Goal: Task Accomplishment & Management: Answer question/provide support

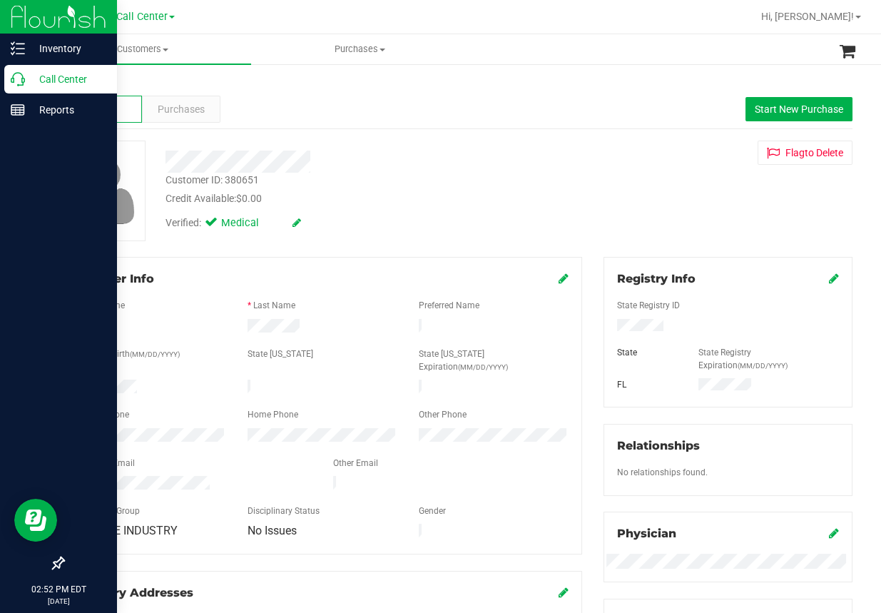
click at [11, 74] on icon at bounding box center [18, 79] width 14 height 14
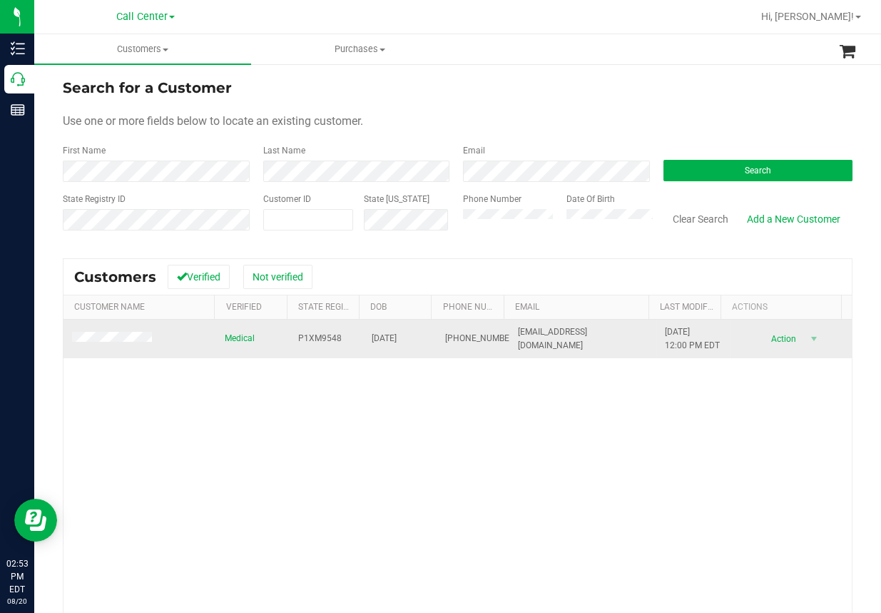
drag, startPoint x: 255, startPoint y: 425, endPoint x: 285, endPoint y: 354, distance: 77.1
click at [256, 422] on div "Medical P1XM9548 [DATE] (904) 766-0006 [EMAIL_ADDRESS][DOMAIN_NAME] [DATE] 12:0…" at bounding box center [458, 513] width 788 height 386
click at [300, 335] on span "P1XM9548" at bounding box center [320, 339] width 44 height 14
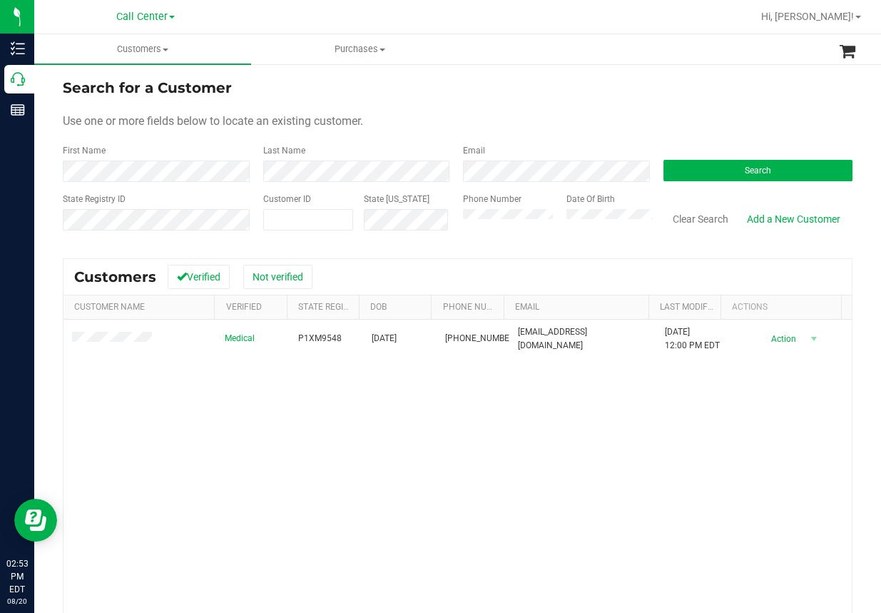
drag, startPoint x: 405, startPoint y: 501, endPoint x: 381, endPoint y: 432, distance: 72.7
click at [403, 500] on div "Medical P1XM9548 [DATE] (904) 766-0006 [EMAIL_ADDRESS][DOMAIN_NAME] [DATE] 12:0…" at bounding box center [458, 513] width 788 height 386
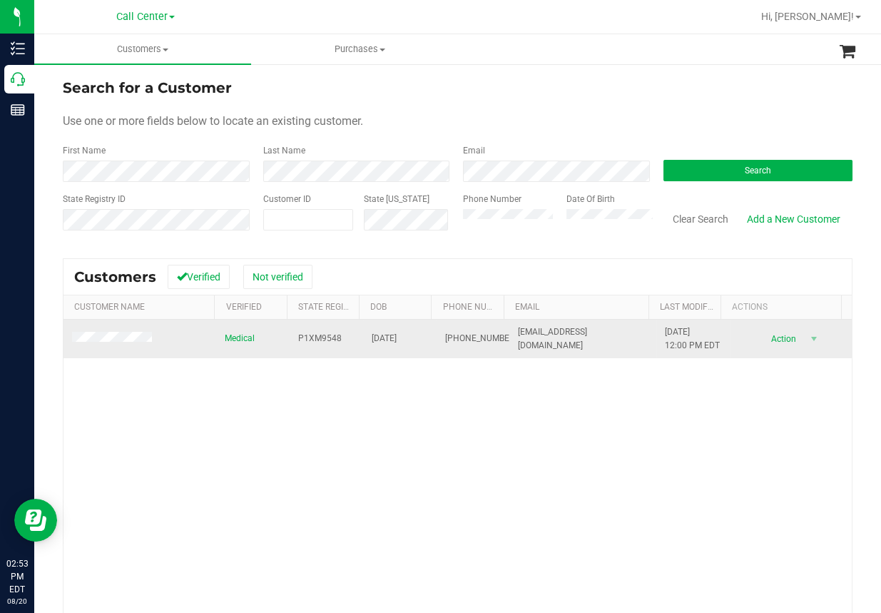
click at [376, 339] on span "[DATE]" at bounding box center [384, 339] width 25 height 14
click at [375, 339] on span "[DATE]" at bounding box center [384, 339] width 25 height 14
copy span "[DATE]"
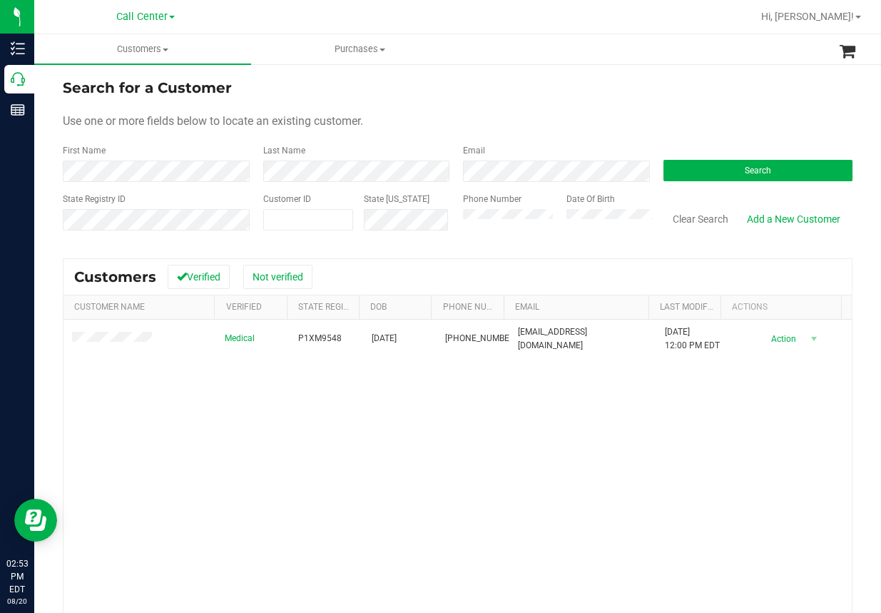
click at [277, 486] on div "Medical P1XM9548 [DATE] (904) 766-0006 [EMAIL_ADDRESS][DOMAIN_NAME] [DATE] 12:0…" at bounding box center [458, 513] width 788 height 386
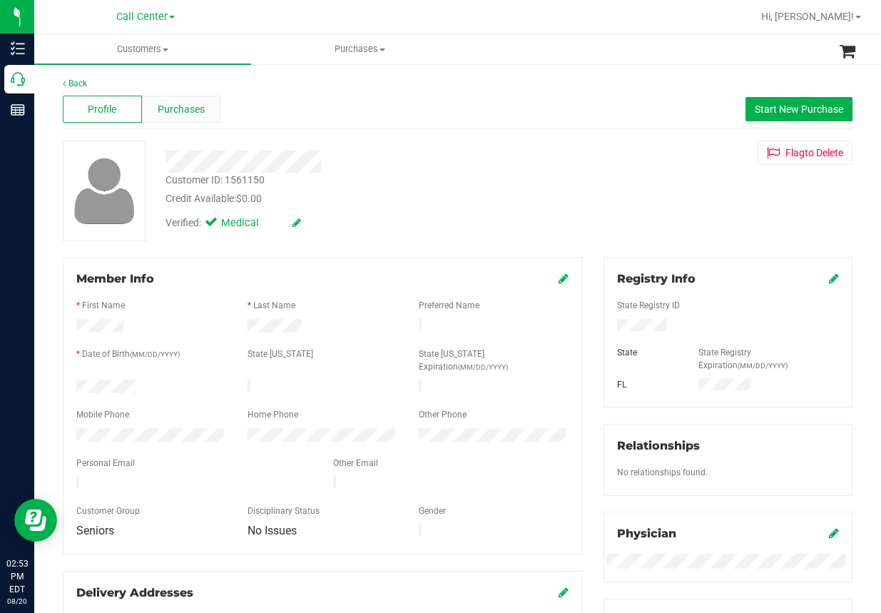
click at [178, 110] on span "Purchases" at bounding box center [181, 109] width 47 height 15
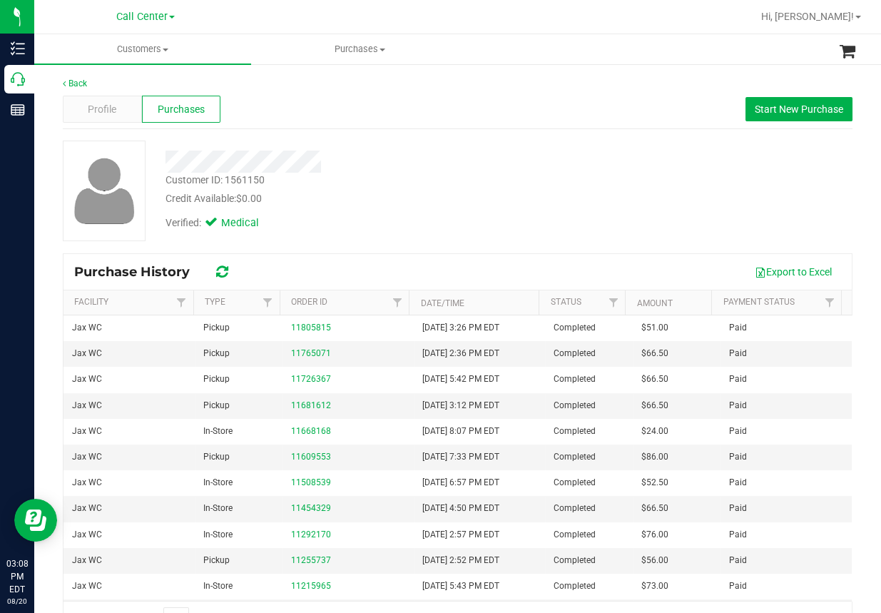
click at [334, 75] on div "Back Profile Purchases Start New Purchase Customer ID: 1561150 Credit Available…" at bounding box center [457, 356] width 847 height 587
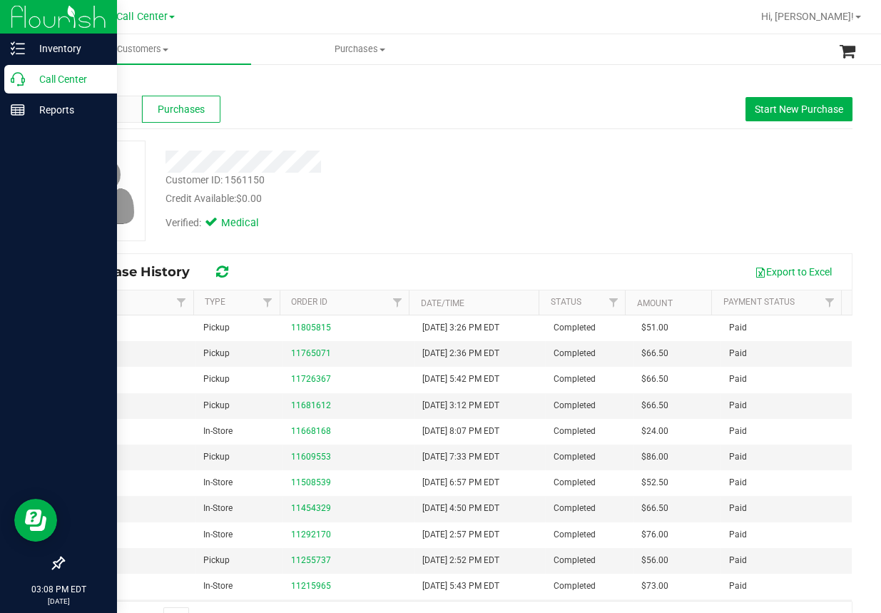
click at [11, 82] on icon at bounding box center [18, 79] width 14 height 14
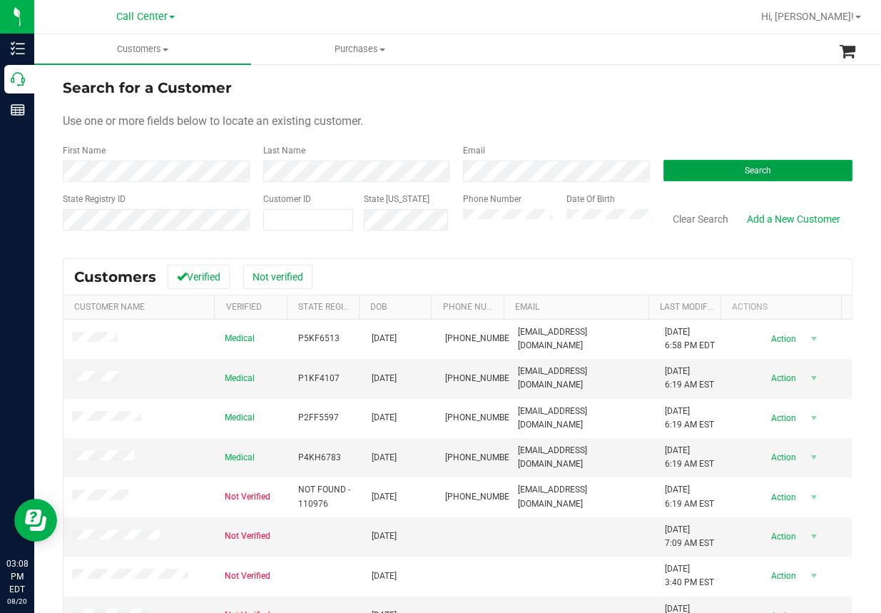
click at [714, 163] on button "Search" at bounding box center [759, 170] width 190 height 21
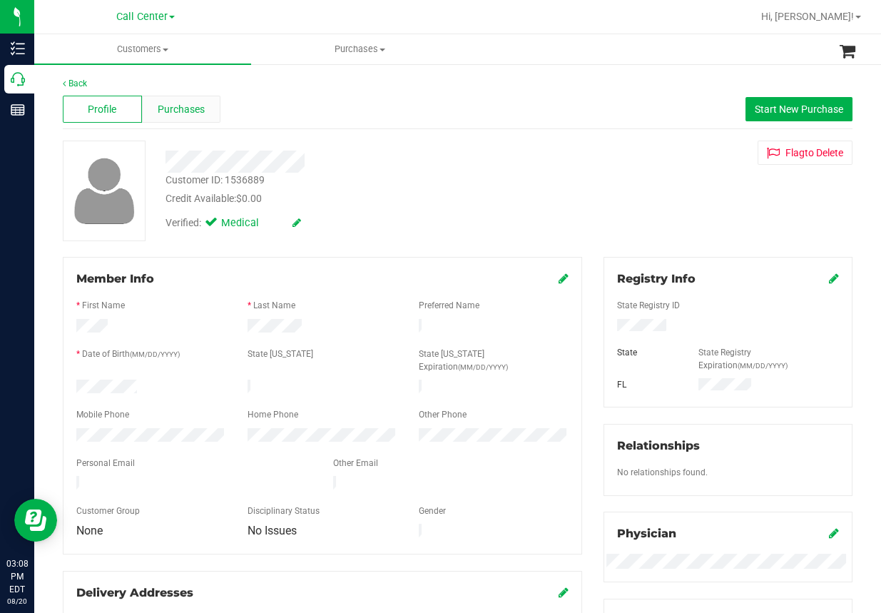
click at [185, 103] on span "Purchases" at bounding box center [181, 109] width 47 height 15
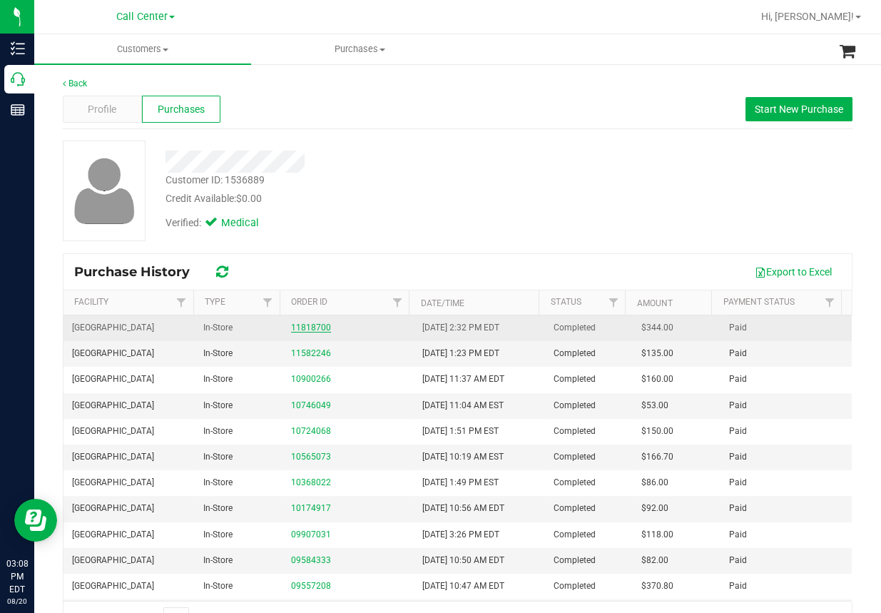
click at [301, 327] on link "11818700" at bounding box center [311, 328] width 40 height 10
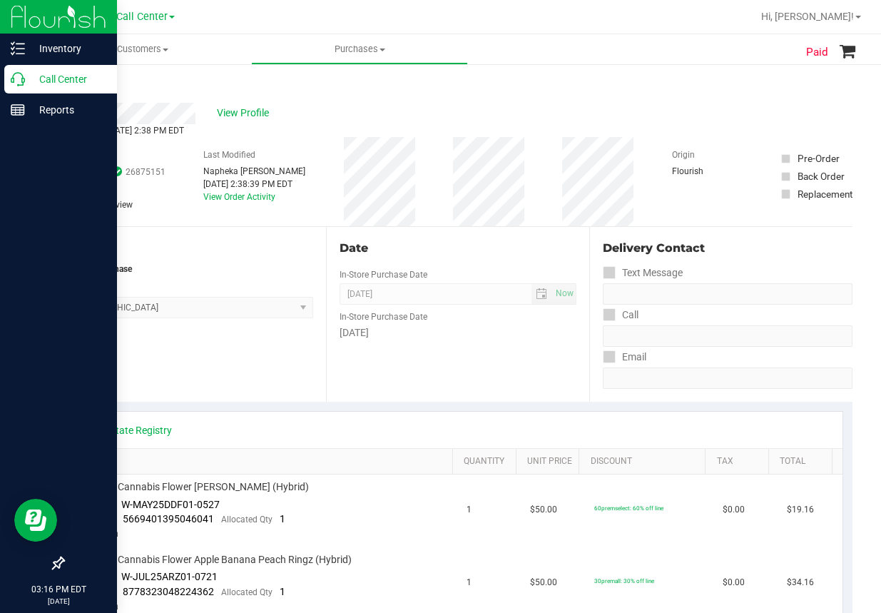
click at [15, 86] on div "Call Center" at bounding box center [60, 79] width 113 height 29
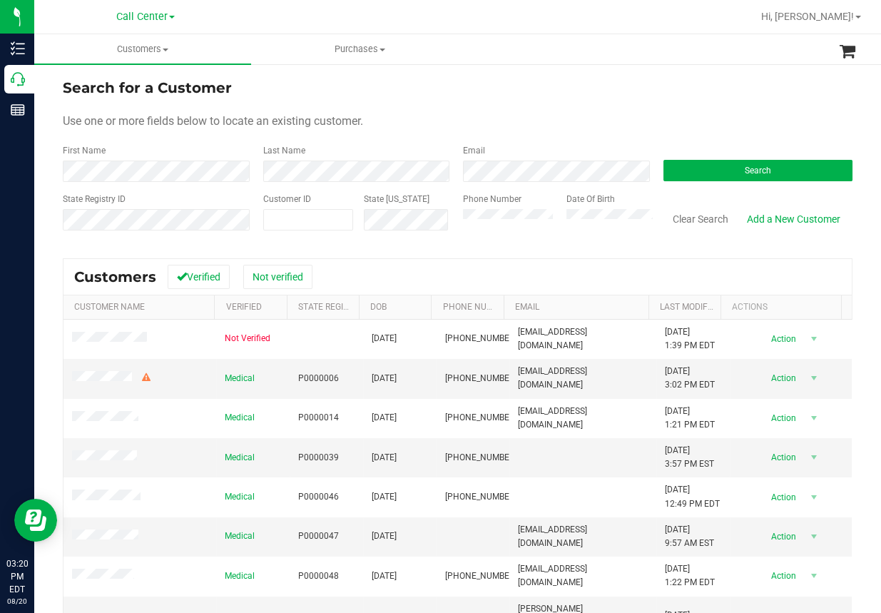
click at [566, 63] on ul "Customers All customers Add a new customer All physicians Purchases All purchas…" at bounding box center [474, 49] width 881 height 31
click at [699, 175] on button "Search" at bounding box center [759, 170] width 190 height 21
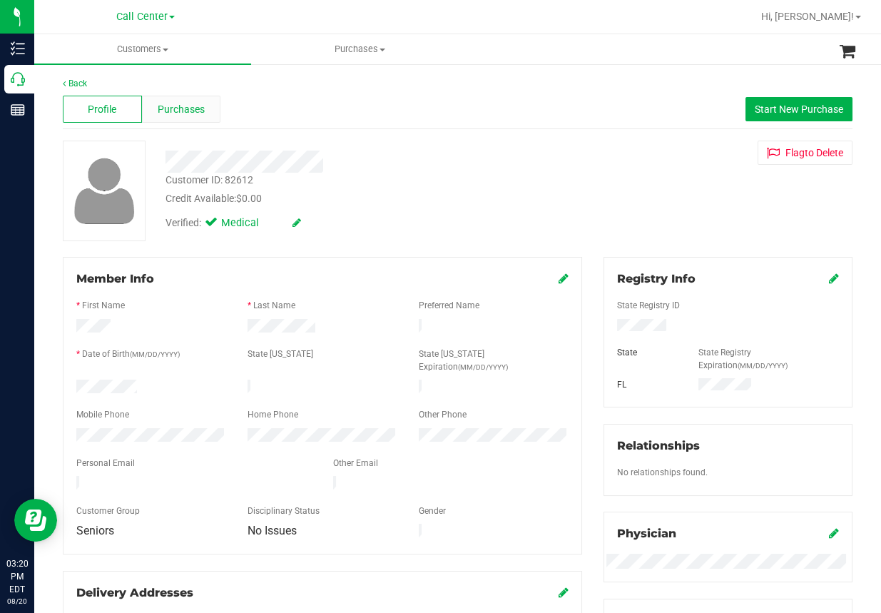
click at [188, 104] on span "Purchases" at bounding box center [181, 109] width 47 height 15
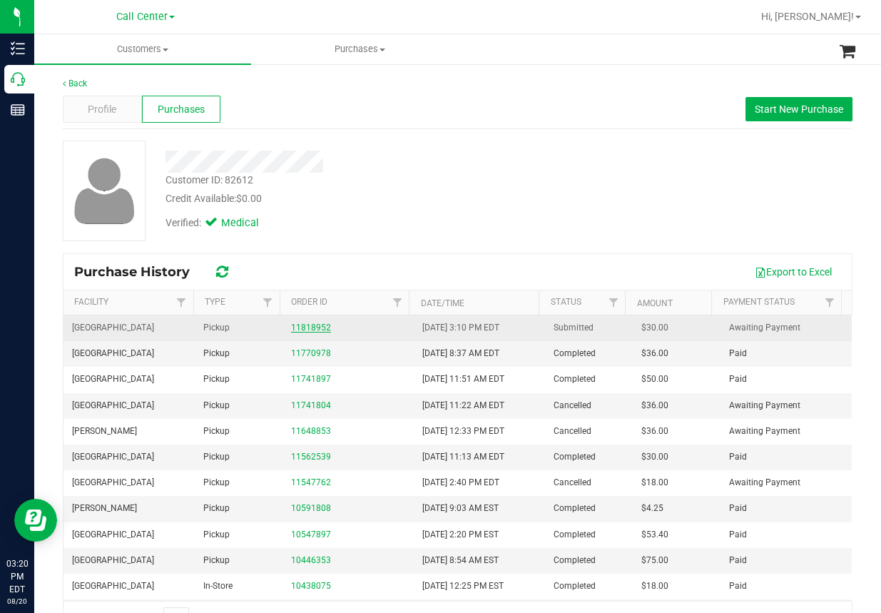
click at [305, 328] on link "11818952" at bounding box center [311, 328] width 40 height 10
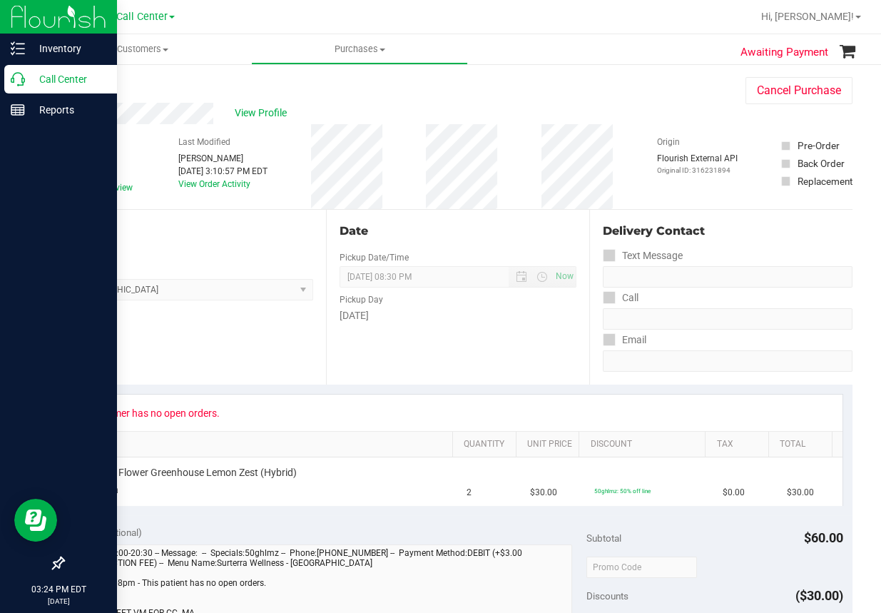
click at [14, 78] on icon at bounding box center [18, 79] width 14 height 14
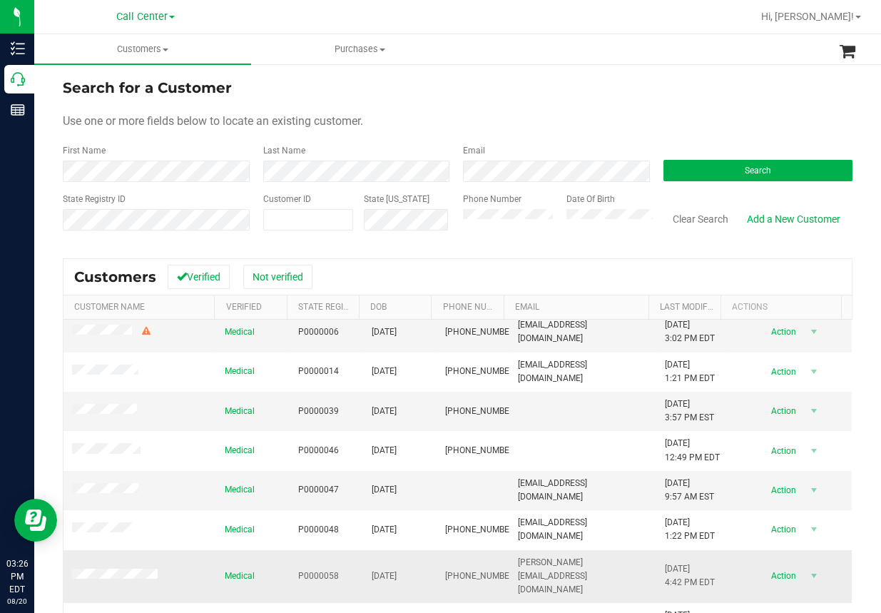
scroll to position [71, 0]
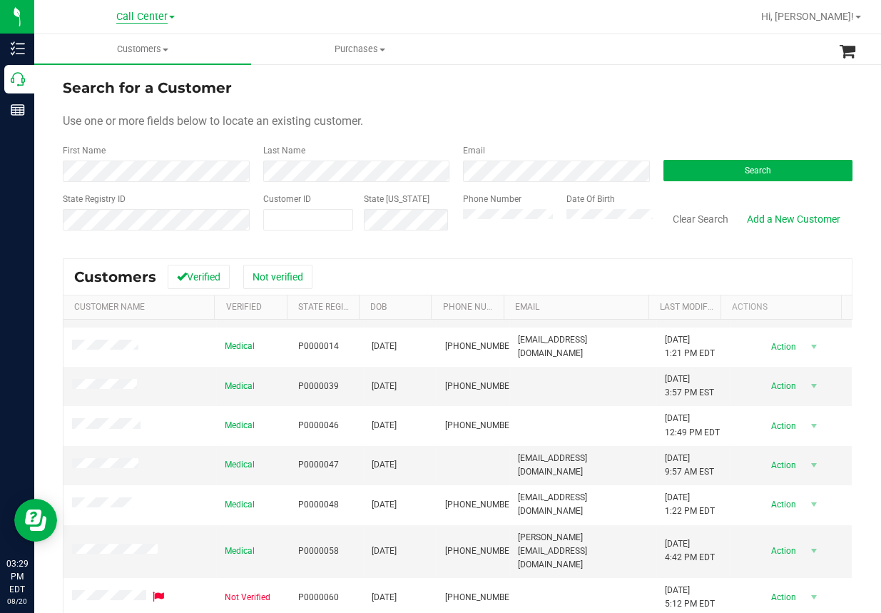
click at [153, 19] on span "Call Center" at bounding box center [141, 17] width 51 height 13
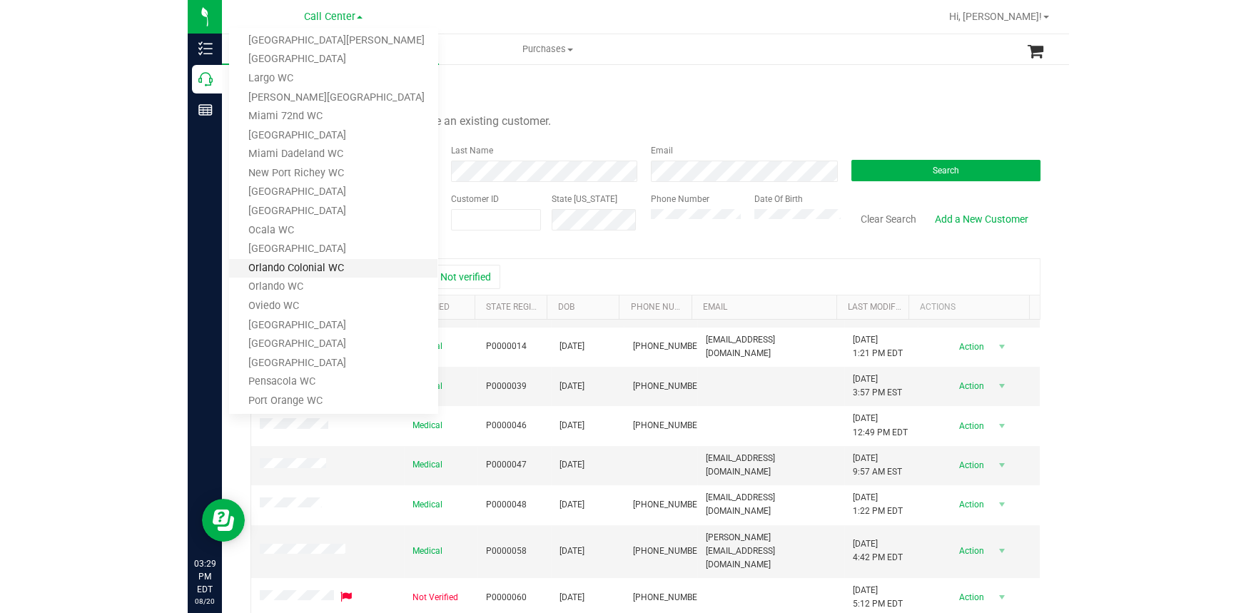
scroll to position [357, 0]
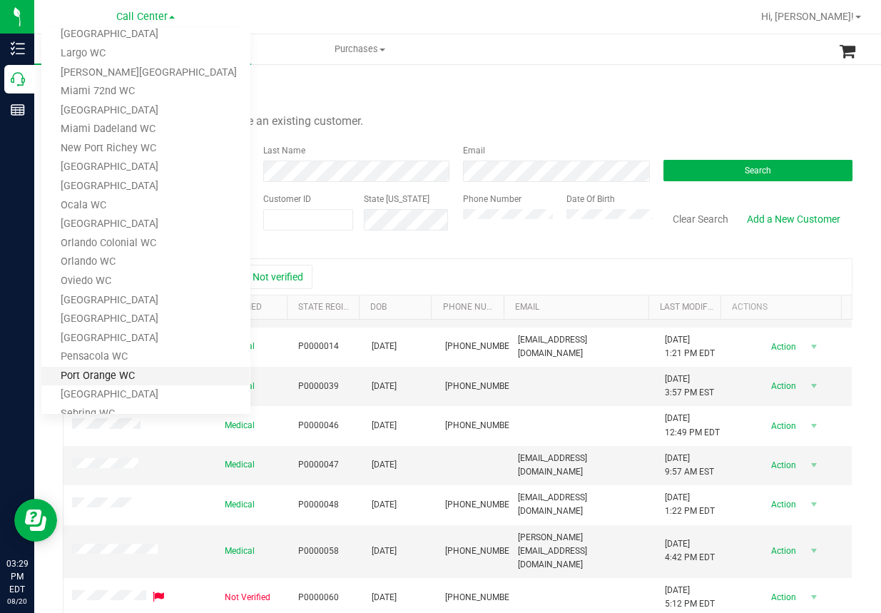
click at [96, 372] on link "Port Orange WC" at bounding box center [145, 376] width 208 height 19
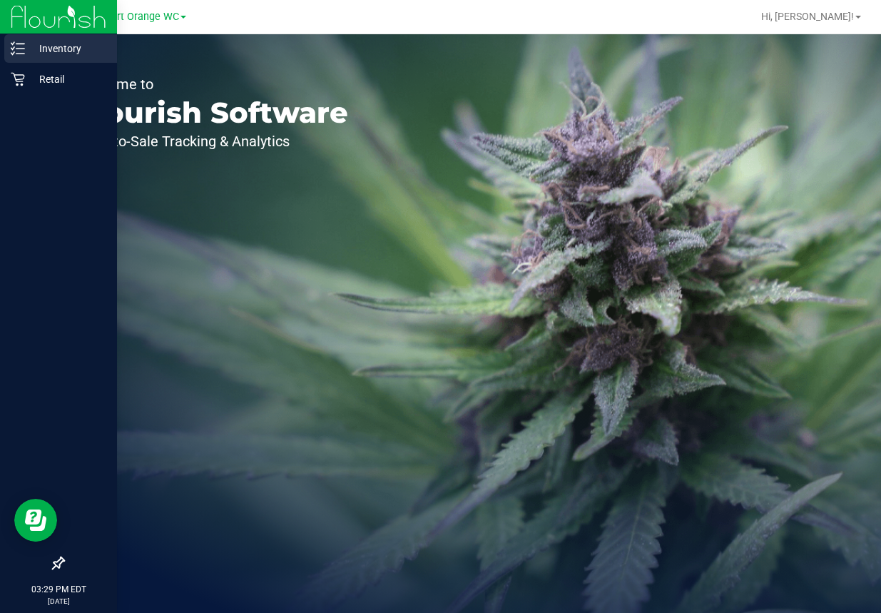
click at [21, 55] on icon at bounding box center [18, 48] width 14 height 14
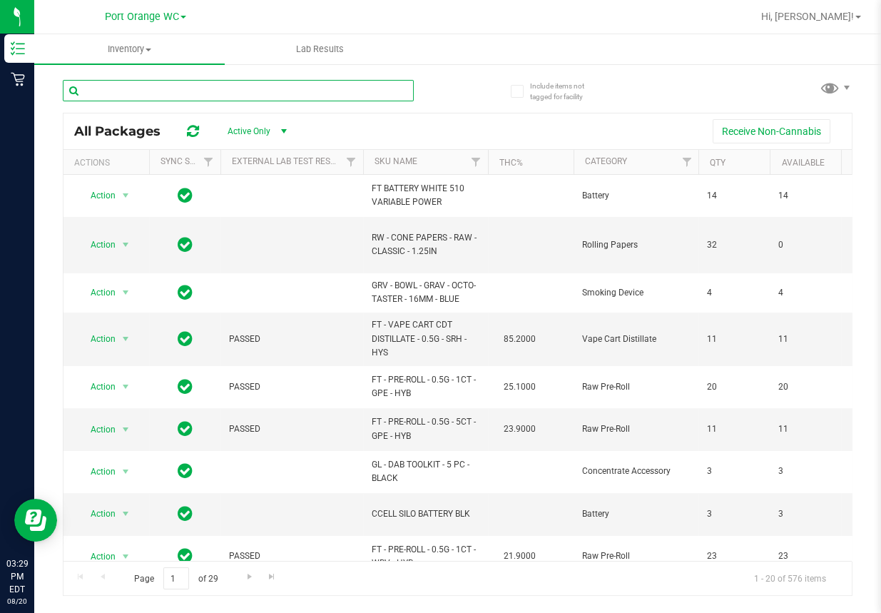
click at [116, 92] on input "text" at bounding box center [238, 90] width 351 height 21
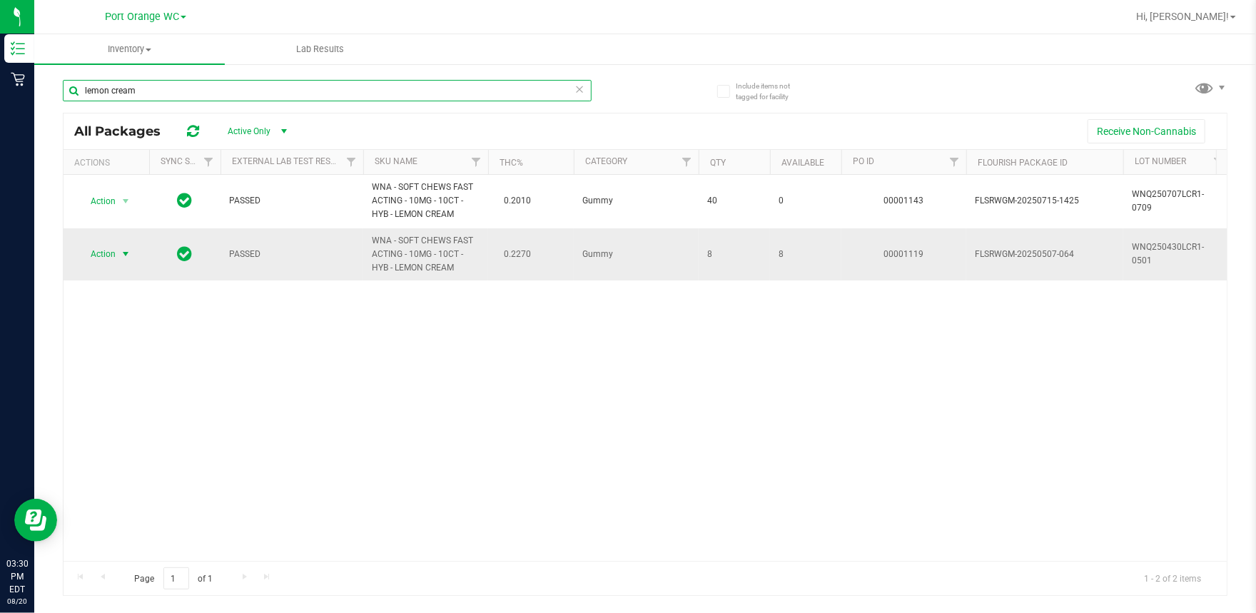
type input "lemon cream"
click at [101, 257] on span "Action" at bounding box center [97, 254] width 39 height 20
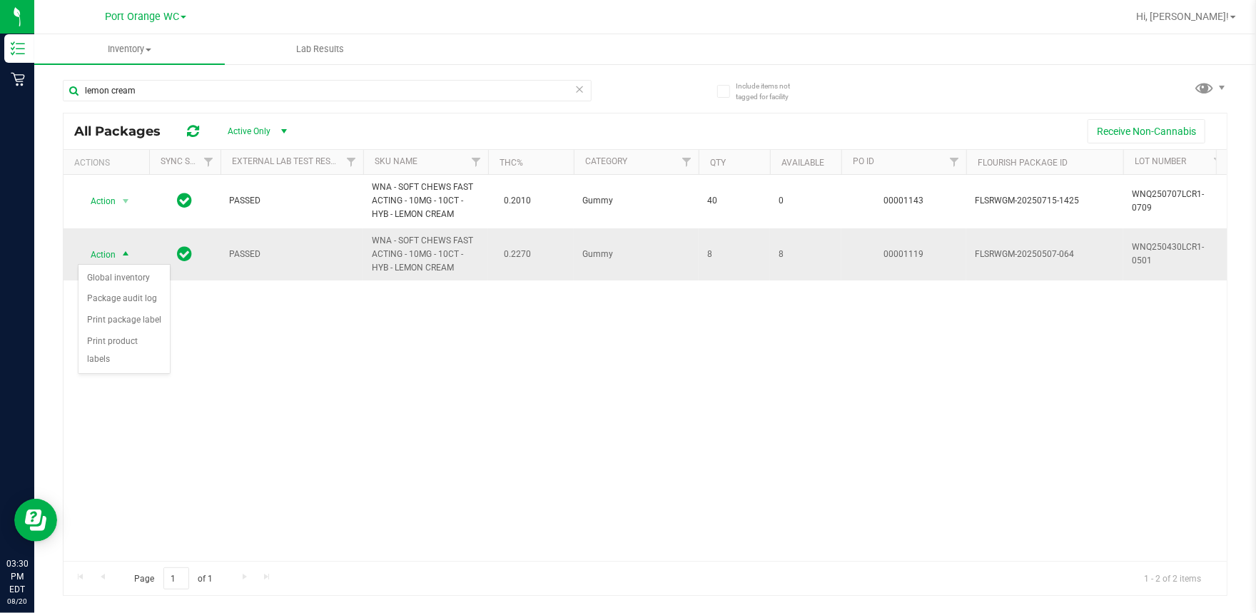
click at [238, 253] on span "PASSED" at bounding box center [292, 255] width 126 height 14
click at [881, 255] on span "FLSRWGM-20250507-064" at bounding box center [1045, 255] width 140 height 14
click at [881, 248] on span "WNQ250430LCR1-0501" at bounding box center [1177, 253] width 90 height 27
click at [181, 255] on icon at bounding box center [185, 253] width 15 height 17
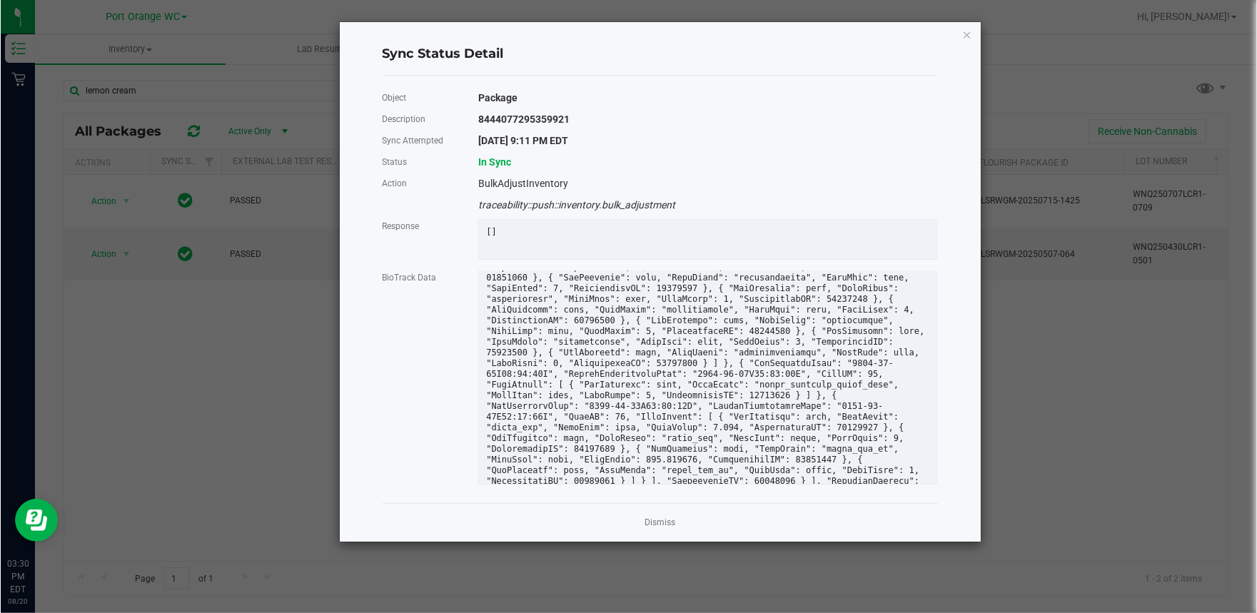
scroll to position [1947, 0]
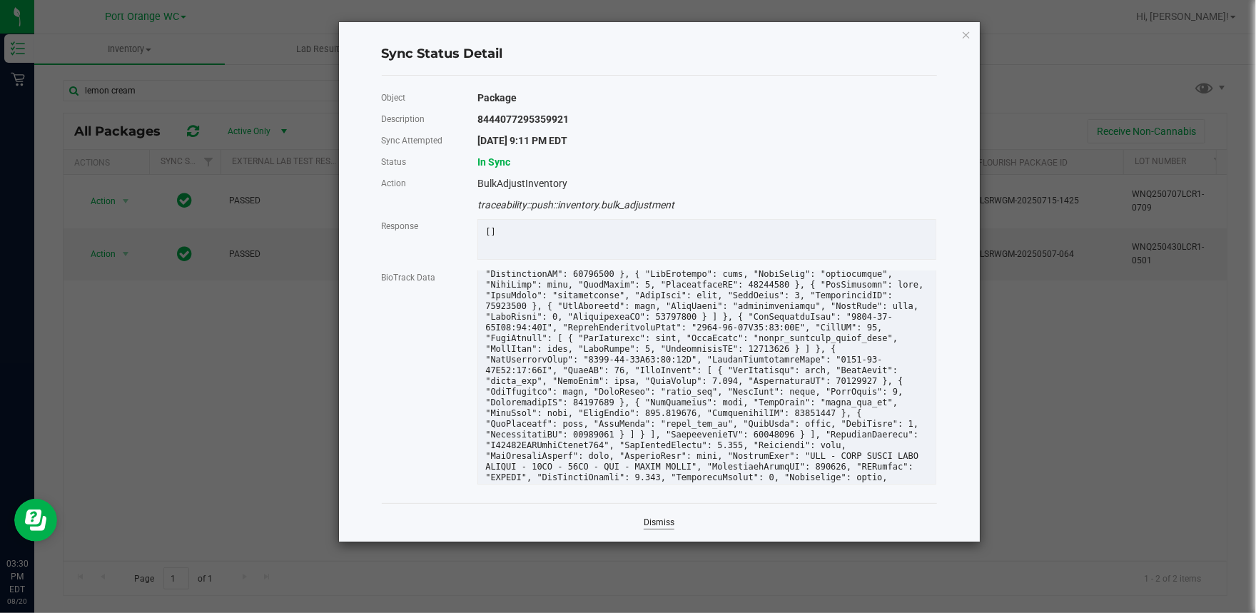
click at [651, 529] on link "Dismiss" at bounding box center [659, 523] width 31 height 12
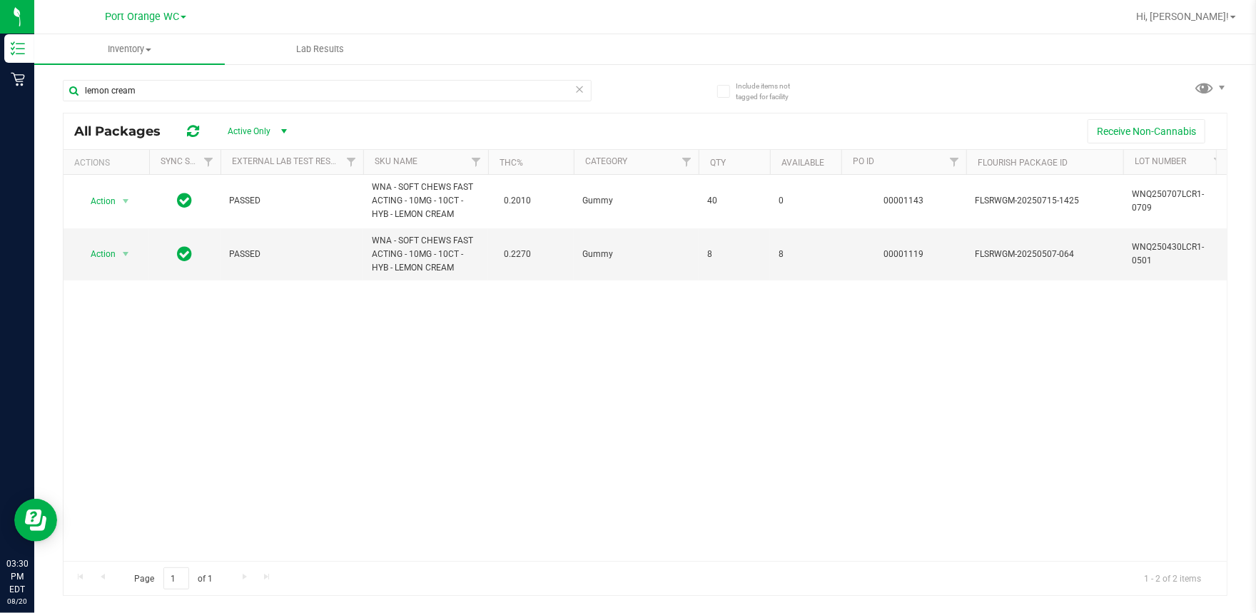
click at [398, 383] on div "Action Action Global inventory Package audit log Print package label Print prod…" at bounding box center [645, 368] width 1163 height 386
click at [147, 21] on span "Port Orange WC" at bounding box center [142, 17] width 74 height 13
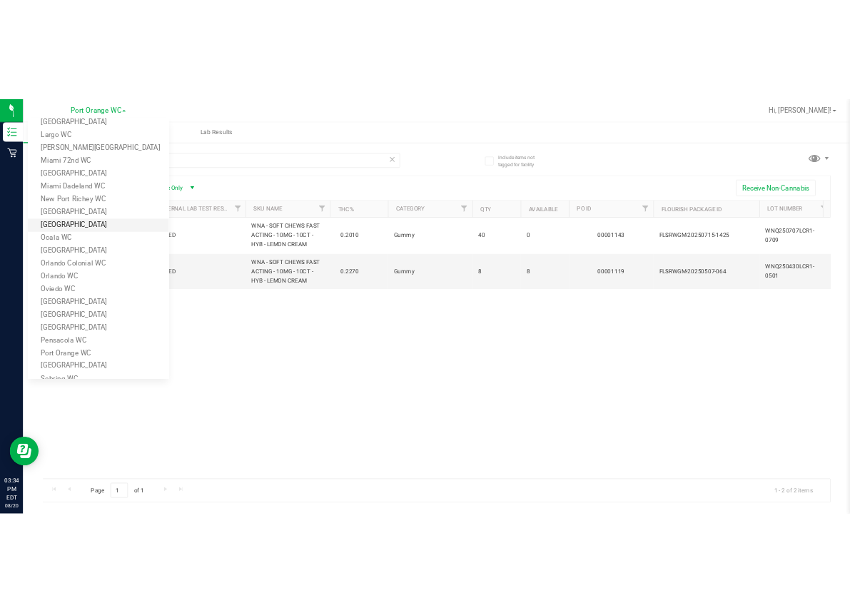
scroll to position [0, 0]
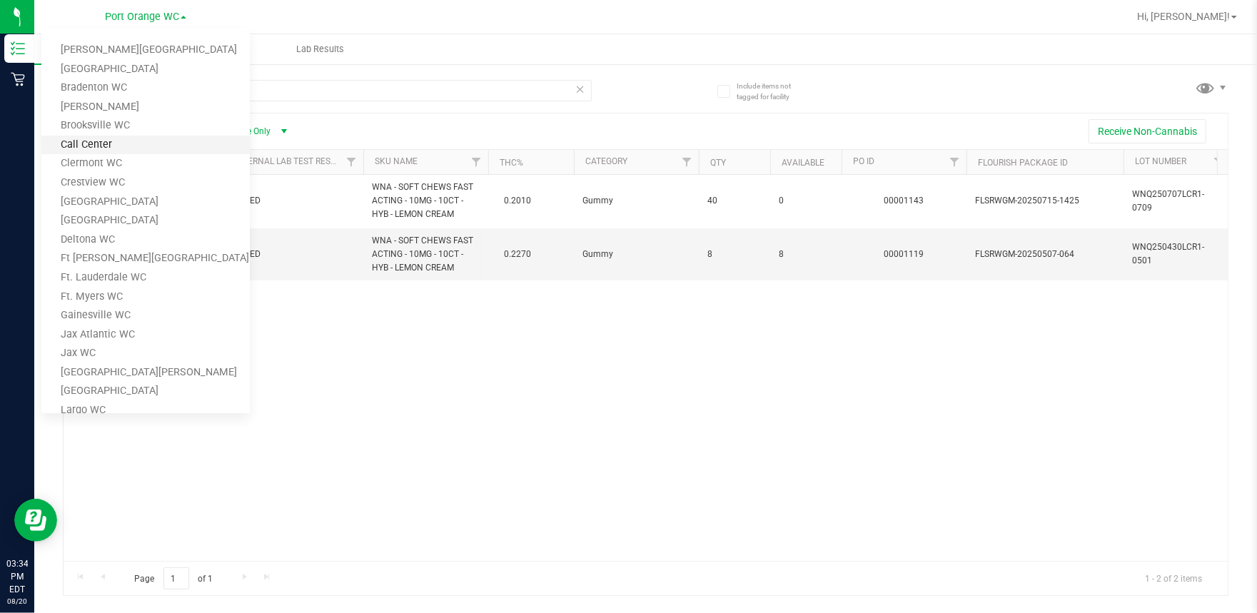
click at [96, 141] on link "Call Center" at bounding box center [145, 145] width 208 height 19
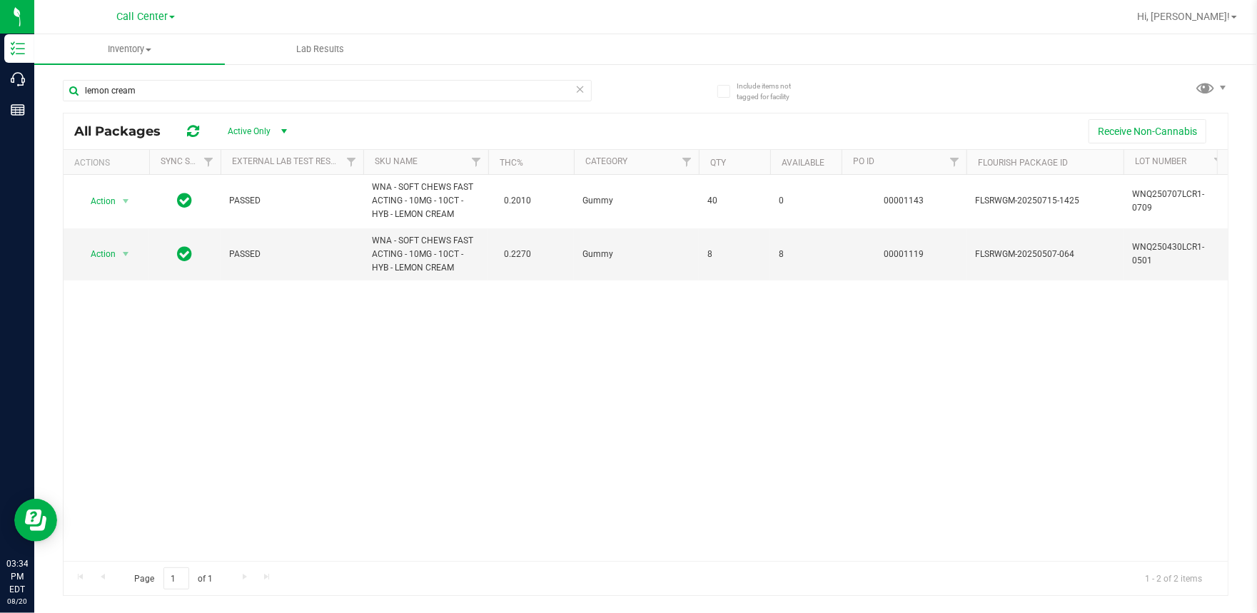
click at [426, 367] on div "Action Action Global inventory Package audit log Print package label Print prod…" at bounding box center [646, 368] width 1164 height 386
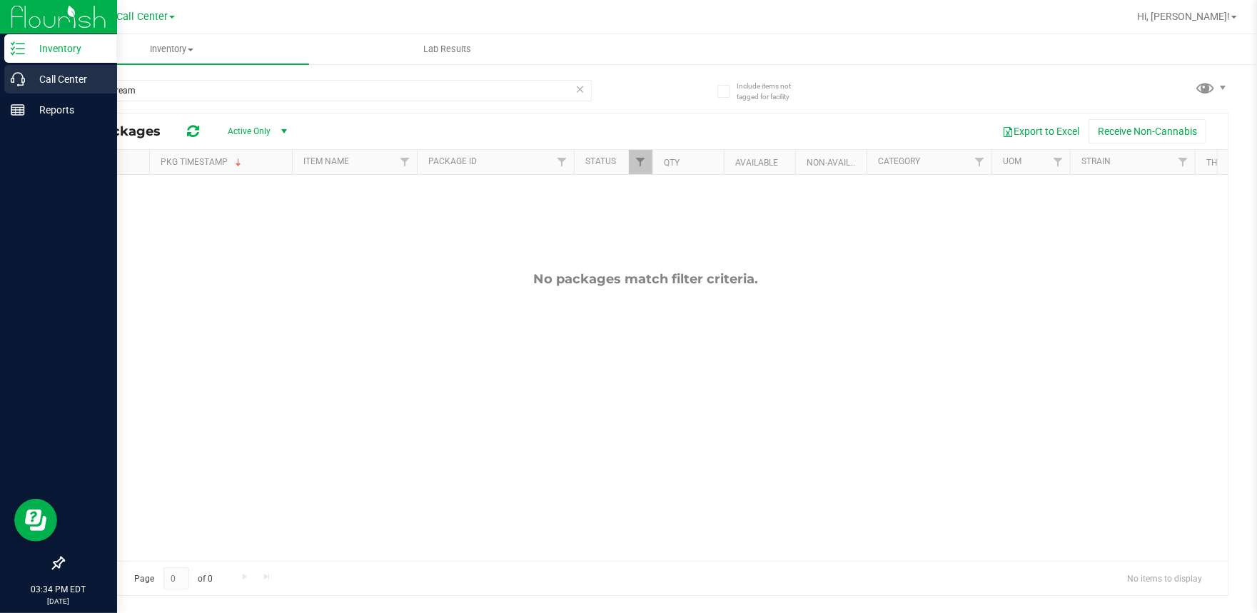
click at [23, 80] on icon at bounding box center [18, 79] width 14 height 14
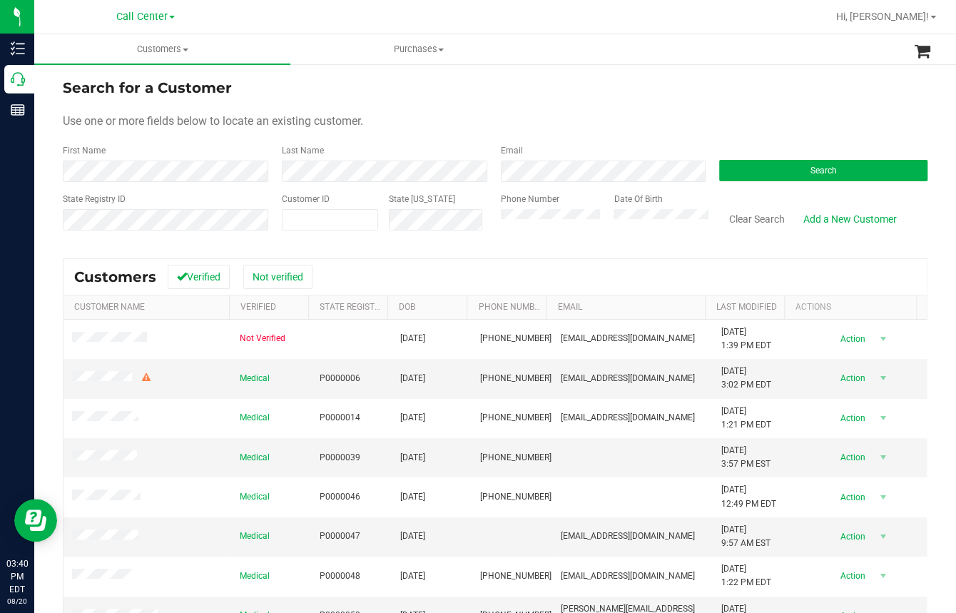
click at [393, 98] on form "Search for a Customer Use one or more fields below to locate an existing custom…" at bounding box center [495, 160] width 865 height 166
click at [356, 41] on uib-tab-heading "Purchases All purchases" at bounding box center [418, 49] width 255 height 29
click at [302, 222] on input "text" at bounding box center [331, 220] width 96 height 20
paste input "127434"
type input "127434"
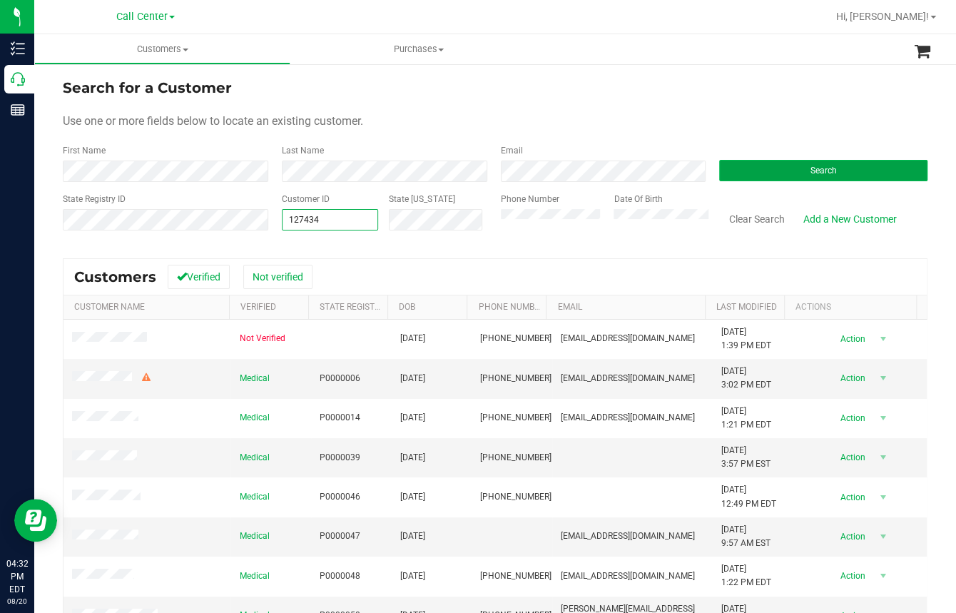
type input "127434"
click at [791, 174] on button "Search" at bounding box center [823, 170] width 208 height 21
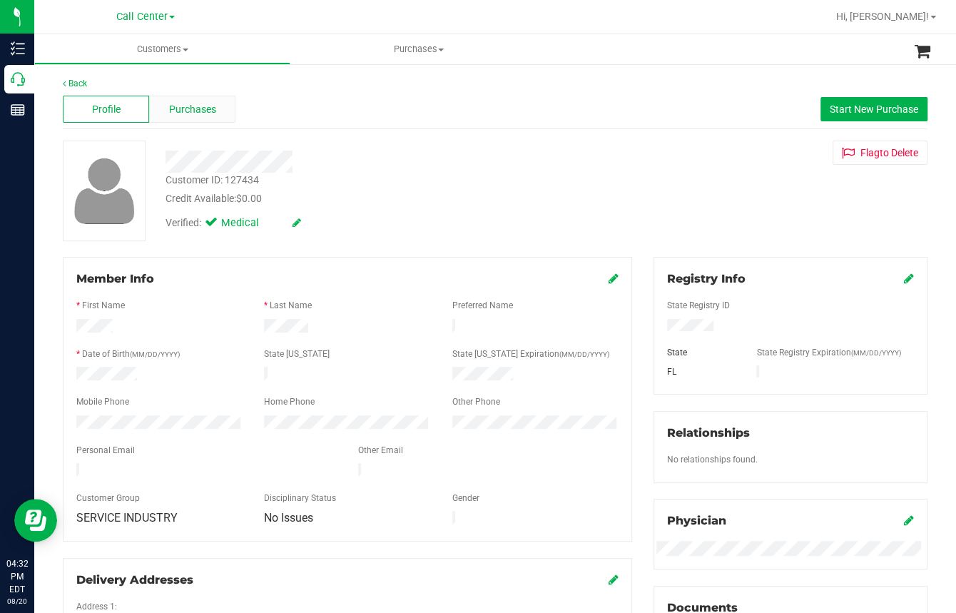
click at [188, 102] on span "Purchases" at bounding box center [192, 109] width 47 height 15
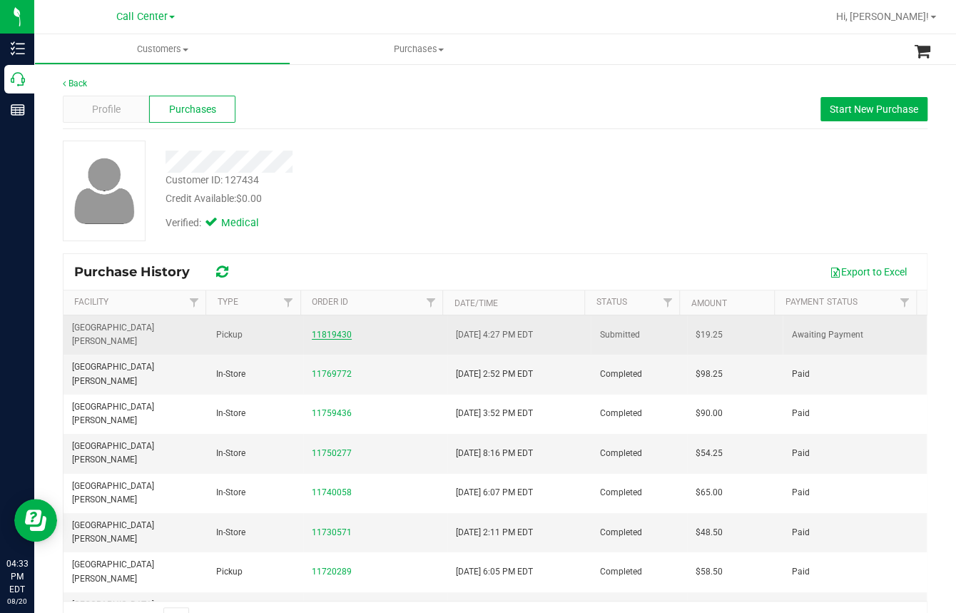
click at [335, 330] on link "11819430" at bounding box center [332, 335] width 40 height 10
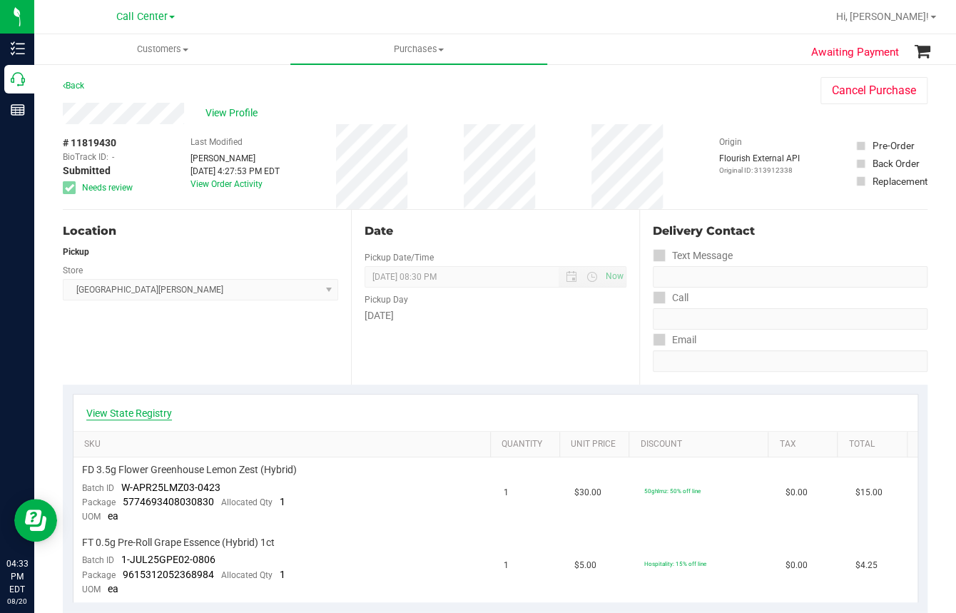
click at [155, 413] on link "View State Registry" at bounding box center [129, 413] width 86 height 14
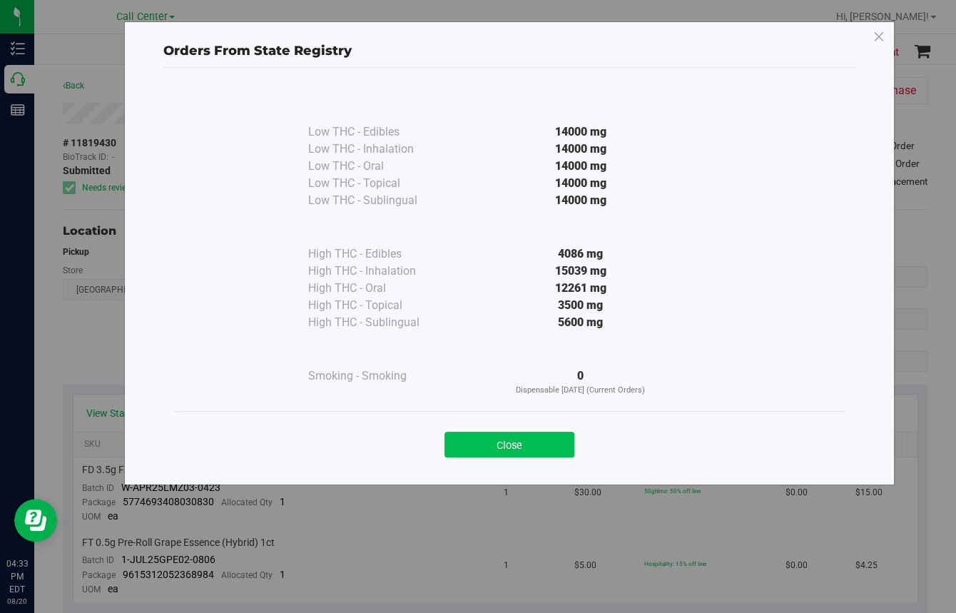
click at [499, 445] on button "Close" at bounding box center [510, 445] width 130 height 26
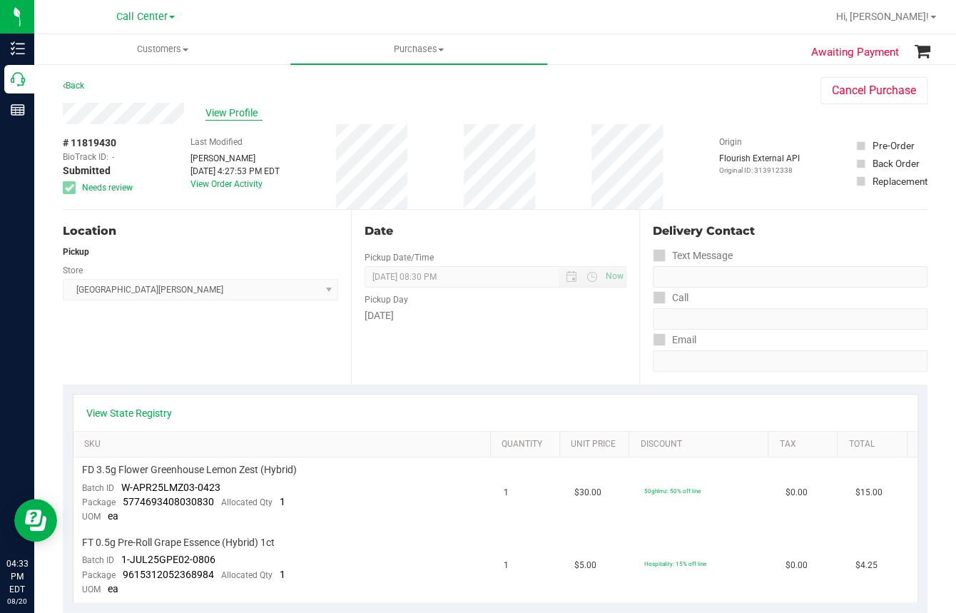
click at [236, 107] on span "View Profile" at bounding box center [233, 113] width 57 height 15
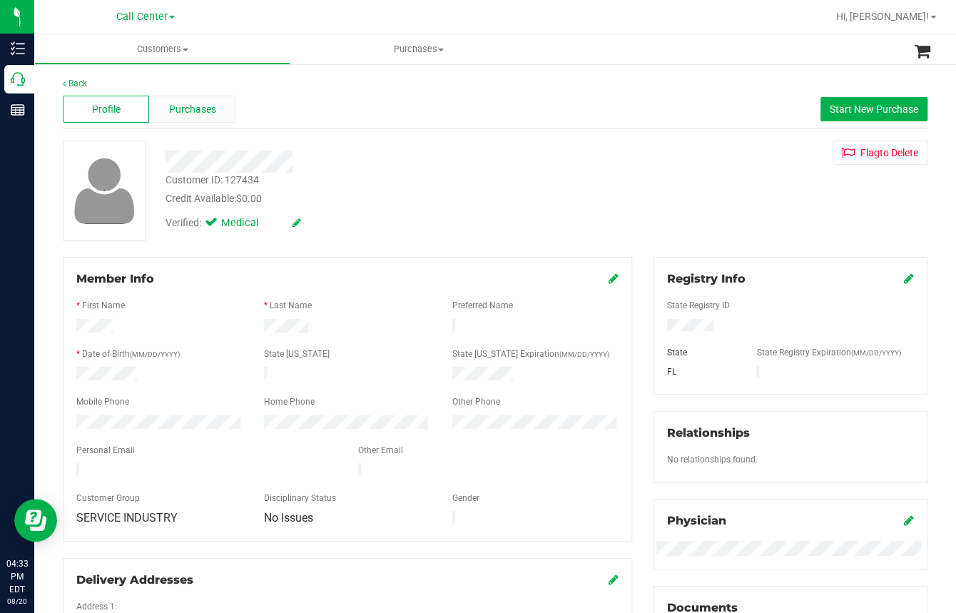
click at [213, 114] on span "Purchases" at bounding box center [192, 109] width 47 height 15
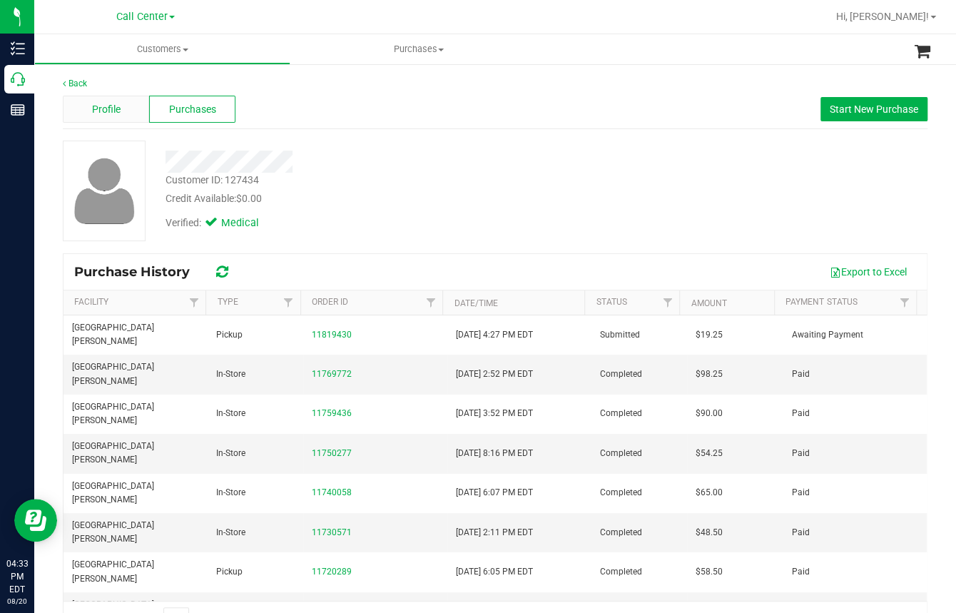
click at [109, 114] on span "Profile" at bounding box center [106, 109] width 29 height 15
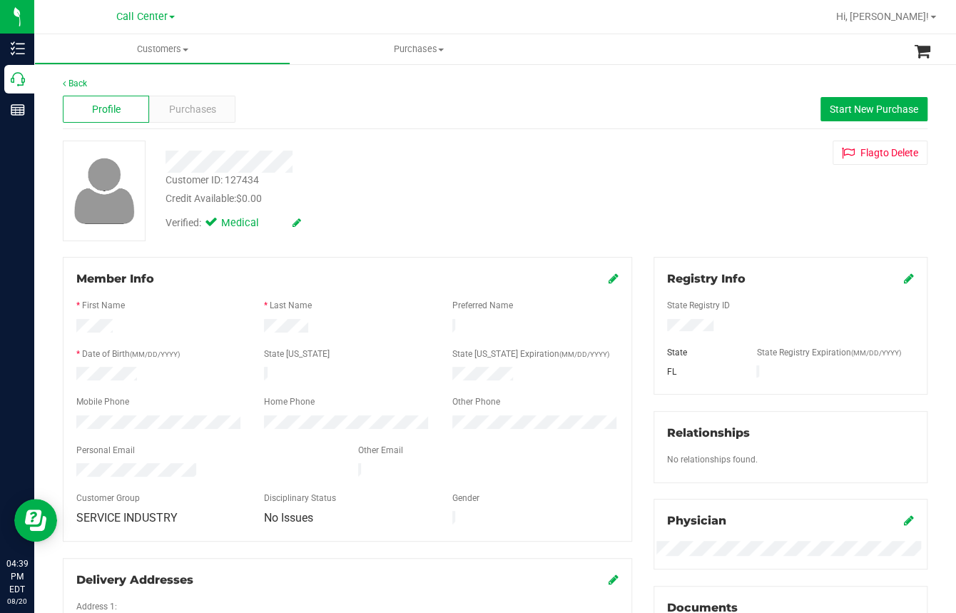
click at [561, 87] on div "Back" at bounding box center [495, 83] width 865 height 13
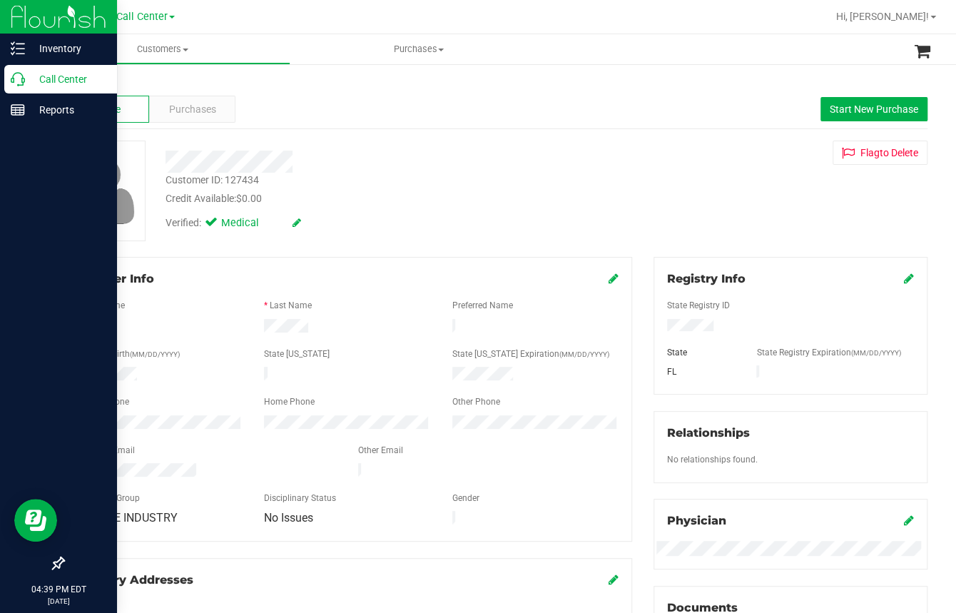
click at [22, 82] on icon at bounding box center [18, 79] width 14 height 14
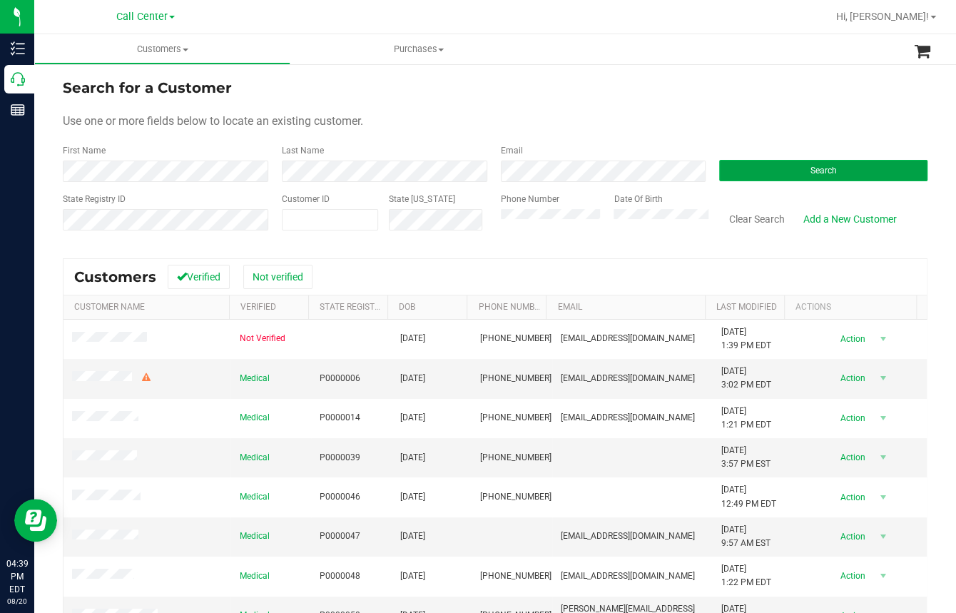
click at [811, 166] on span "Search" at bounding box center [824, 171] width 26 height 10
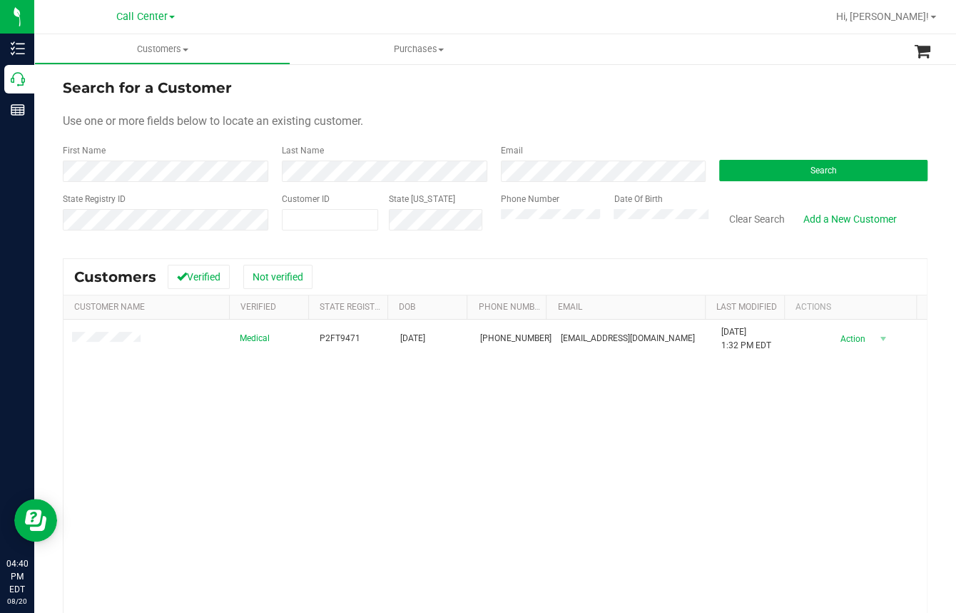
click at [406, 447] on div "Medical P2FT9471 [DATE] (863) 602-9835 [EMAIL_ADDRESS][DOMAIN_NAME] [DATE] 1:32…" at bounding box center [495, 513] width 863 height 386
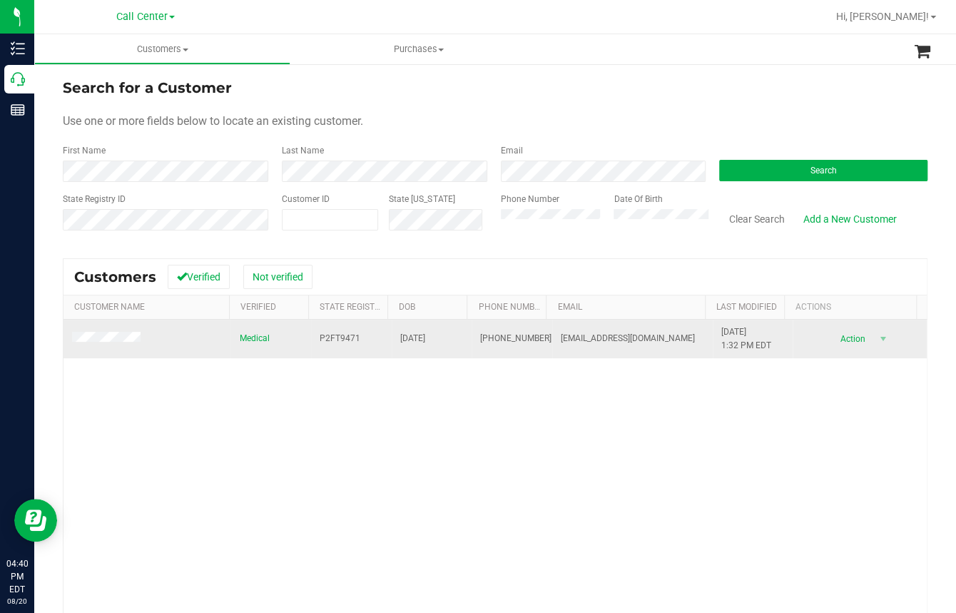
click at [332, 340] on span "P2FT9471" at bounding box center [340, 339] width 41 height 14
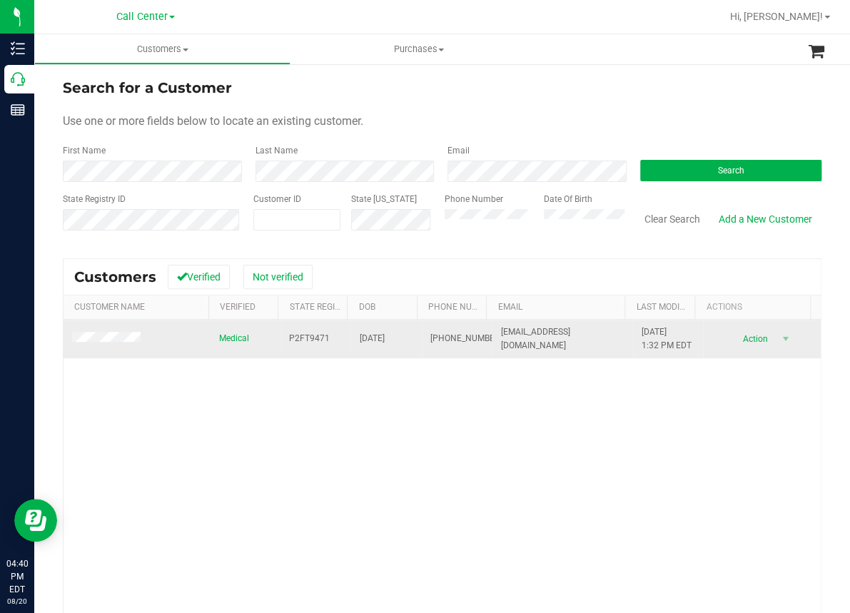
click at [364, 335] on span "[DATE]" at bounding box center [372, 339] width 25 height 14
copy span "[DATE]"
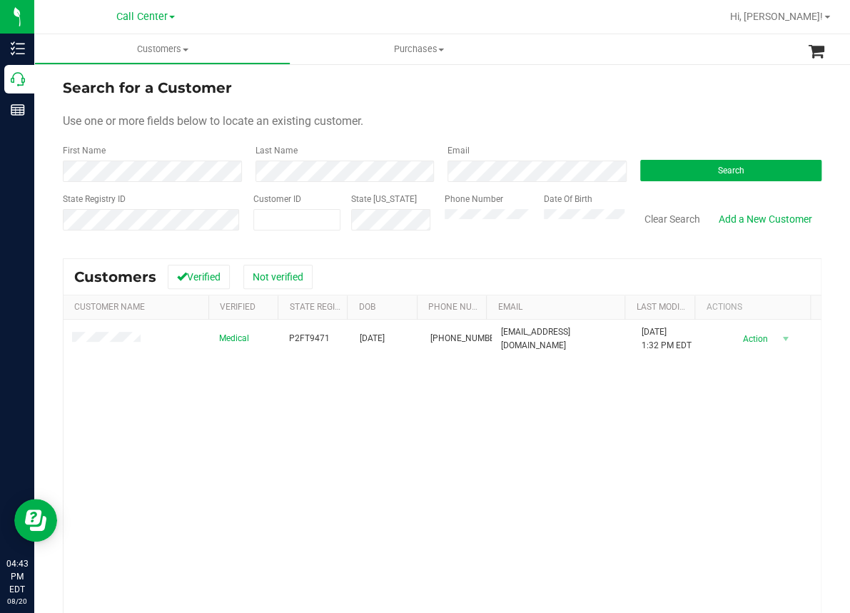
drag, startPoint x: 277, startPoint y: 439, endPoint x: 252, endPoint y: 442, distance: 25.2
click at [271, 442] on div "Medical P2FT9471 [DATE] (863) 602-9835 [EMAIL_ADDRESS][DOMAIN_NAME] [DATE] 1:32…" at bounding box center [442, 513] width 757 height 386
click at [661, 217] on button "Clear Search" at bounding box center [672, 219] width 74 height 24
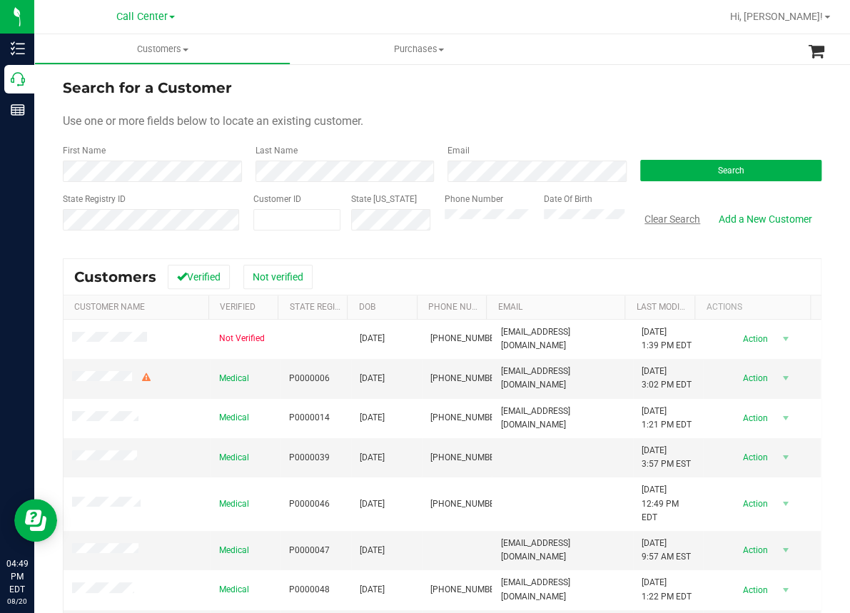
click at [668, 218] on button "Clear Search" at bounding box center [672, 219] width 74 height 24
click at [667, 215] on button "Clear Search" at bounding box center [672, 219] width 74 height 24
click at [671, 166] on button "Search" at bounding box center [731, 170] width 182 height 21
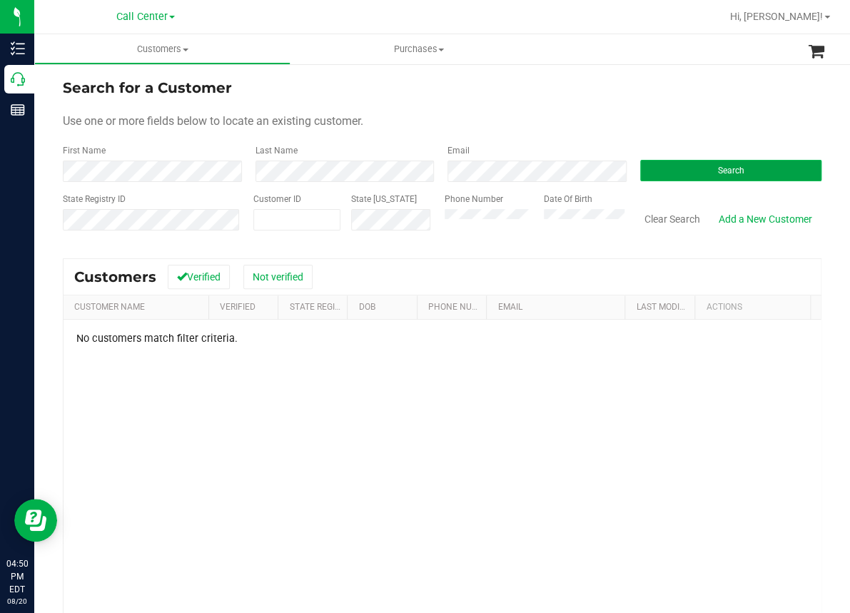
click at [717, 172] on span "Search" at bounding box center [730, 171] width 26 height 10
click at [705, 173] on button "Search" at bounding box center [731, 170] width 182 height 21
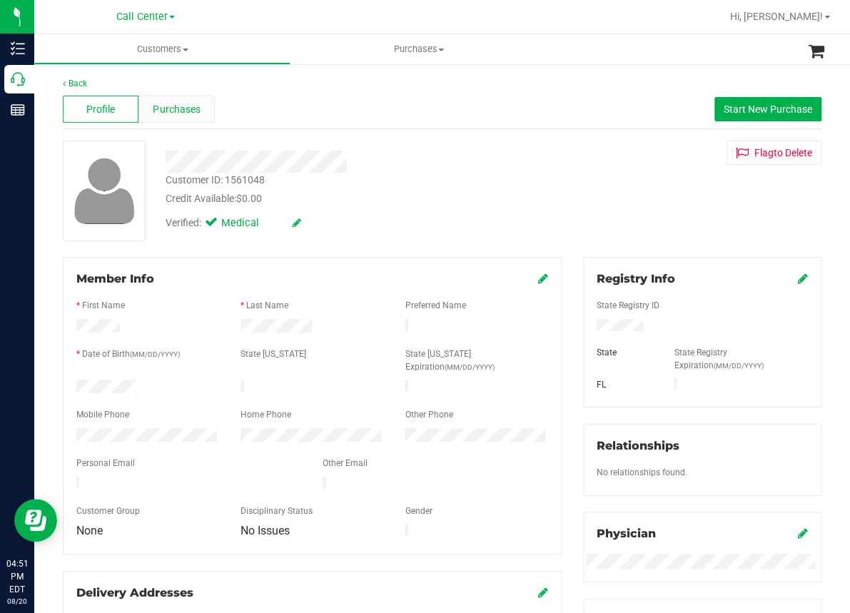
click at [174, 108] on span "Purchases" at bounding box center [176, 109] width 47 height 15
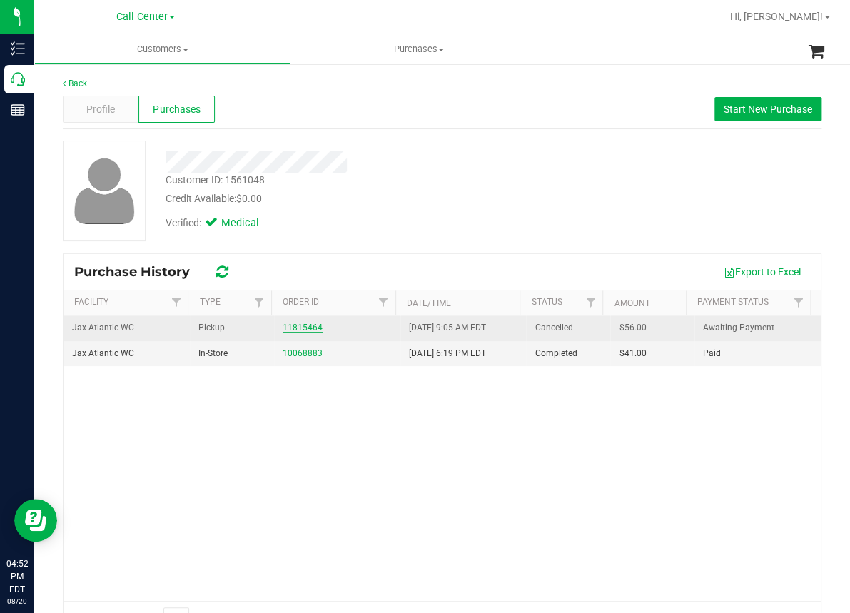
click at [298, 328] on link "11815464" at bounding box center [303, 328] width 40 height 10
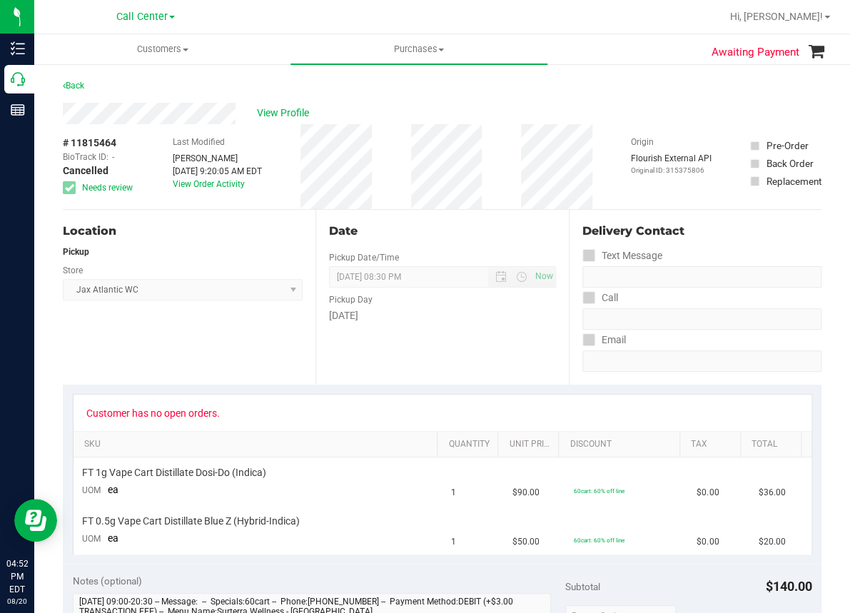
click at [364, 92] on div "Back" at bounding box center [442, 90] width 758 height 26
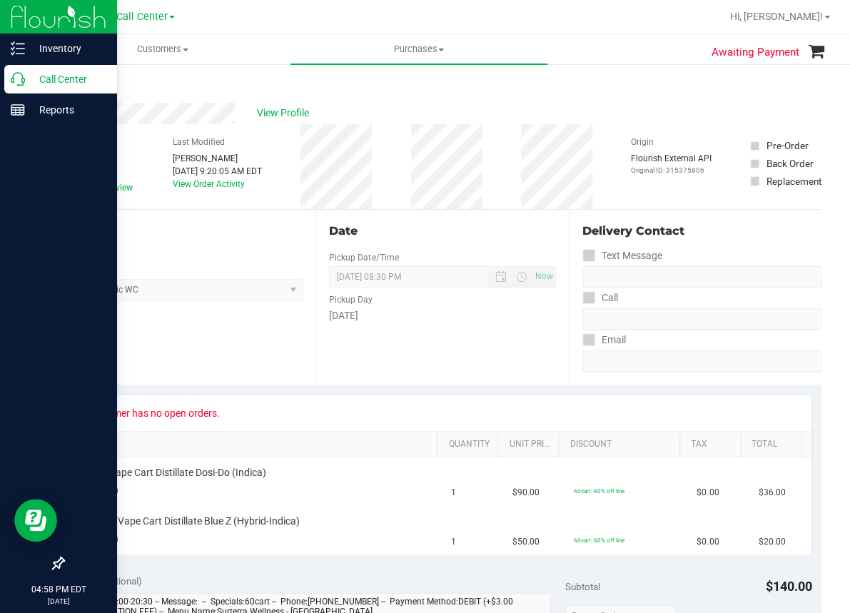
click at [29, 81] on p "Call Center" at bounding box center [68, 79] width 86 height 17
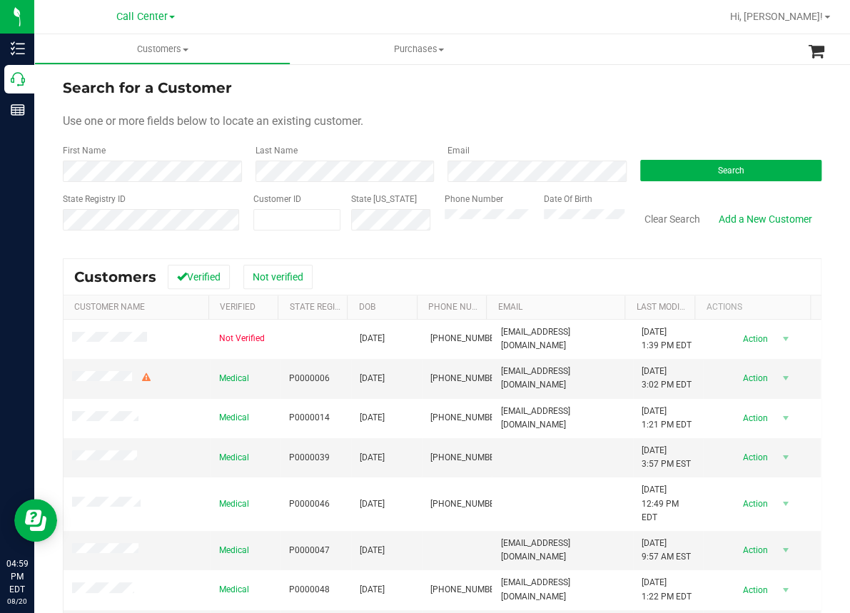
click at [383, 103] on form "Search for a Customer Use one or more fields below to locate an existing custom…" at bounding box center [442, 160] width 758 height 166
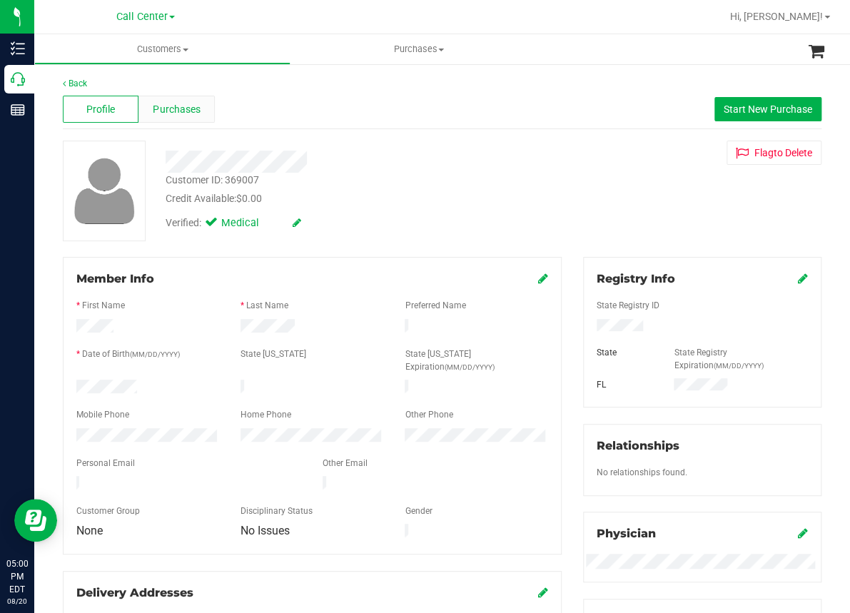
click at [189, 108] on span "Purchases" at bounding box center [176, 109] width 47 height 15
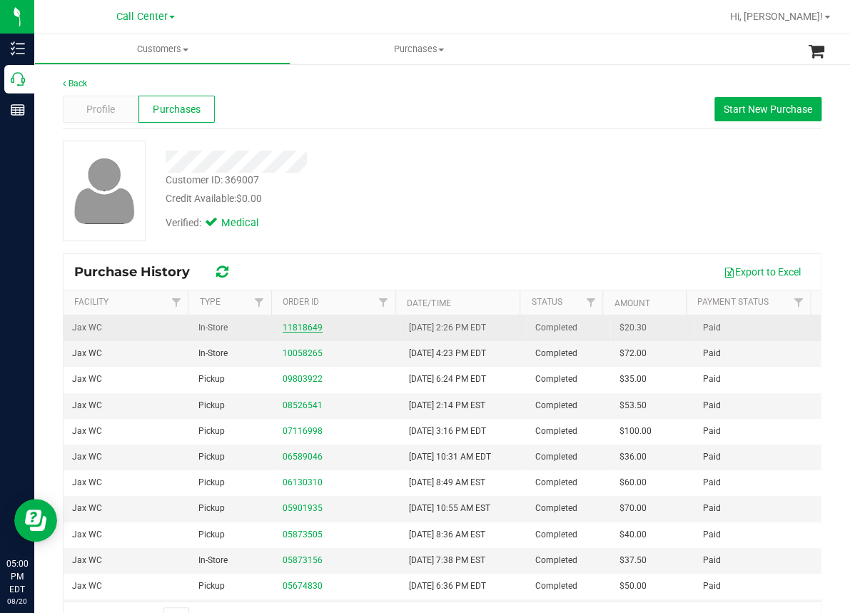
click at [296, 325] on link "11818649" at bounding box center [303, 328] width 40 height 10
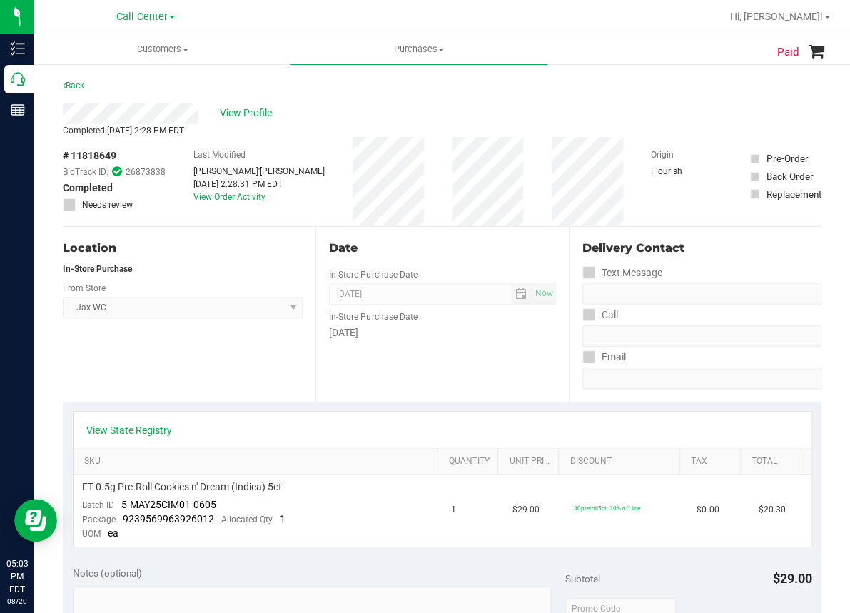
click at [106, 156] on span "# 11818649" at bounding box center [90, 155] width 54 height 15
click at [261, 115] on span "View Profile" at bounding box center [248, 113] width 57 height 15
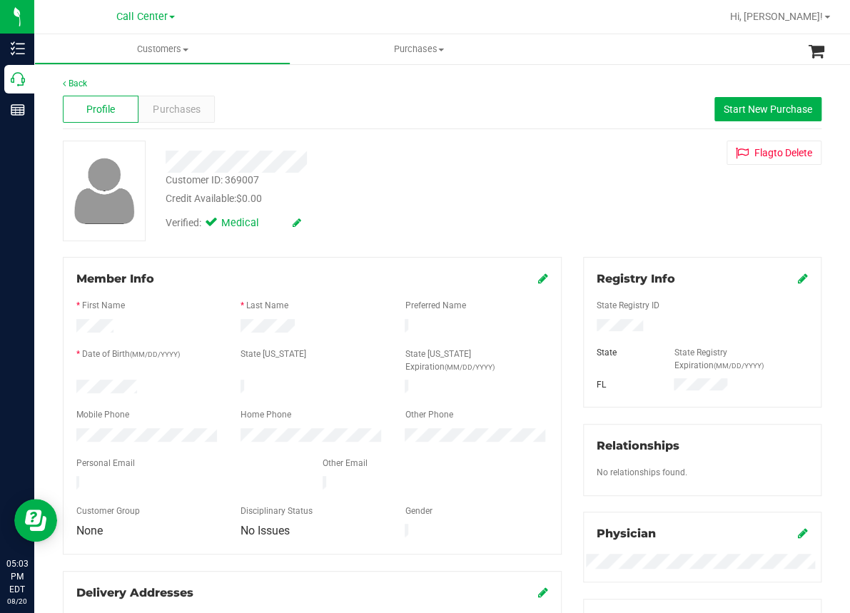
click at [221, 176] on div "Customer ID: 369007" at bounding box center [212, 180] width 93 height 15
click at [184, 111] on span "Purchases" at bounding box center [176, 109] width 47 height 15
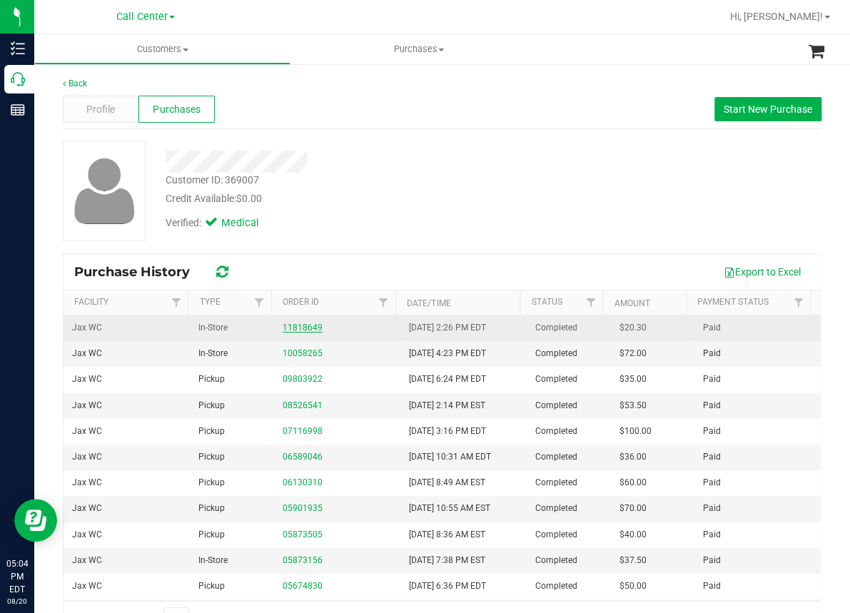
click at [300, 330] on link "11818649" at bounding box center [303, 328] width 40 height 10
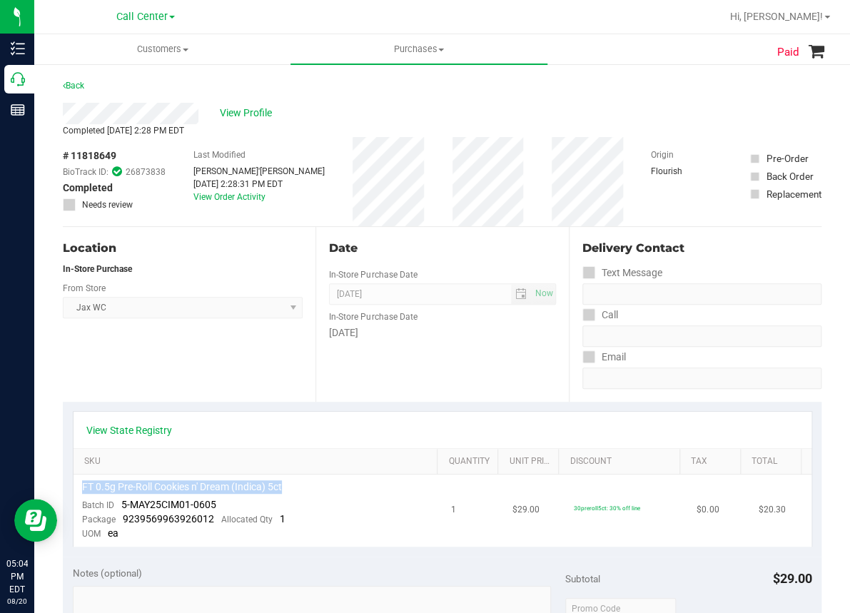
drag, startPoint x: 81, startPoint y: 484, endPoint x: 284, endPoint y: 490, distance: 203.4
click at [284, 490] on td "FT 0.5g Pre-Roll Cookies n' Dream (Indica) 5ct Batch ID 5-MAY25CIM01-0605 Packa…" at bounding box center [257, 511] width 369 height 72
copy span "FT 0.5g Pre-Roll Cookies n' Dream (Indica) 5ct"
click at [265, 111] on span "View Profile" at bounding box center [248, 113] width 57 height 15
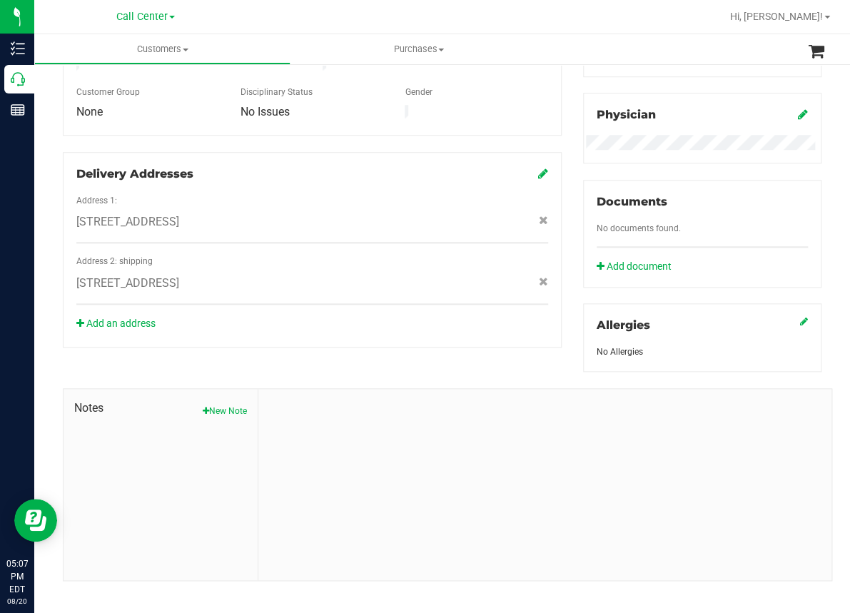
scroll to position [430, 0]
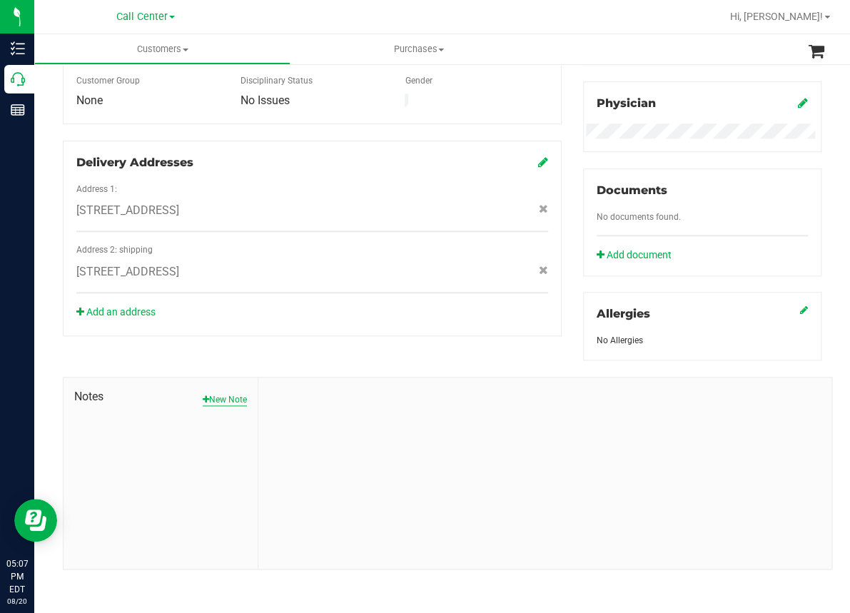
click at [214, 394] on button "New Note" at bounding box center [225, 399] width 44 height 13
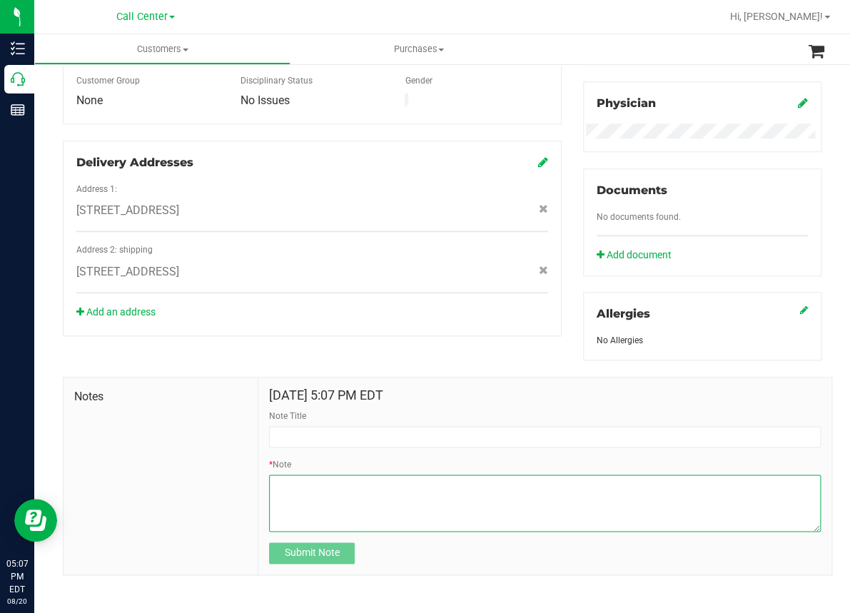
click at [296, 492] on textarea "* Note" at bounding box center [545, 503] width 552 height 57
paste textarea "Customer ID: 369007 called to advised there was some miscommunication at the co…"
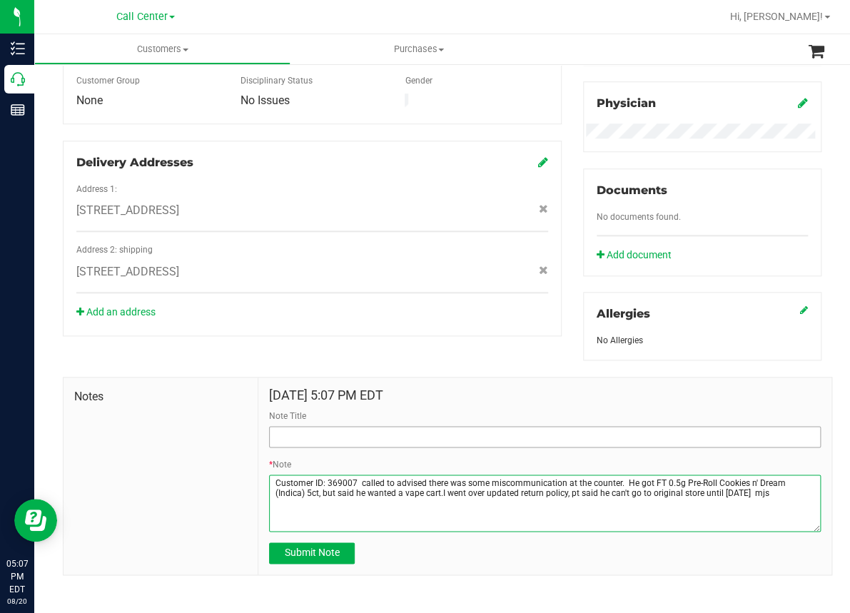
type textarea "Customer ID: 369007 called to advised there was some miscommunication at the co…"
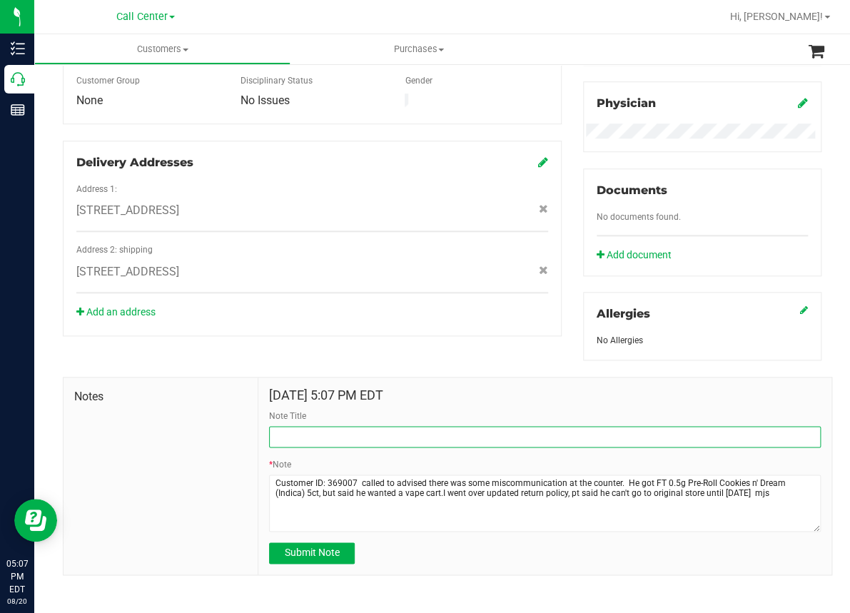
click at [325, 438] on input "Note Title" at bounding box center [545, 436] width 552 height 21
type input "Customer Complaint"
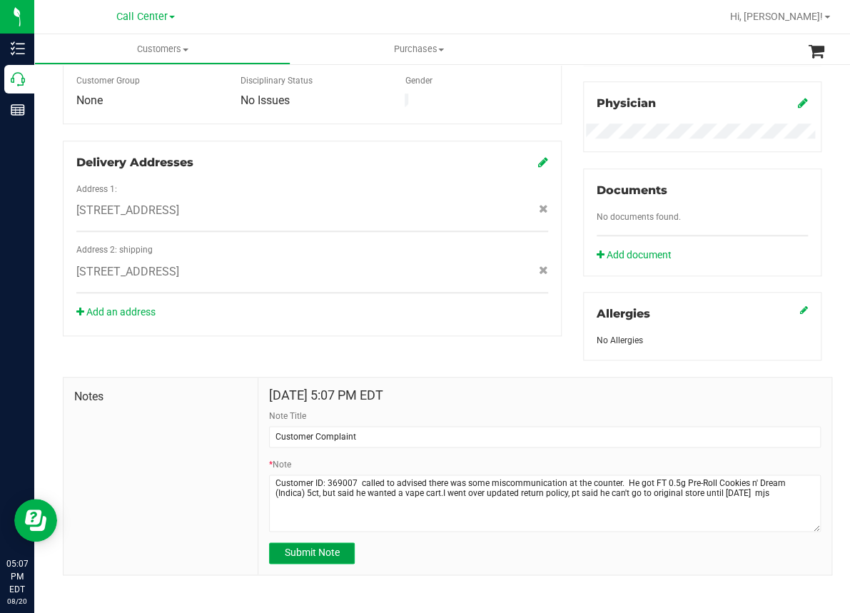
click at [299, 555] on span "Submit Note" at bounding box center [312, 552] width 55 height 11
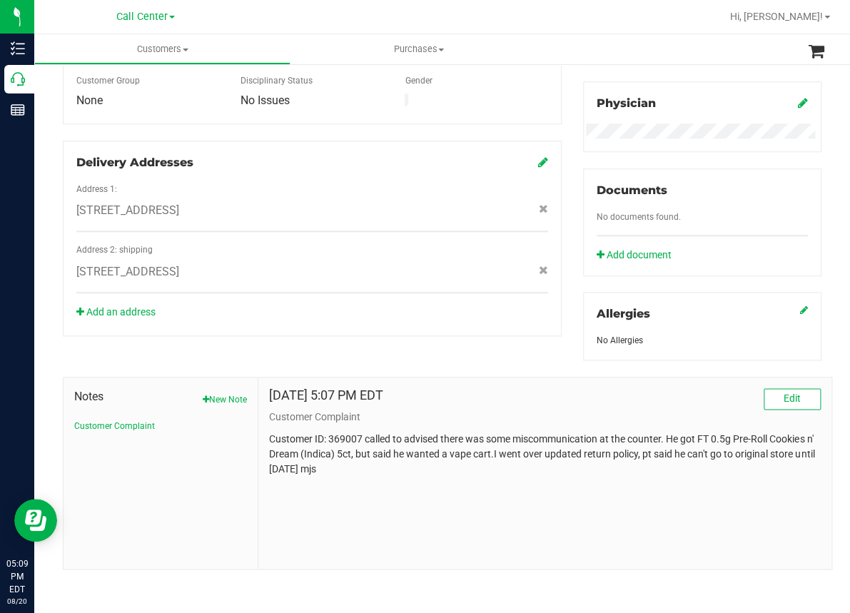
click at [619, 30] on div at bounding box center [487, 17] width 465 height 28
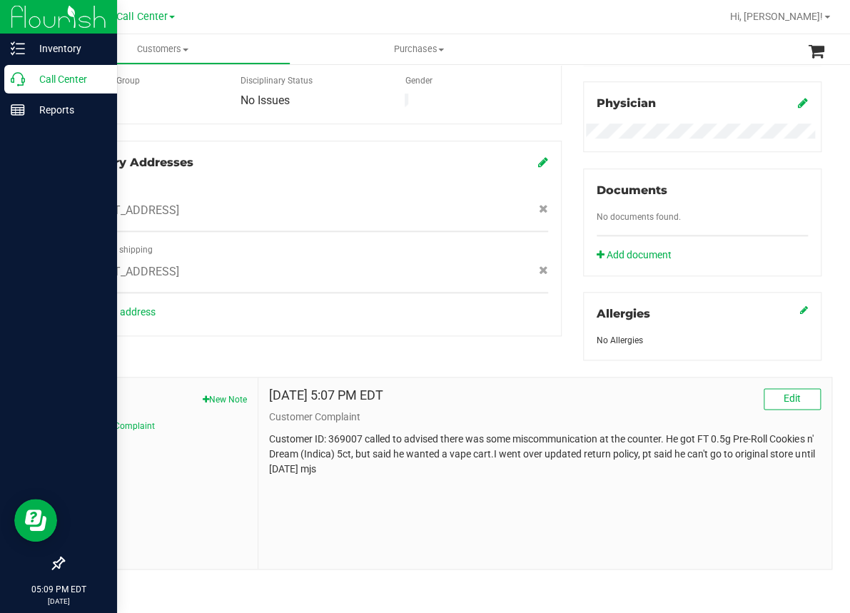
click at [6, 80] on div "Call Center" at bounding box center [60, 79] width 113 height 29
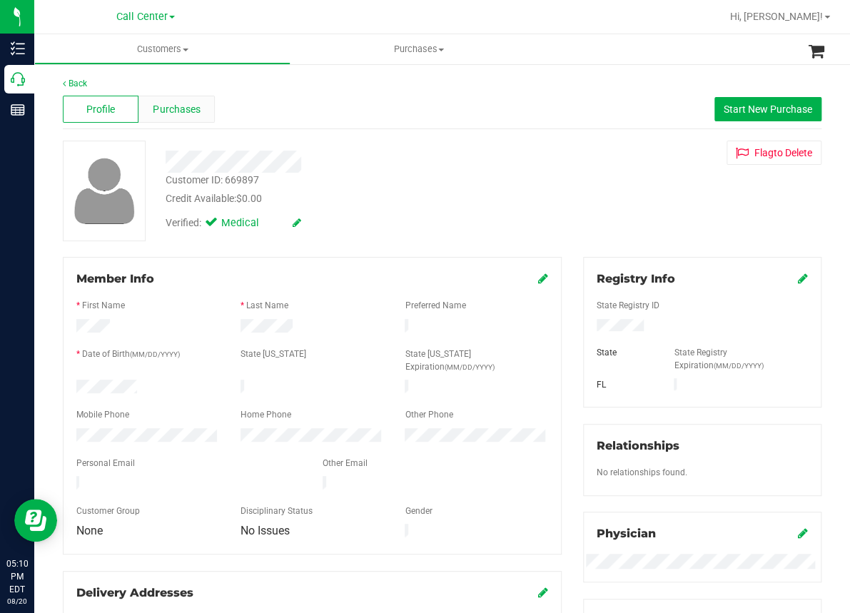
click at [189, 116] on span "Purchases" at bounding box center [176, 109] width 47 height 15
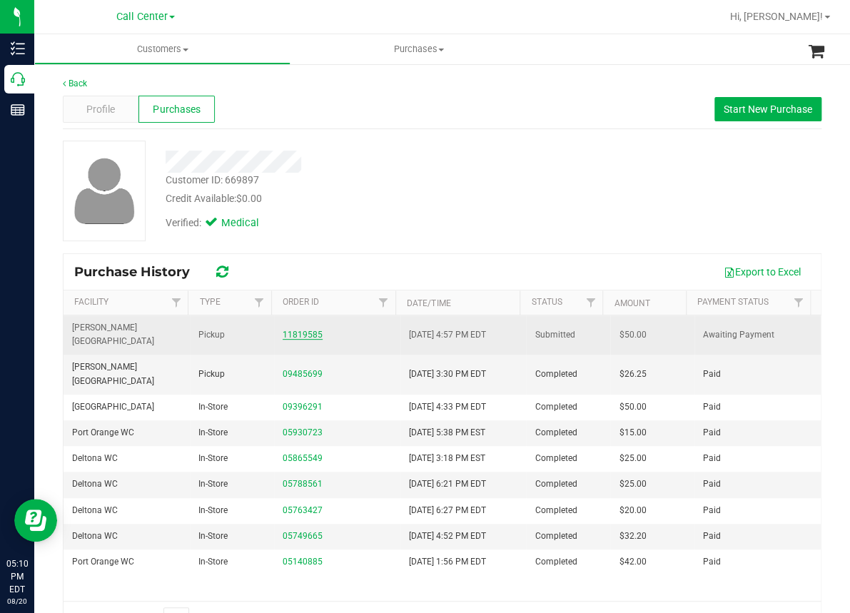
click at [311, 330] on link "11819585" at bounding box center [303, 335] width 40 height 10
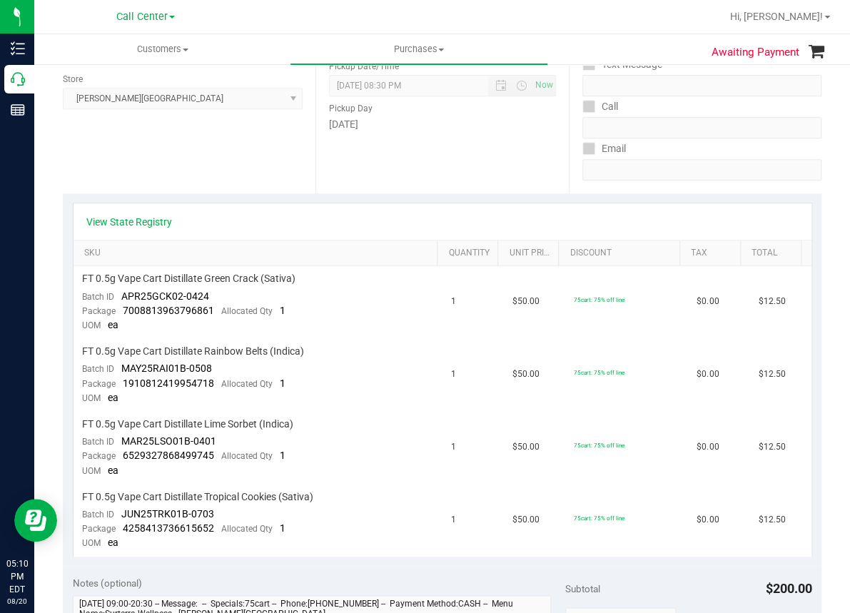
scroll to position [214, 0]
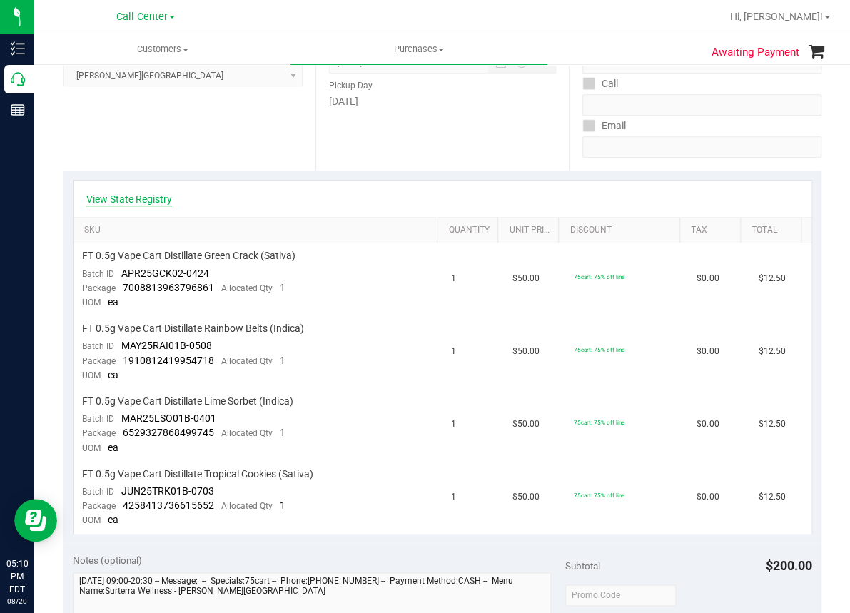
click at [143, 201] on link "View State Registry" at bounding box center [129, 199] width 86 height 14
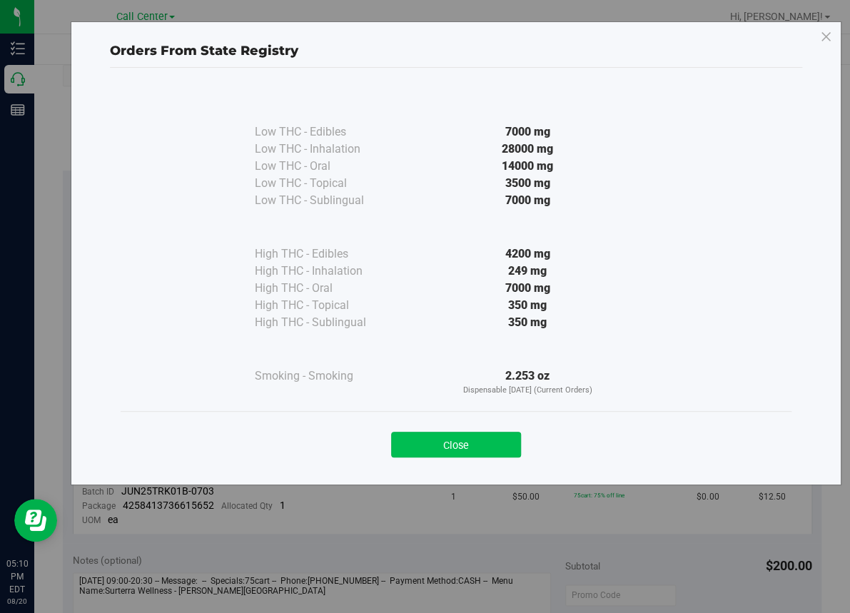
click at [438, 444] on button "Close" at bounding box center [456, 445] width 130 height 26
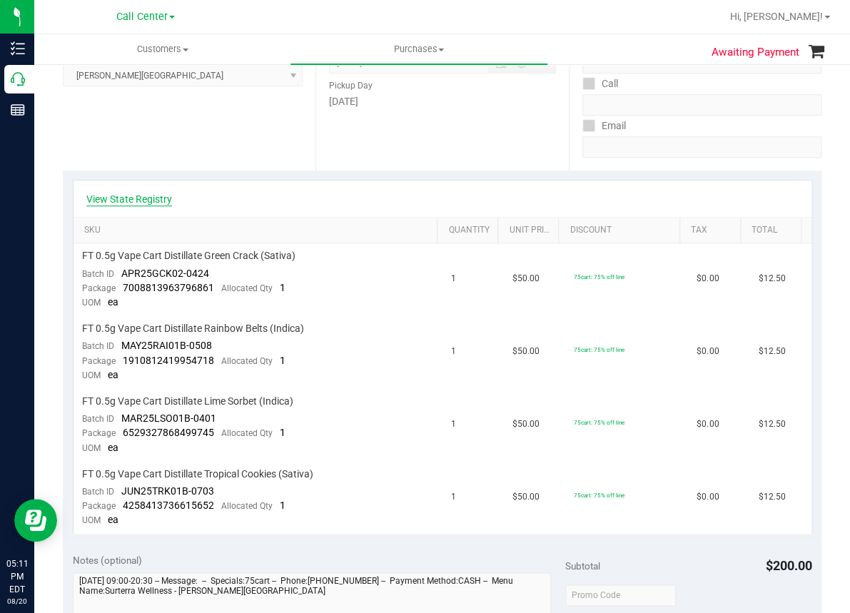
click at [146, 198] on link "View State Registry" at bounding box center [129, 199] width 86 height 14
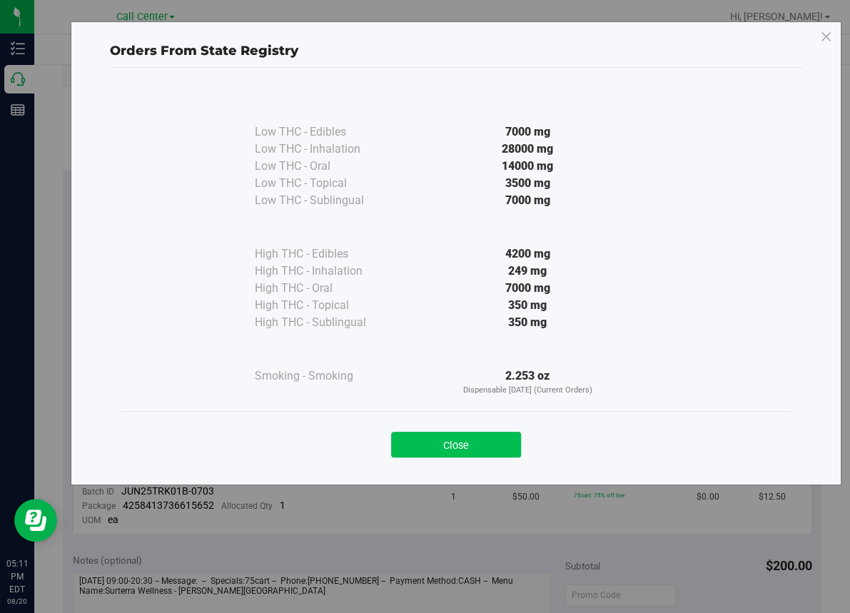
click at [463, 442] on button "Close" at bounding box center [456, 445] width 130 height 26
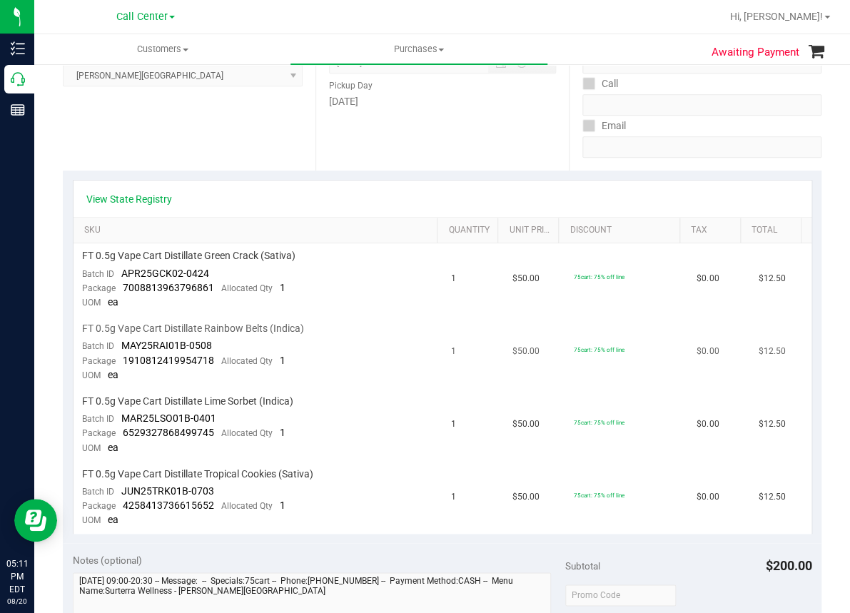
scroll to position [0, 0]
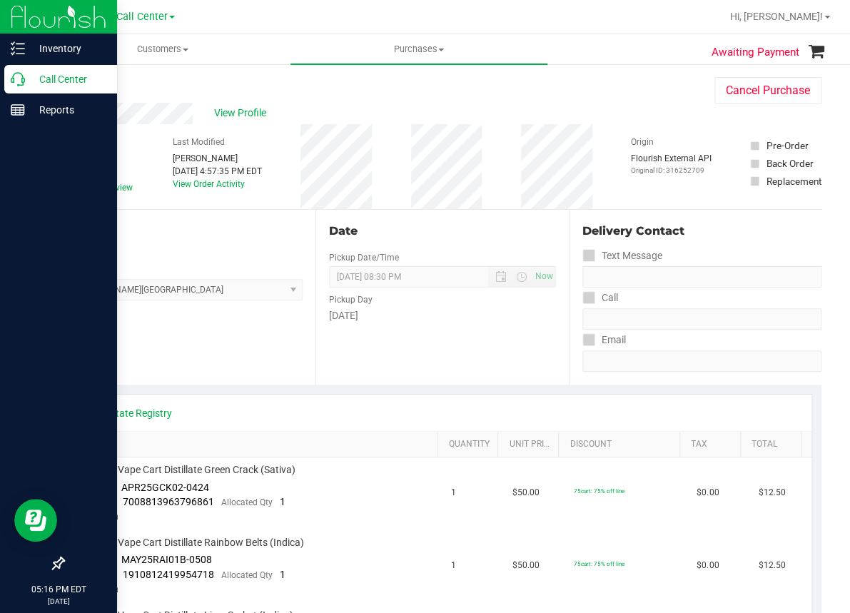
click at [18, 77] on icon at bounding box center [18, 79] width 14 height 14
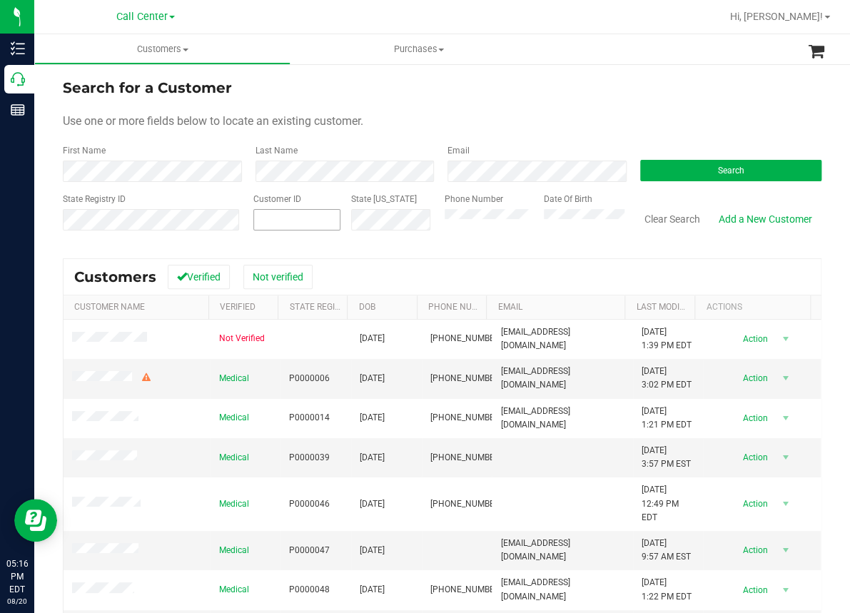
click at [0, 0] on input "text" at bounding box center [0, 0] width 0 height 0
paste input "1543520"
type input "1543520"
click at [720, 166] on span "Search" at bounding box center [730, 171] width 26 height 10
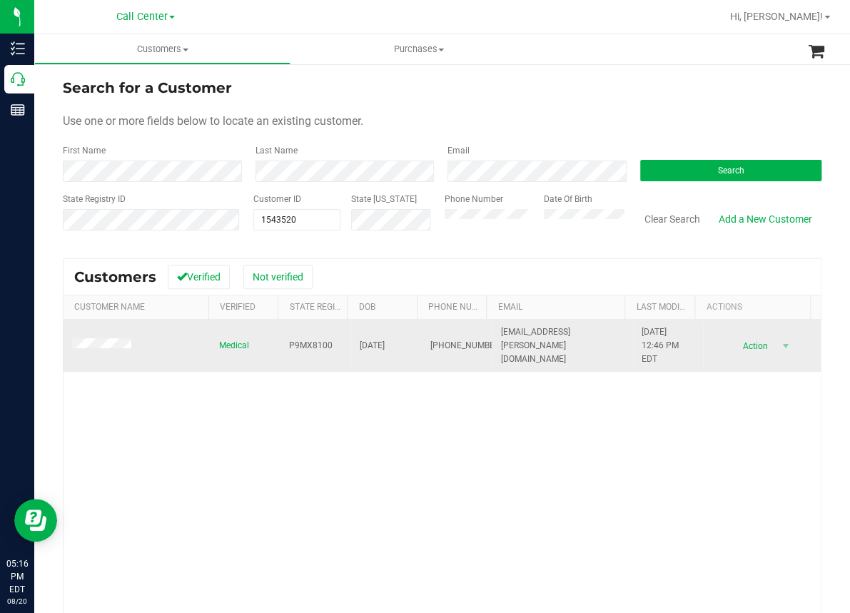
click at [97, 339] on span at bounding box center [104, 345] width 64 height 14
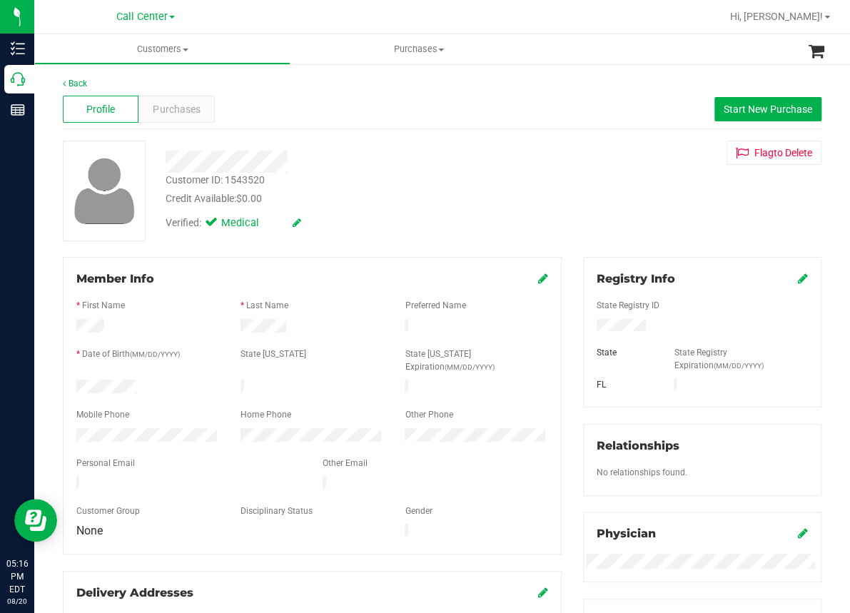
click at [350, 92] on div "Profile Purchases Start New Purchase" at bounding box center [442, 109] width 758 height 39
click at [178, 111] on span "Purchases" at bounding box center [176, 109] width 47 height 15
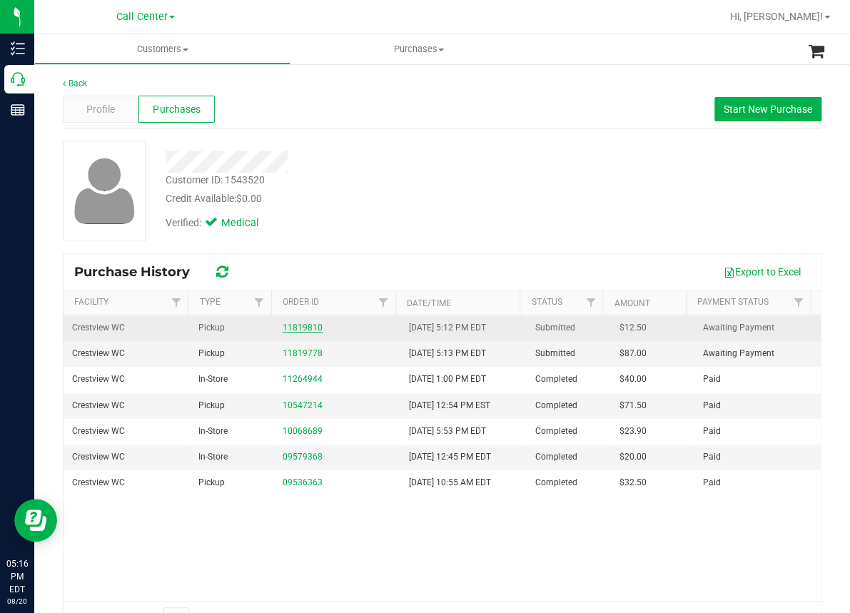
click at [289, 328] on link "11819810" at bounding box center [303, 328] width 40 height 10
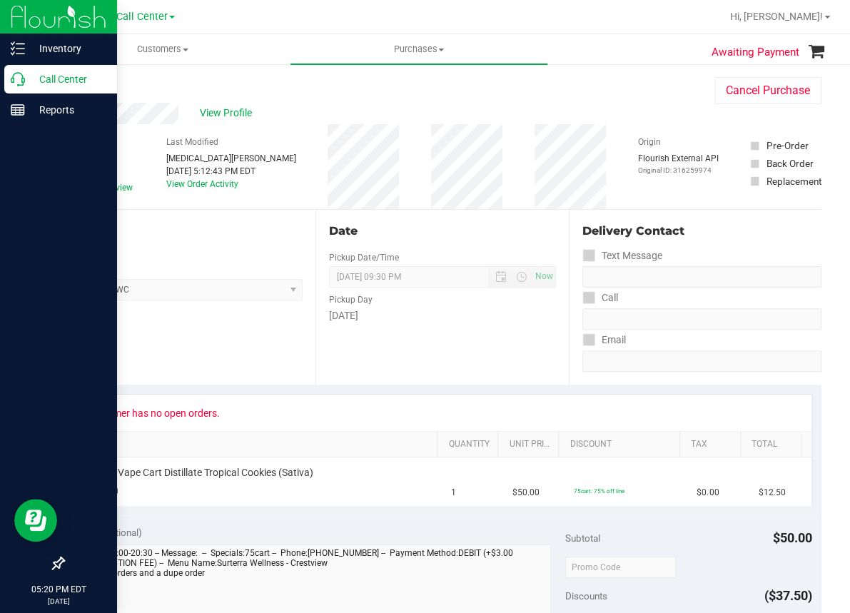
click at [24, 83] on icon at bounding box center [18, 79] width 14 height 14
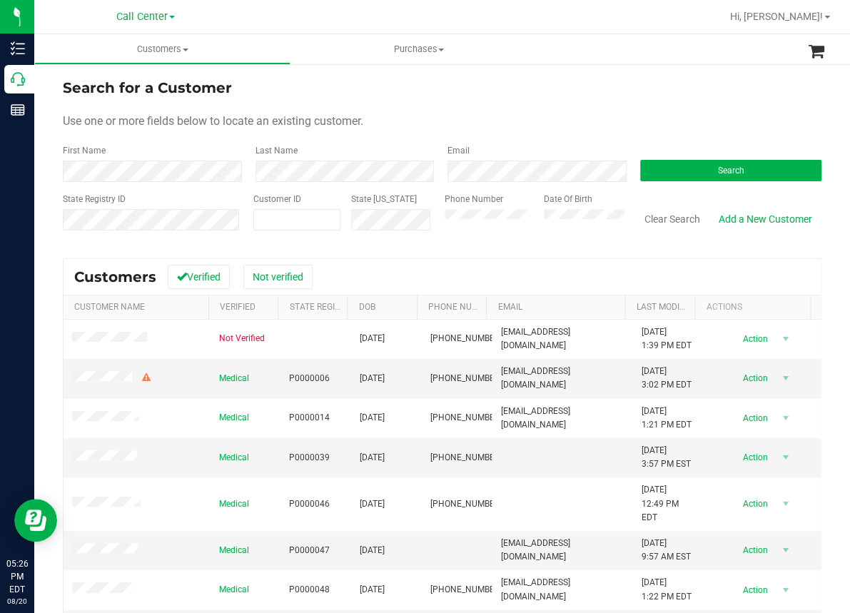
click at [610, 50] on ul "Customers All customers Add a new customer All physicians Purchases All purchas…" at bounding box center [459, 49] width 850 height 31
click at [648, 216] on button "Clear Search" at bounding box center [672, 219] width 74 height 24
click at [655, 161] on button "Search" at bounding box center [731, 170] width 182 height 21
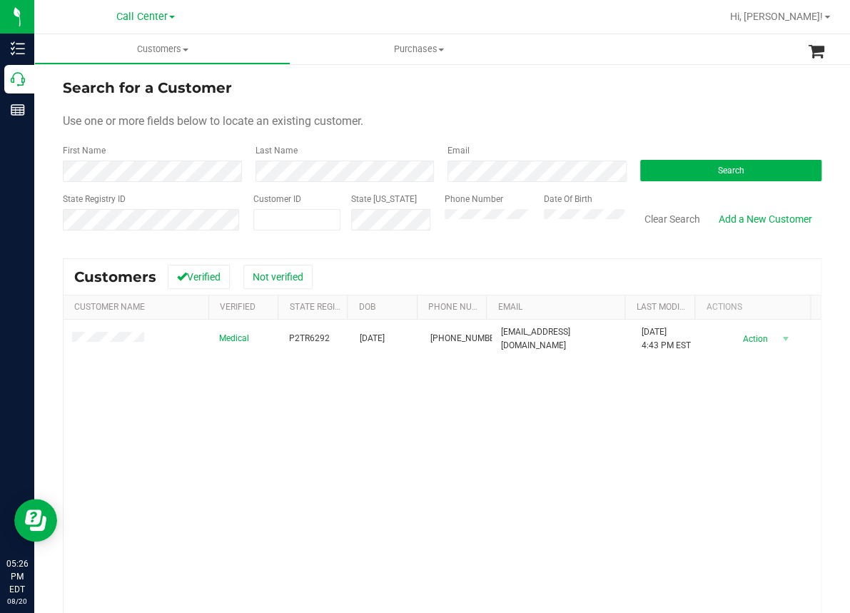
click at [416, 450] on div "Medical P2TR6292 [DATE] (559) 300-5043 [EMAIL_ADDRESS][DOMAIN_NAME] [DATE] 4:43…" at bounding box center [442, 513] width 757 height 386
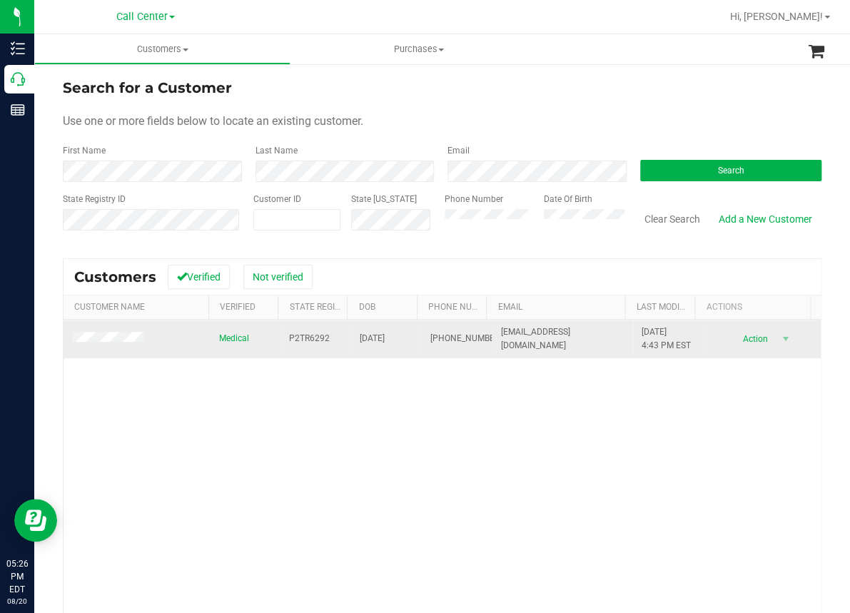
click at [292, 333] on span "P2TR6292" at bounding box center [309, 339] width 41 height 14
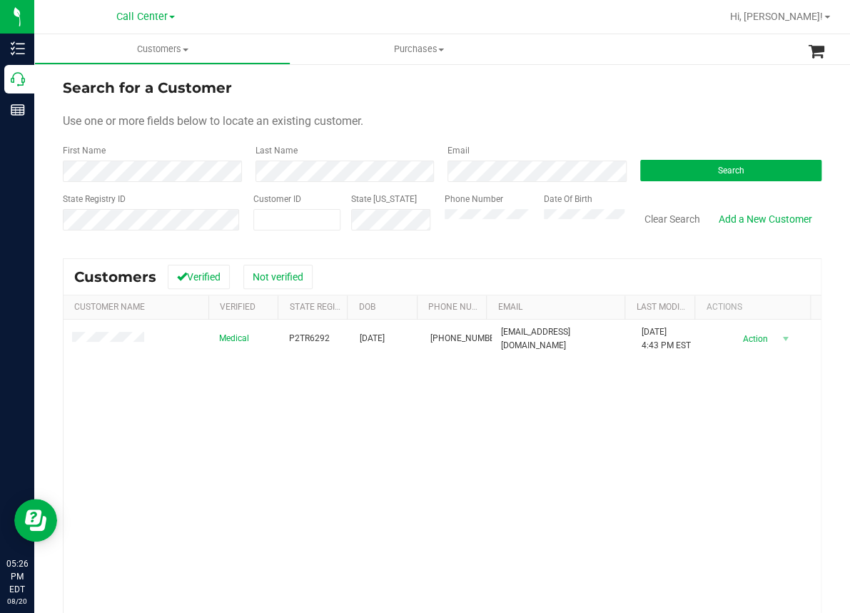
click at [354, 450] on div "Medical P2TR6292 [DATE] (559) 300-5043 [EMAIL_ADDRESS][DOMAIN_NAME] [DATE] 4:43…" at bounding box center [442, 513] width 757 height 386
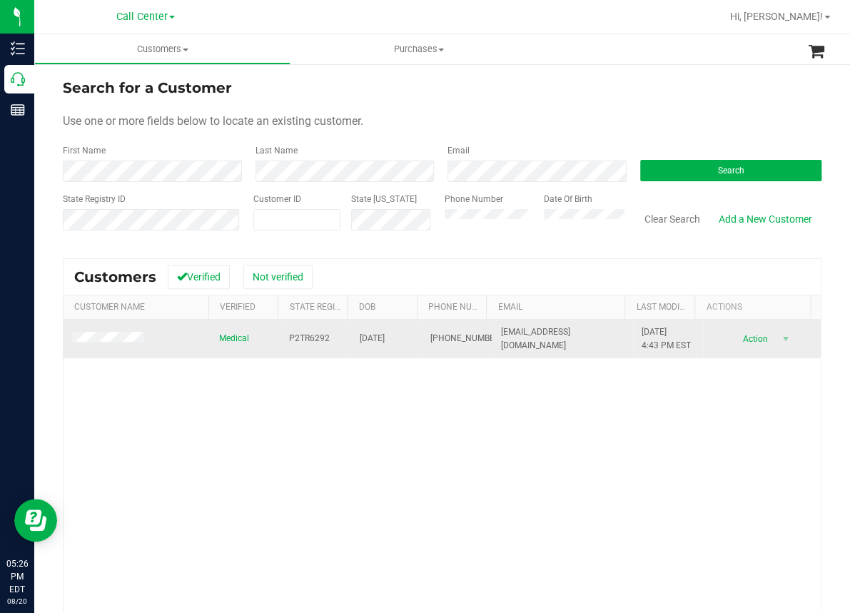
click at [365, 341] on span "[DATE]" at bounding box center [372, 339] width 25 height 14
copy span "[DATE]"
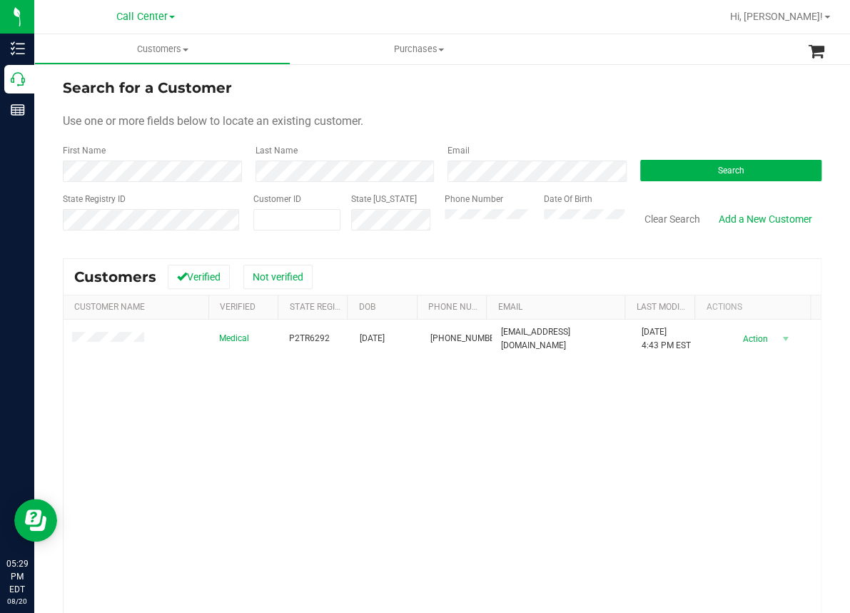
click at [403, 457] on div "Medical P2TR6292 [DATE] (559) 300-5043 [EMAIL_ADDRESS][DOMAIN_NAME] [DATE] 4:43…" at bounding box center [442, 513] width 757 height 386
click at [657, 215] on button "Clear Search" at bounding box center [672, 219] width 74 height 24
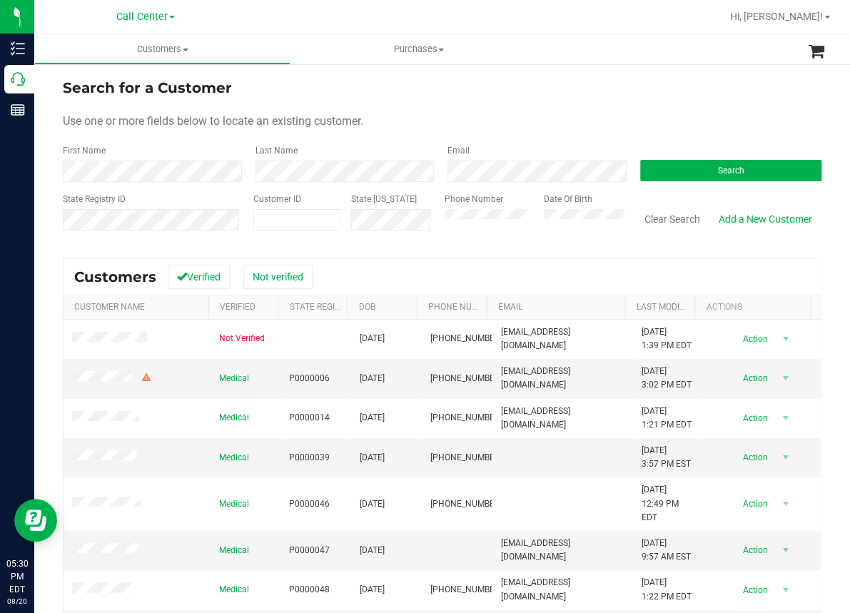
click at [375, 120] on div "Use one or more fields below to locate an existing customer." at bounding box center [442, 121] width 758 height 17
click at [672, 168] on button "Search" at bounding box center [731, 170] width 182 height 21
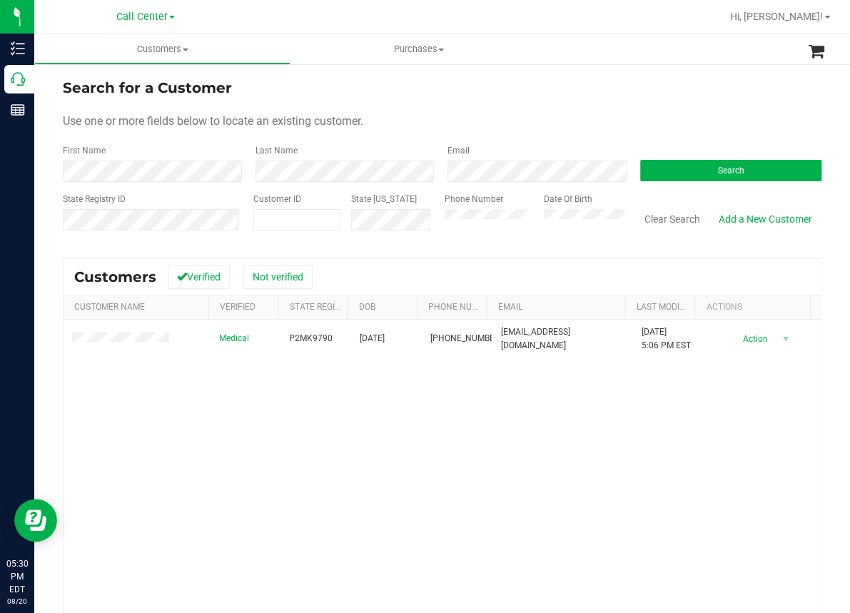
click at [337, 444] on div "Medical P2MK9790 [DATE] (407) 394-4125 [EMAIL_ADDRESS][DOMAIN_NAME] [DATE] 5:06…" at bounding box center [442, 513] width 757 height 386
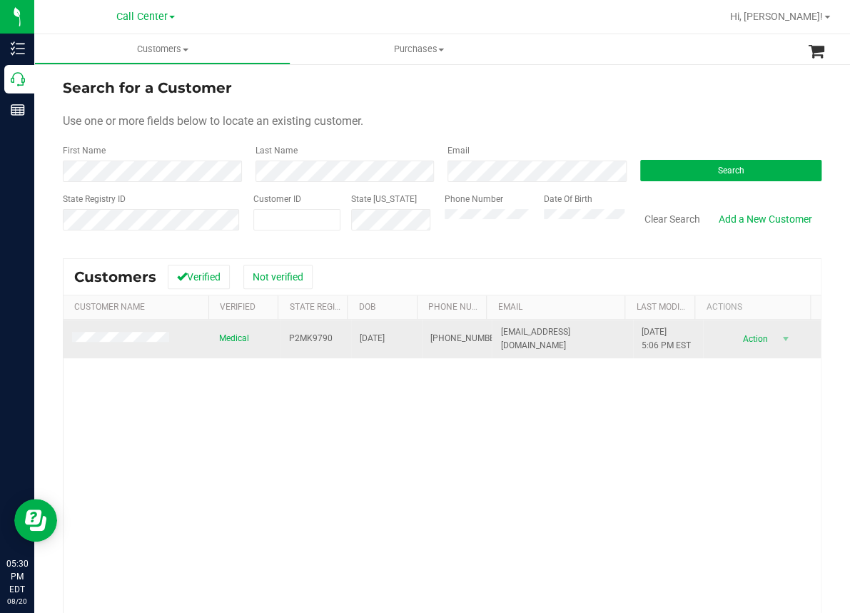
click at [298, 338] on span "P2MK9790" at bounding box center [311, 339] width 44 height 14
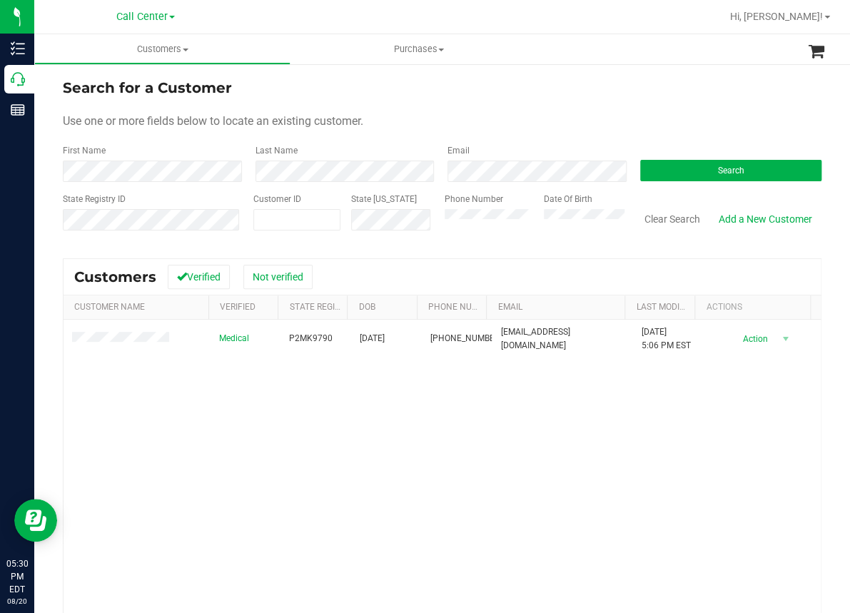
drag, startPoint x: 353, startPoint y: 443, endPoint x: 352, endPoint y: 425, distance: 18.6
click at [352, 441] on div "Medical P2MK9790 [DATE] (407) 394-4125 [EMAIL_ADDRESS][DOMAIN_NAME] [DATE] 5:06…" at bounding box center [442, 513] width 757 height 386
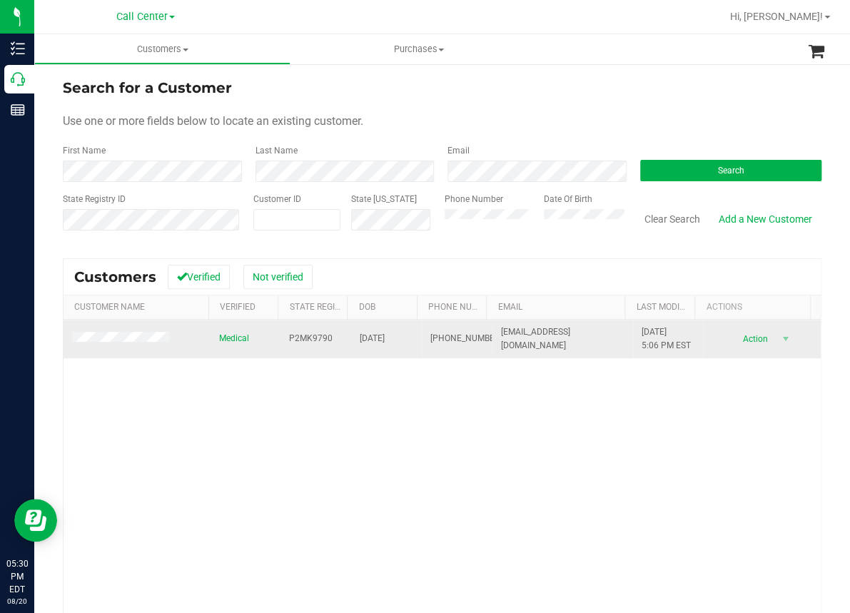
click at [372, 341] on span "[DATE]" at bounding box center [372, 339] width 25 height 14
click at [372, 340] on span "[DATE]" at bounding box center [372, 339] width 25 height 14
copy span "[DATE]"
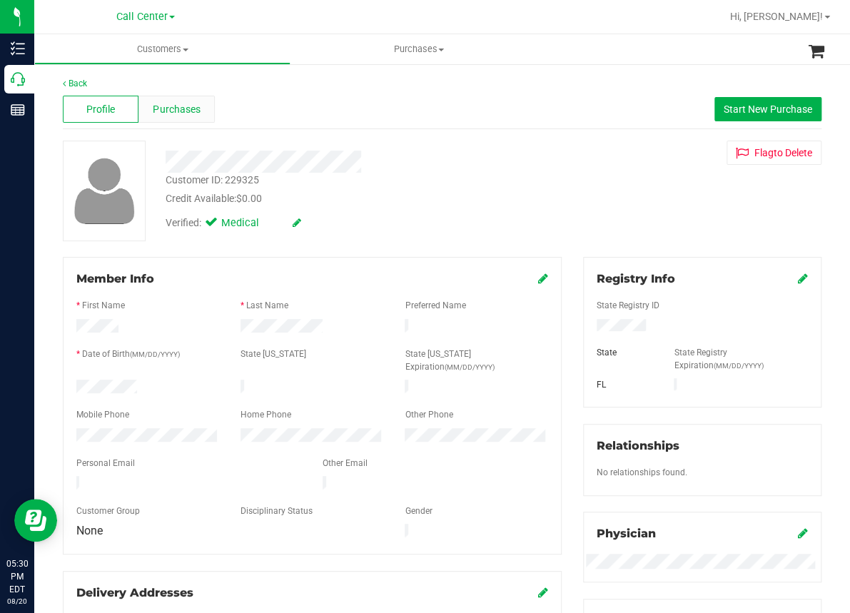
click at [193, 113] on span "Purchases" at bounding box center [176, 109] width 47 height 15
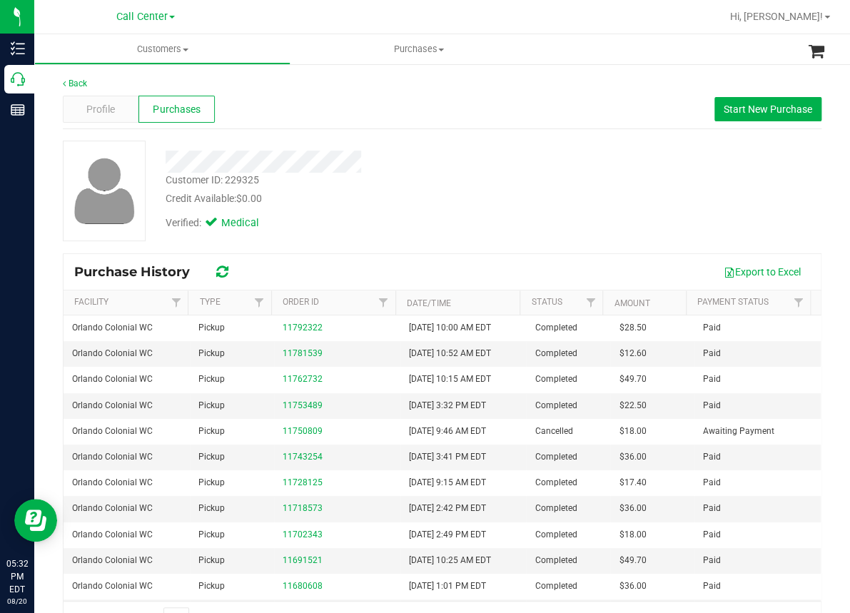
click at [347, 80] on div "Back" at bounding box center [442, 83] width 758 height 13
click at [755, 103] on span "Start New Purchase" at bounding box center [768, 108] width 88 height 11
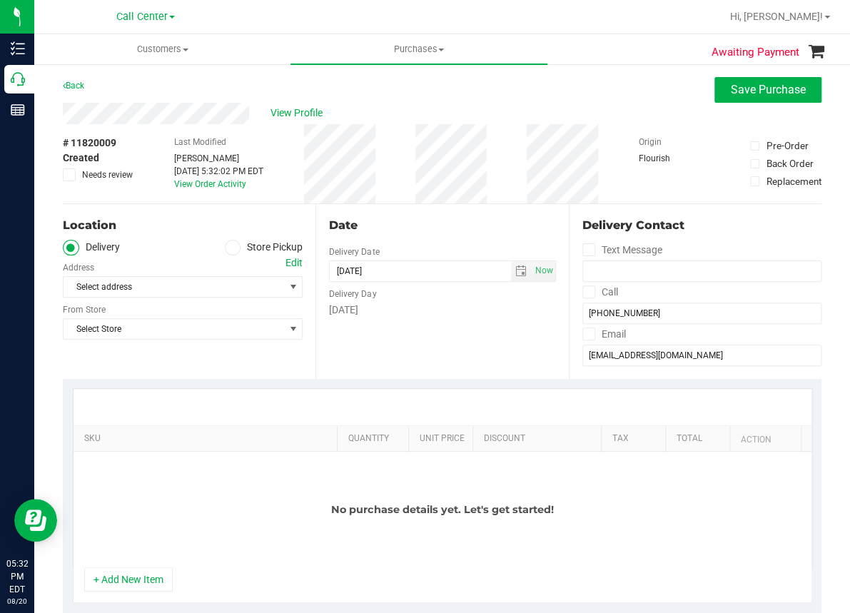
click at [232, 248] on icon at bounding box center [232, 248] width 9 height 0
click at [0, 0] on input "Store Pickup" at bounding box center [0, 0] width 0 height 0
click at [155, 290] on span "Select Store" at bounding box center [174, 287] width 220 height 20
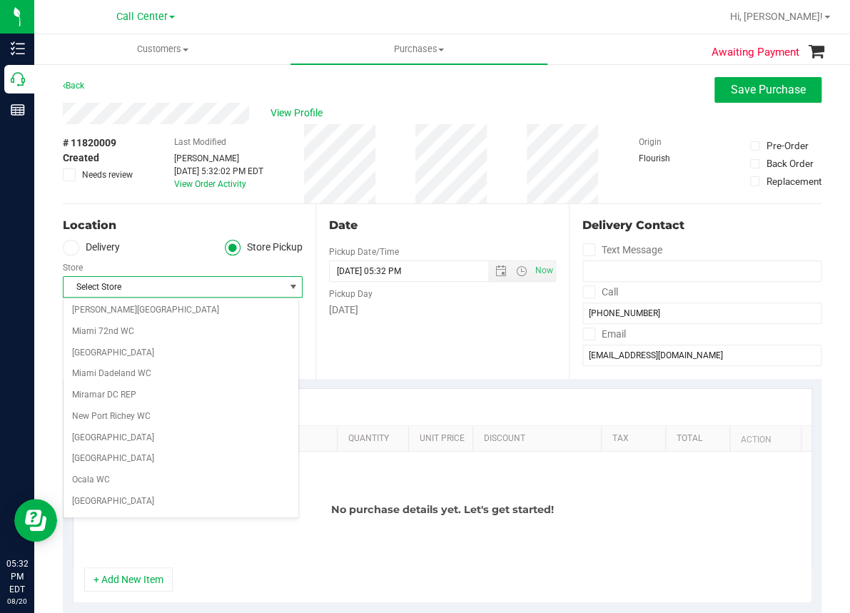
scroll to position [499, 0]
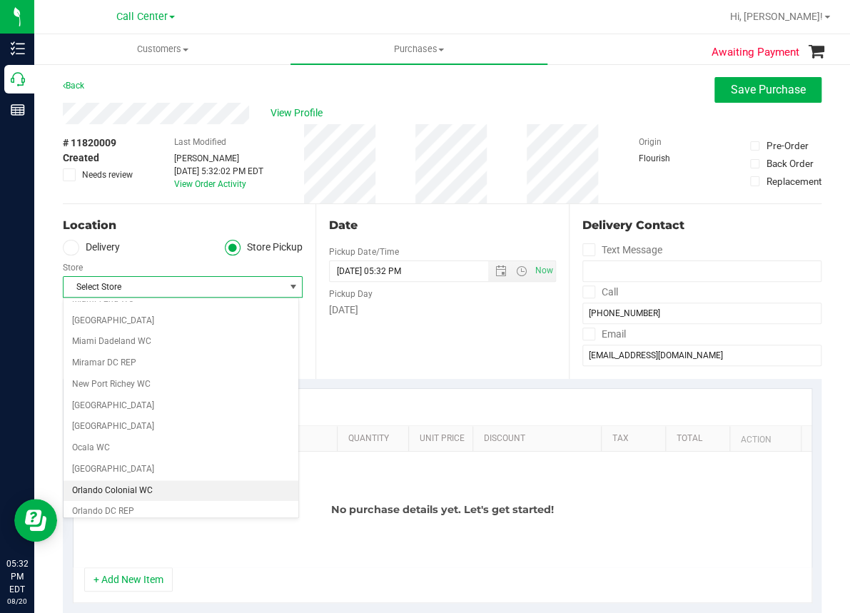
click at [120, 487] on li "Orlando Colonial WC" at bounding box center [181, 490] width 235 height 21
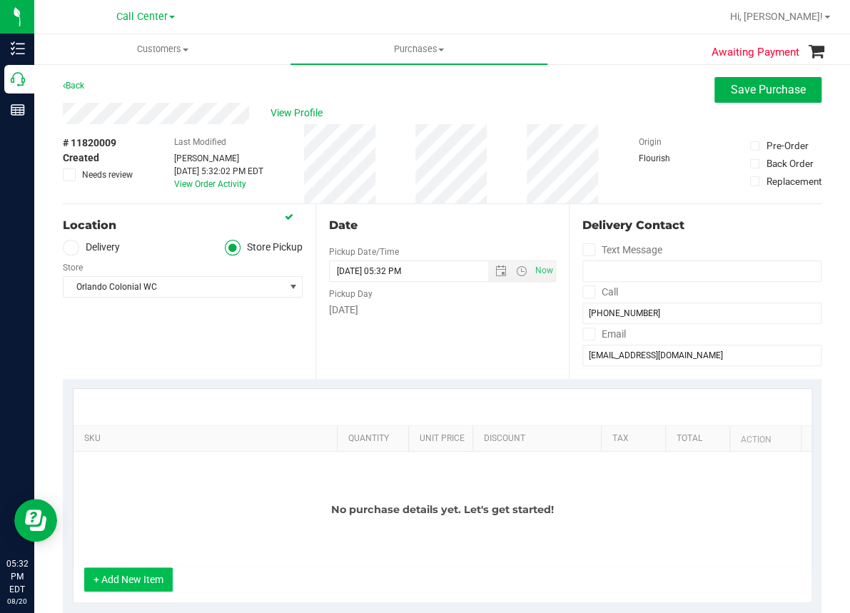
click at [118, 575] on button "+ Add New Item" at bounding box center [128, 579] width 88 height 24
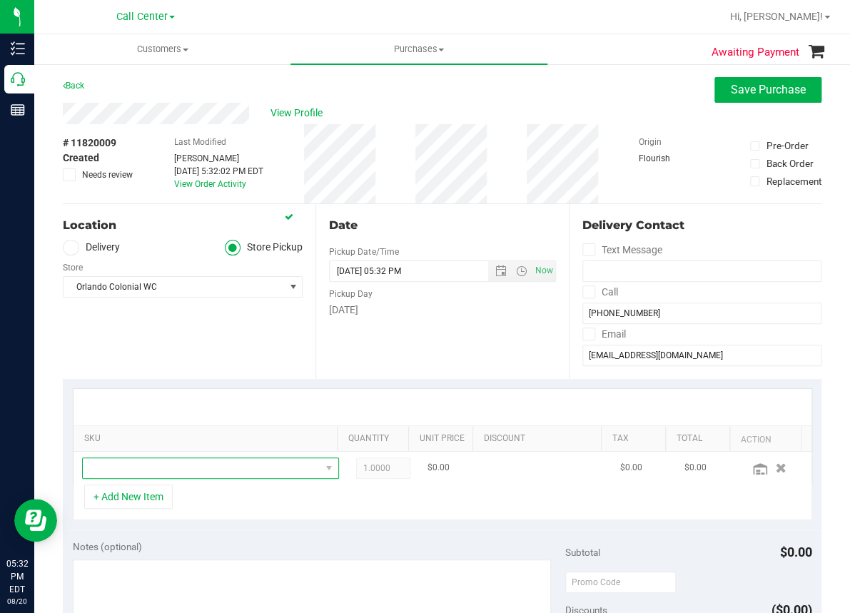
click at [138, 472] on span "NO DATA FOUND" at bounding box center [202, 468] width 238 height 20
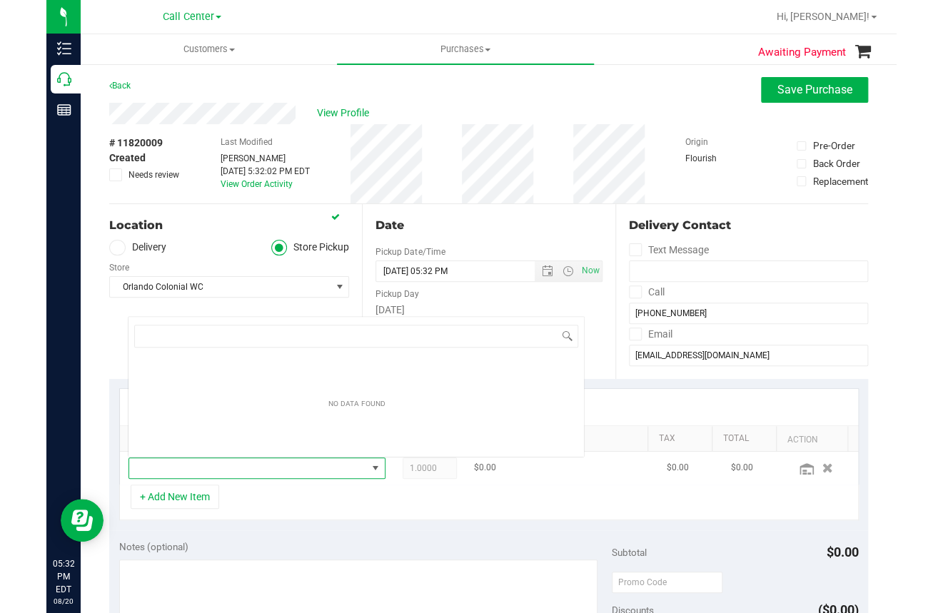
scroll to position [21, 225]
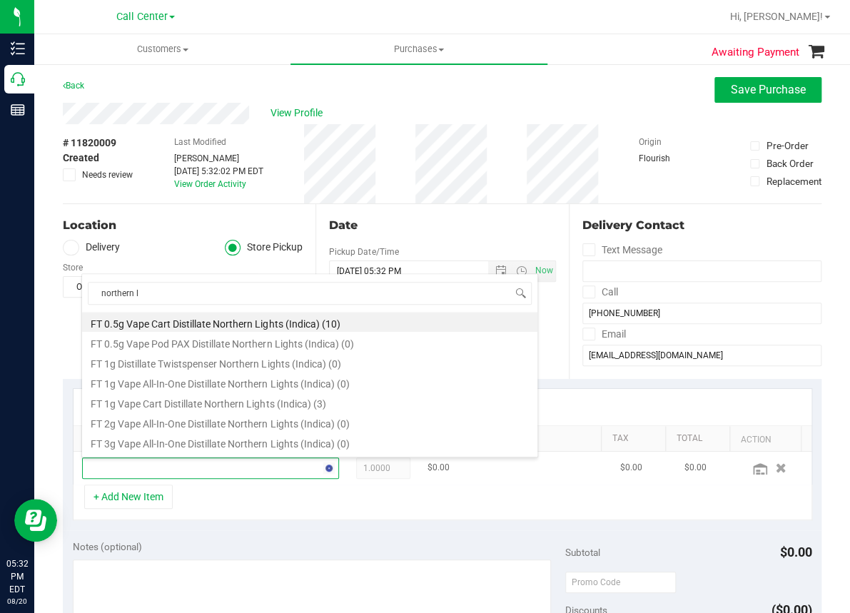
type input "northern li"
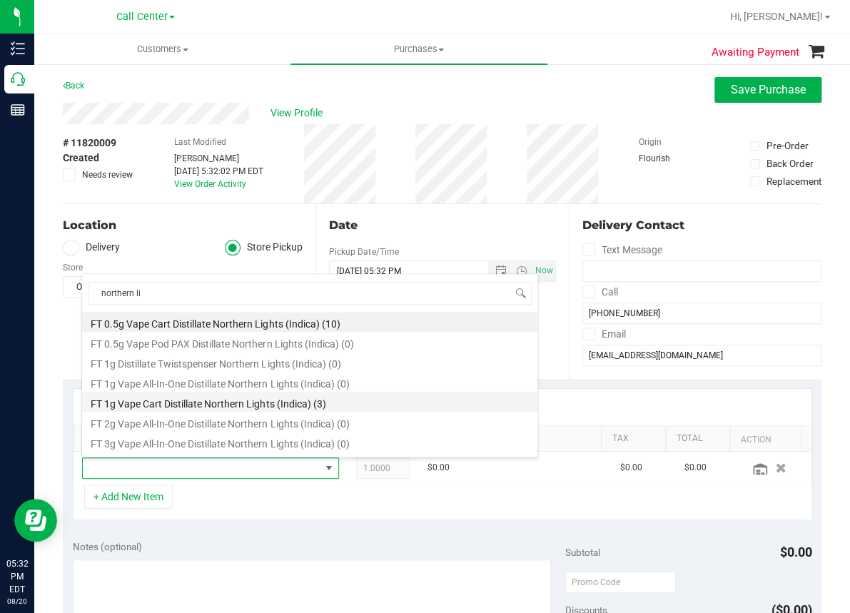
click at [259, 406] on li "FT 1g Vape Cart Distillate Northern Lights (Indica) (3)" at bounding box center [309, 402] width 455 height 20
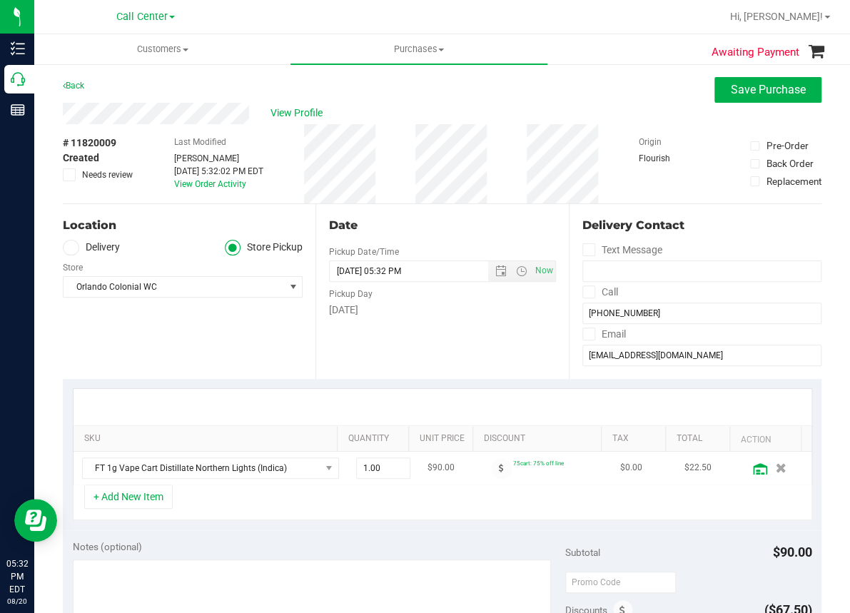
click at [753, 466] on icon at bounding box center [760, 468] width 14 height 11
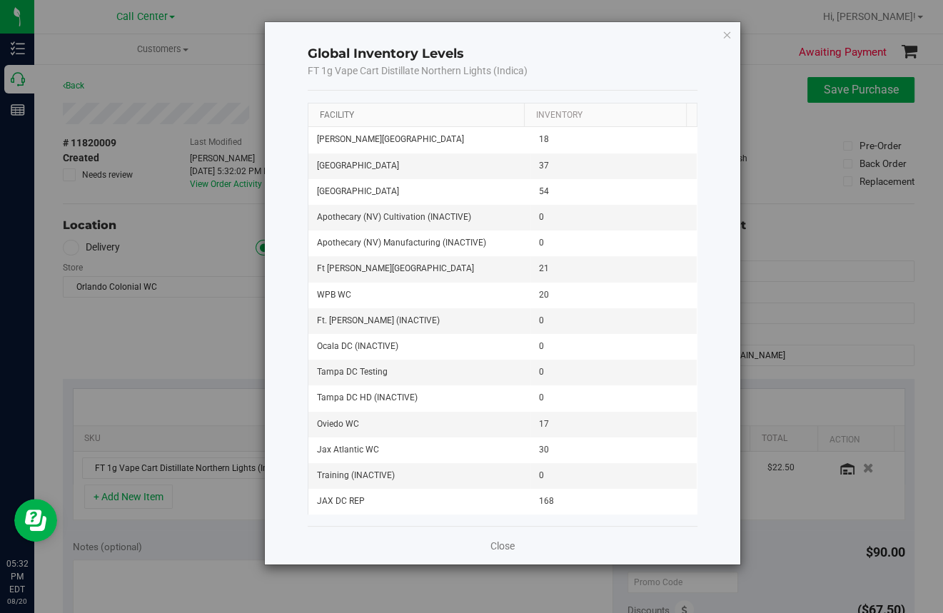
click at [330, 114] on link "Facility" at bounding box center [336, 115] width 34 height 10
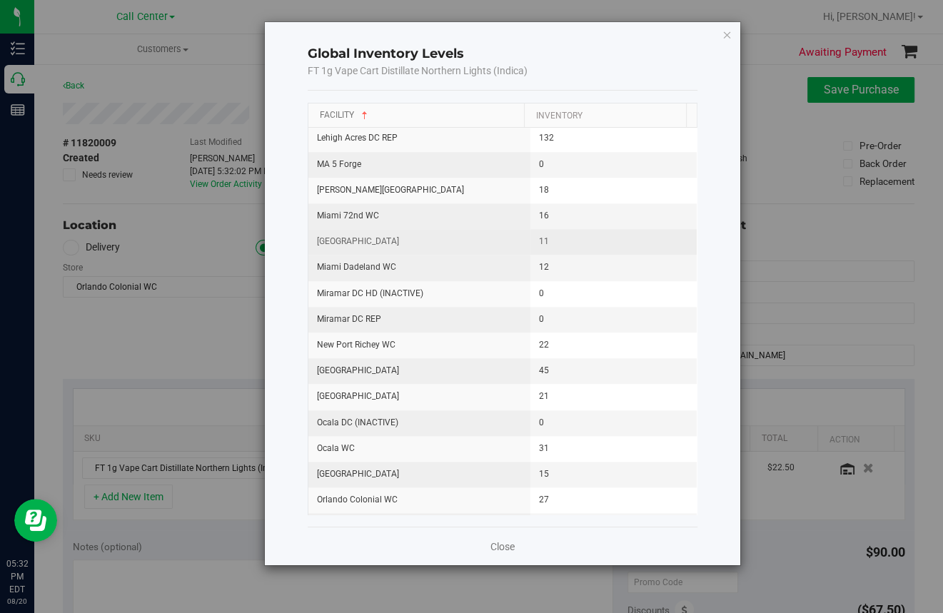
scroll to position [928, 0]
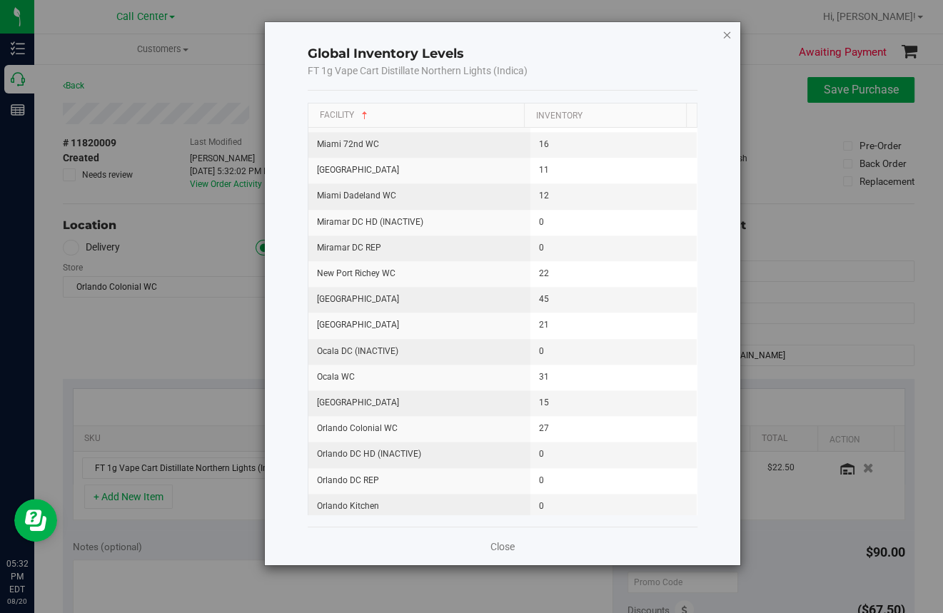
click at [726, 35] on icon "button" at bounding box center [726, 34] width 10 height 17
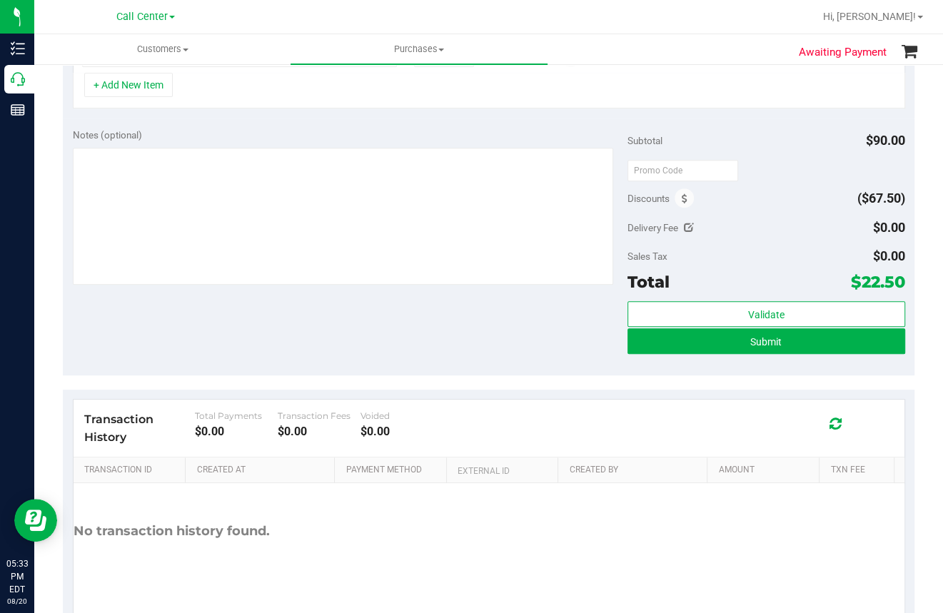
scroll to position [428, 0]
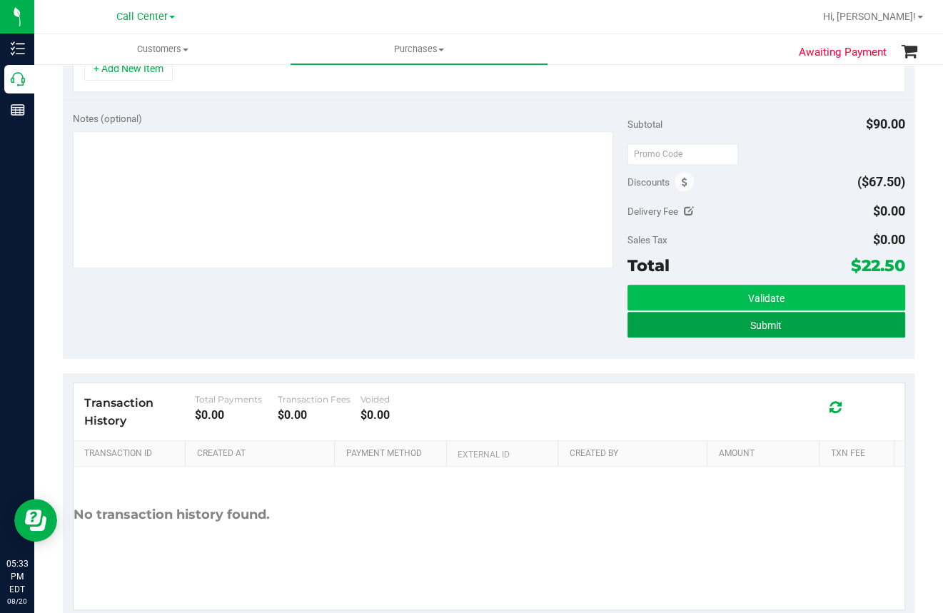
click at [750, 324] on span "Submit" at bounding box center [765, 325] width 31 height 11
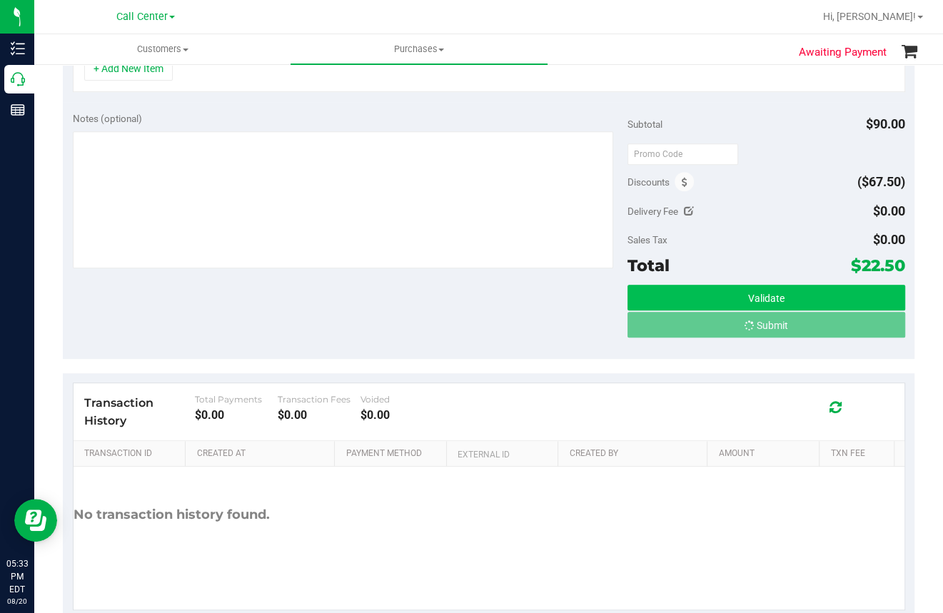
scroll to position [405, 0]
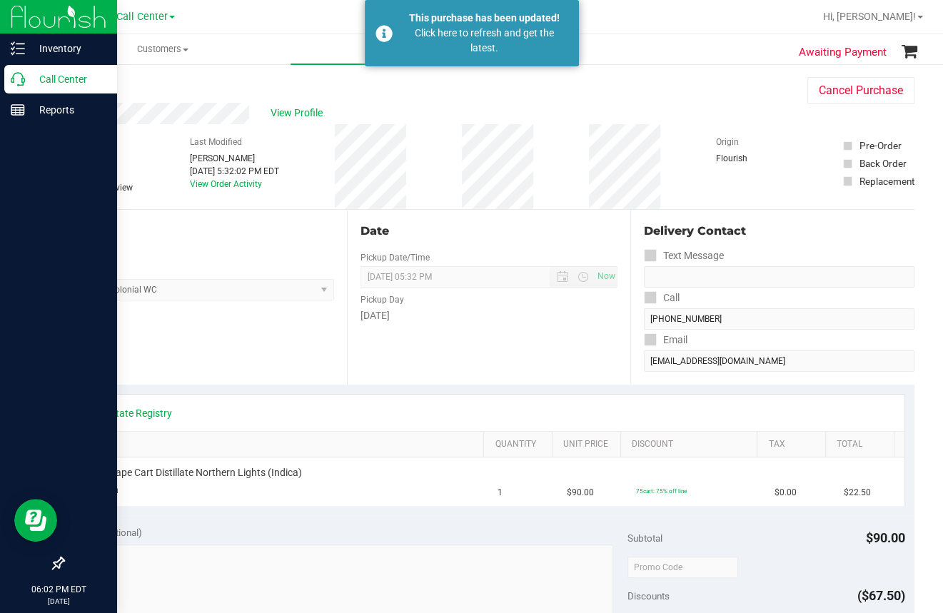
click at [21, 81] on icon at bounding box center [18, 79] width 14 height 14
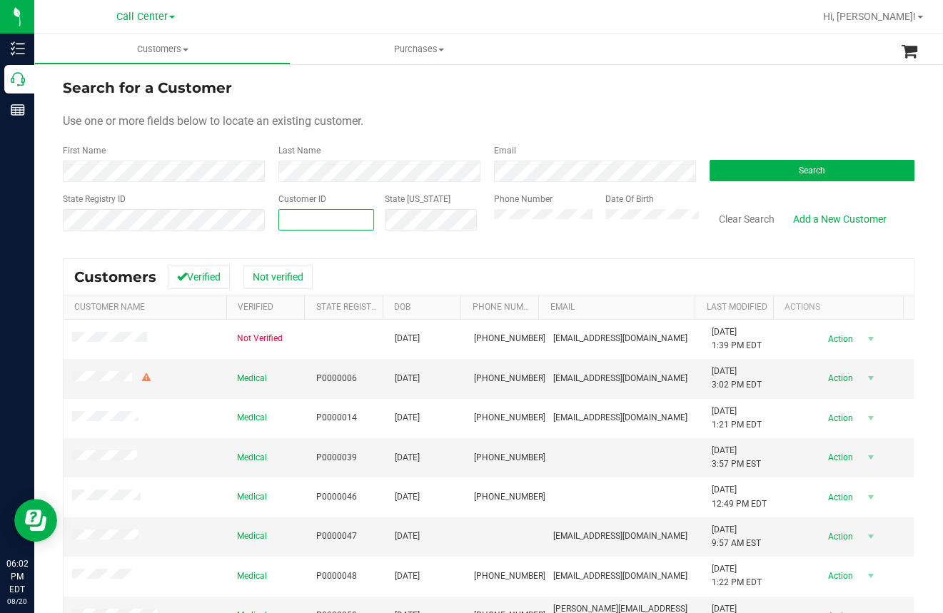
click at [297, 223] on input "text" at bounding box center [326, 220] width 94 height 20
paste input "1437991"
type input "1437991"
click at [774, 179] on button "Search" at bounding box center [811, 170] width 205 height 21
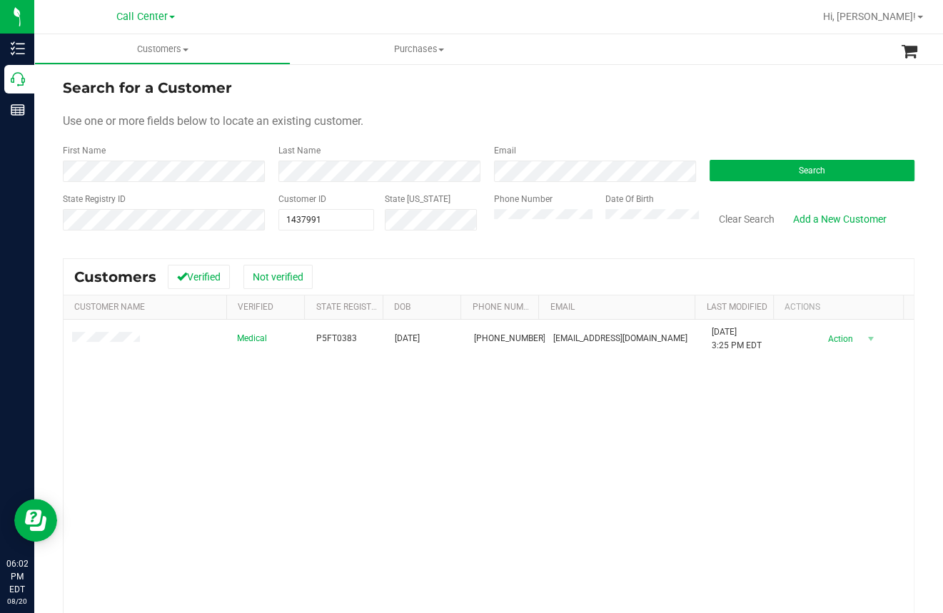
drag, startPoint x: 290, startPoint y: 442, endPoint x: 318, endPoint y: 406, distance: 44.8
click at [290, 440] on div "Medical P5FT0383 [DATE] (813) 595-8039 [EMAIL_ADDRESS][DOMAIN_NAME] [DATE] 3:25…" at bounding box center [489, 513] width 850 height 386
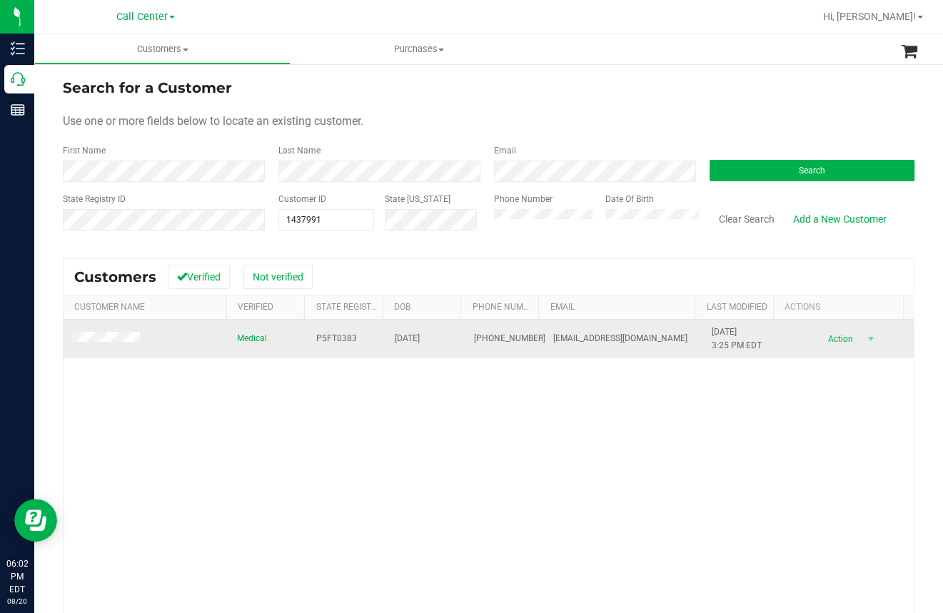
click at [331, 338] on span "P5FT0383" at bounding box center [336, 339] width 41 height 14
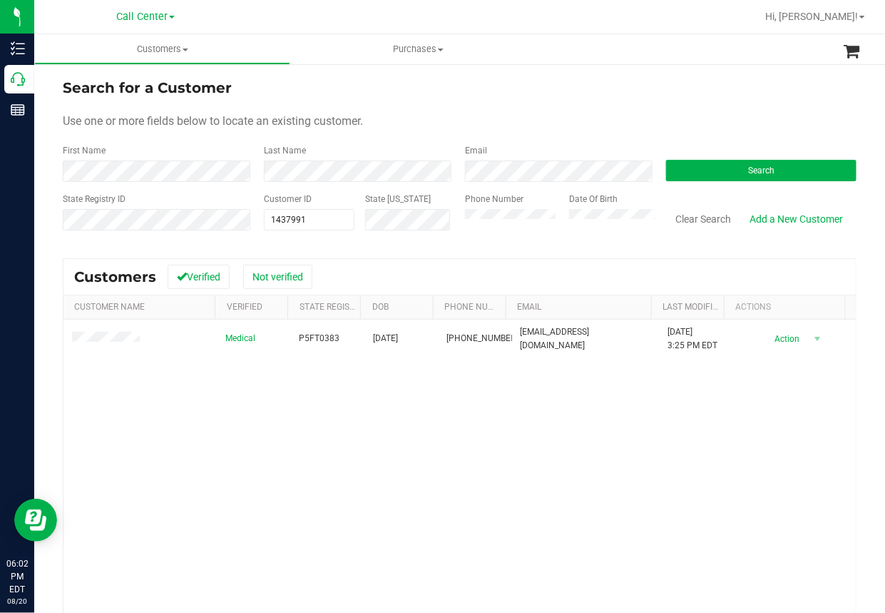
click at [381, 395] on div "Medical P5FT0383 [DATE] (813) 595-8039 [EMAIL_ADDRESS][DOMAIN_NAME] [DATE] 3:25…" at bounding box center [460, 513] width 793 height 386
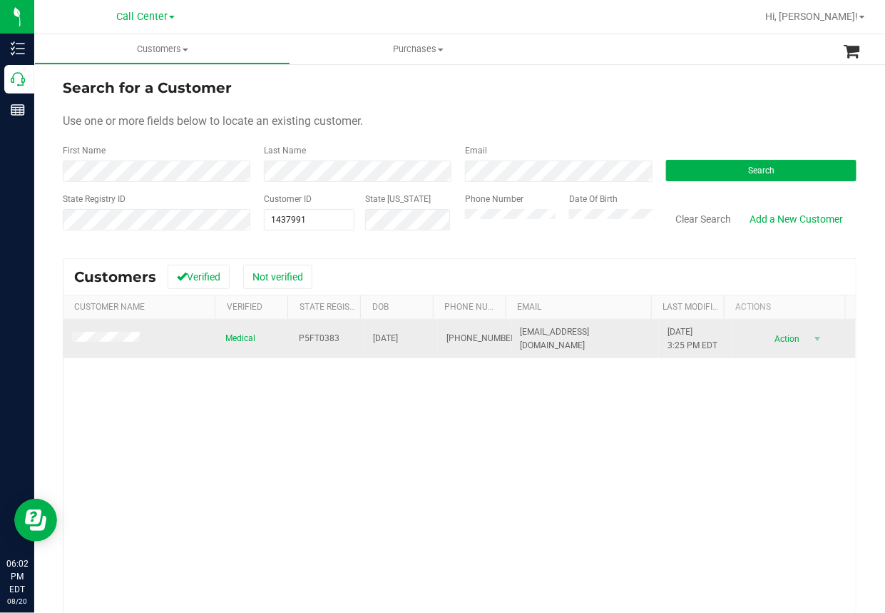
click at [380, 338] on span "[DATE]" at bounding box center [385, 339] width 25 height 14
copy span "[DATE]"
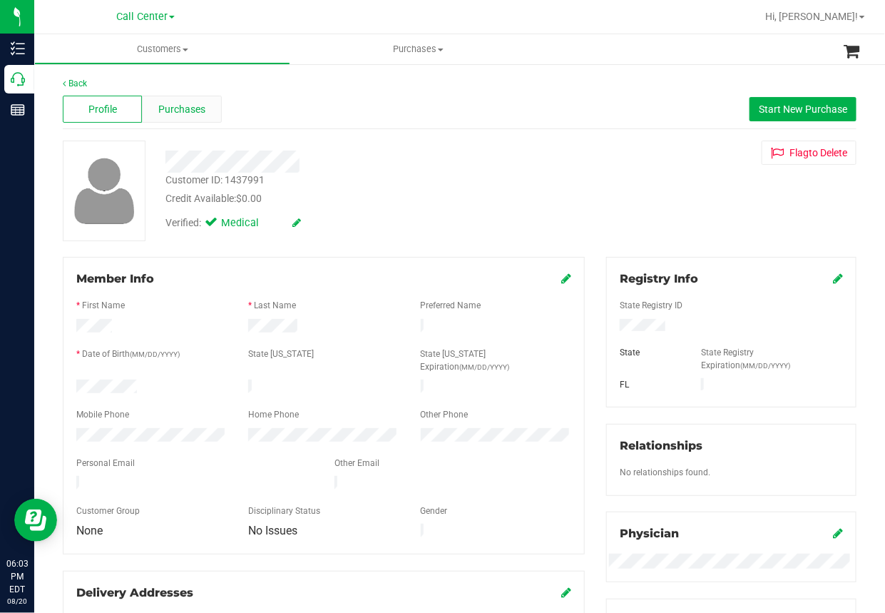
click at [191, 108] on span "Purchases" at bounding box center [181, 109] width 47 height 15
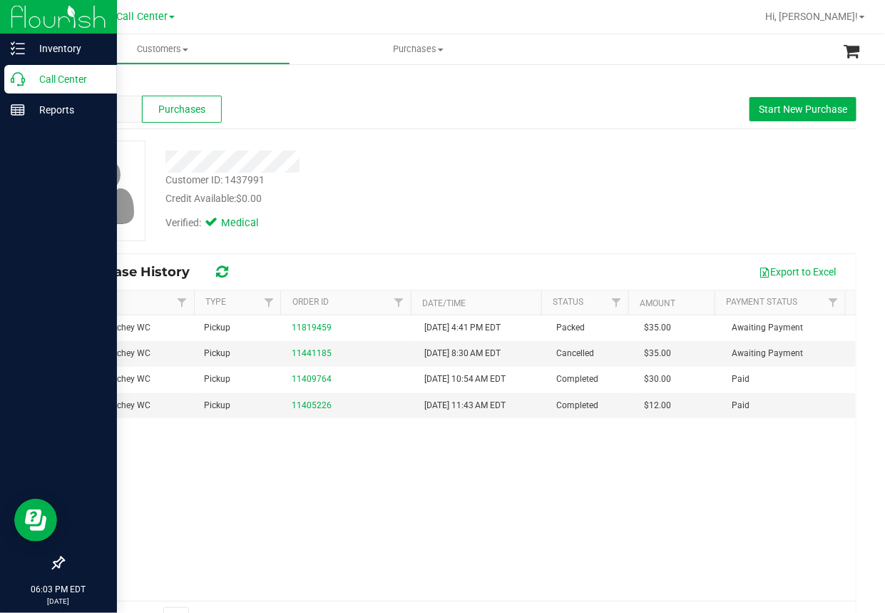
click at [21, 81] on icon at bounding box center [18, 79] width 14 height 14
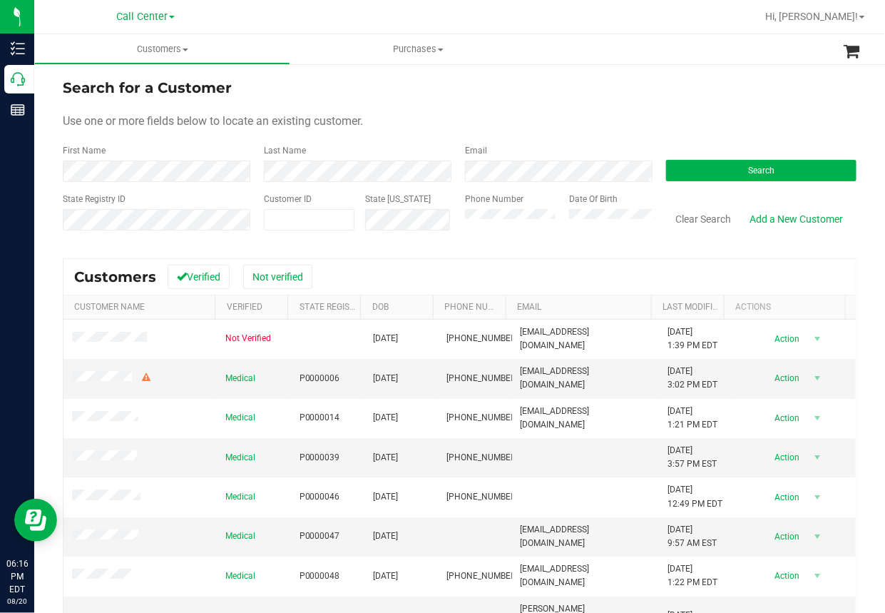
click at [412, 97] on form "Search for a Customer Use one or more fields below to locate an existing custom…" at bounding box center [460, 160] width 794 height 166
click at [701, 220] on button "Clear Search" at bounding box center [703, 219] width 74 height 24
click at [738, 166] on button "Search" at bounding box center [761, 170] width 191 height 21
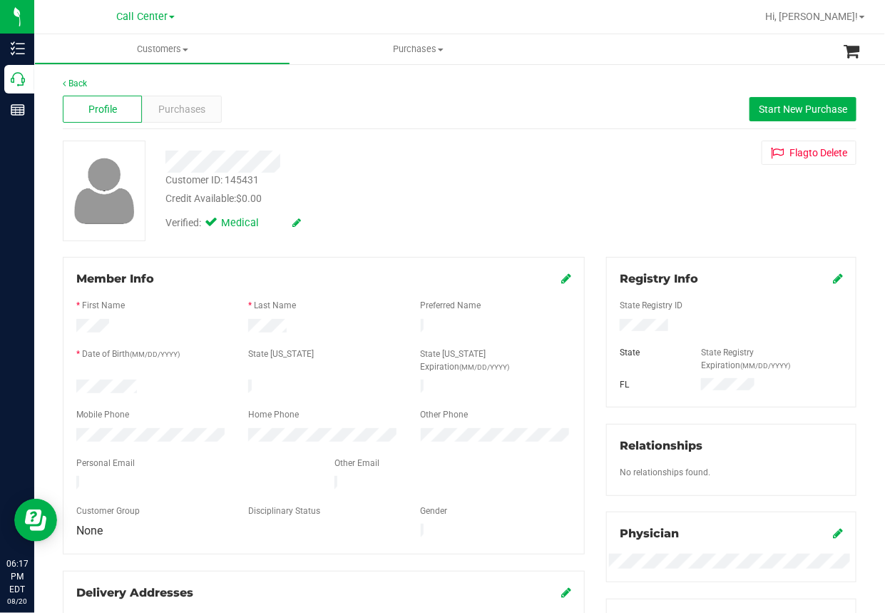
click at [357, 176] on div "Customer ID: 145431 Credit Available: $0.00" at bounding box center [359, 190] width 408 height 34
click at [636, 317] on div at bounding box center [731, 317] width 223 height 4
click at [111, 380] on div at bounding box center [152, 388] width 172 height 17
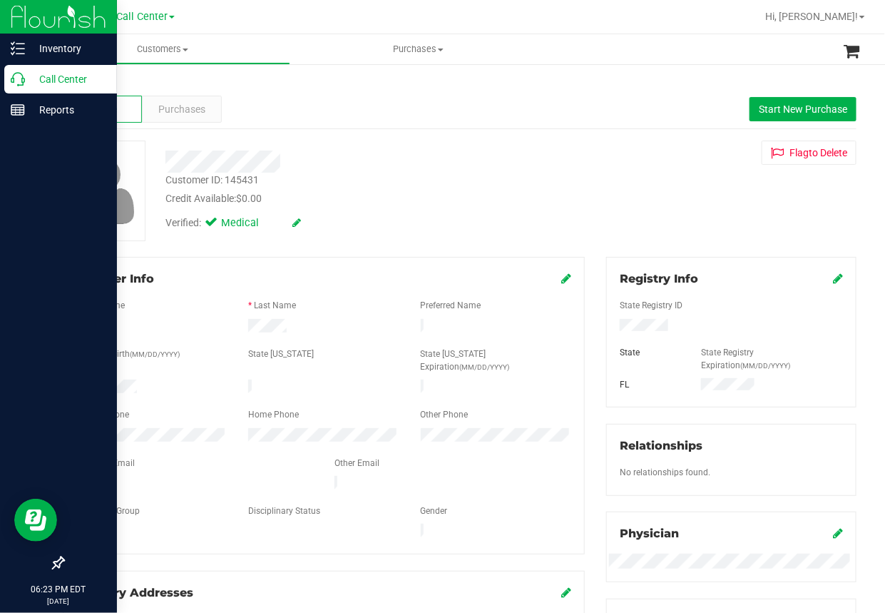
click at [24, 80] on icon at bounding box center [18, 79] width 14 height 14
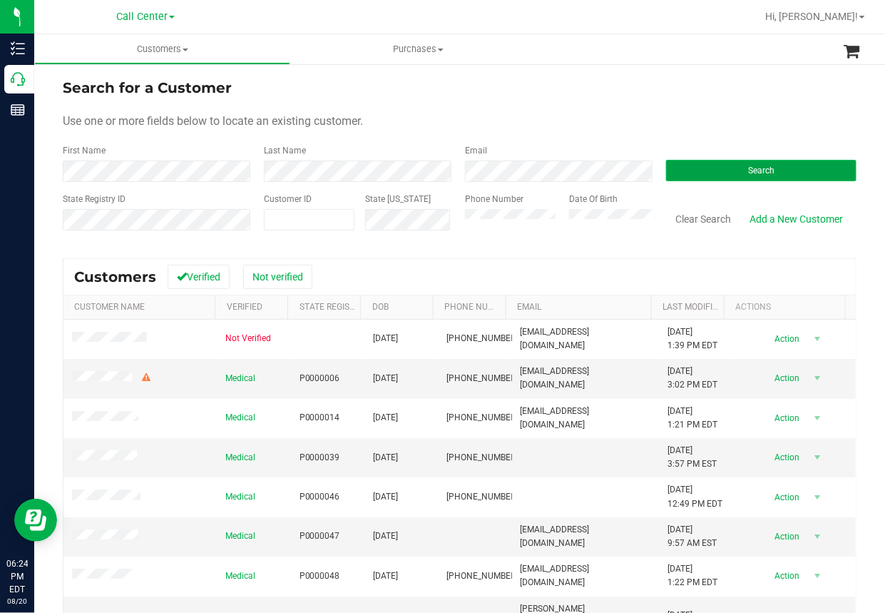
click at [748, 166] on span "Search" at bounding box center [761, 171] width 26 height 10
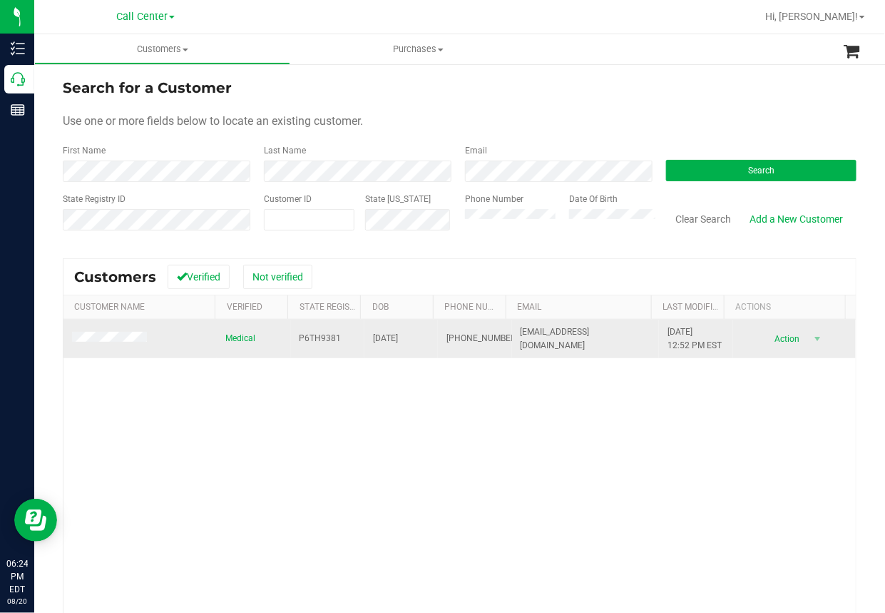
click at [118, 343] on span at bounding box center [111, 339] width 79 height 14
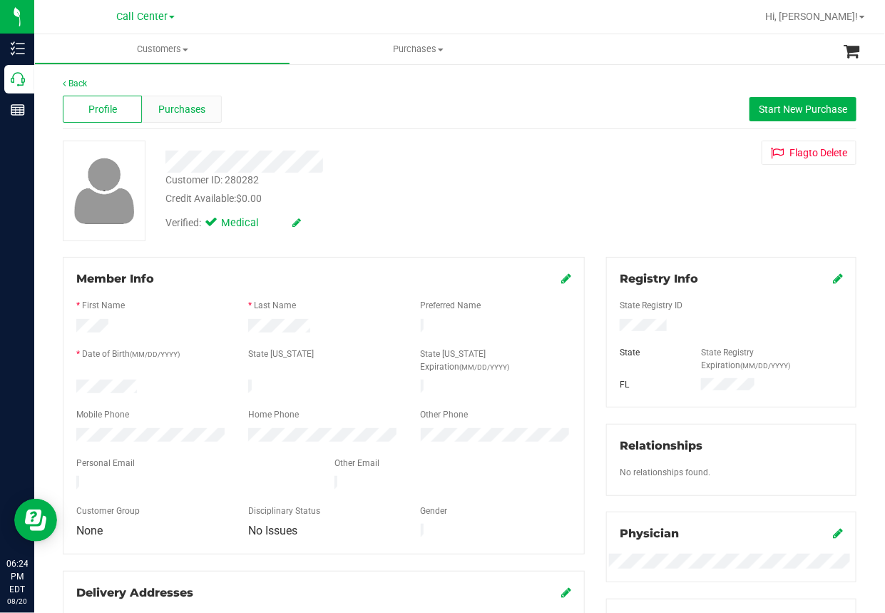
click at [170, 103] on span "Purchases" at bounding box center [181, 109] width 47 height 15
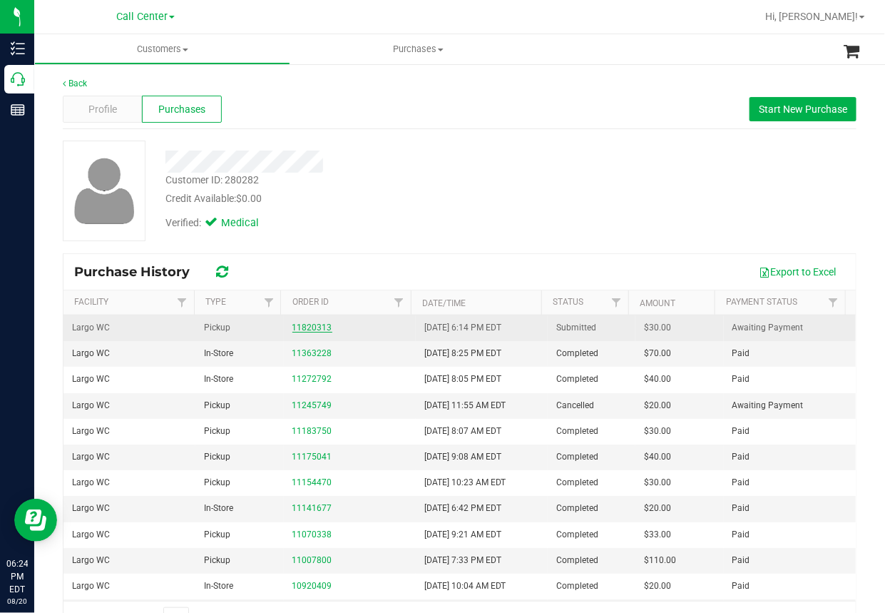
click at [312, 326] on link "11820313" at bounding box center [313, 328] width 40 height 10
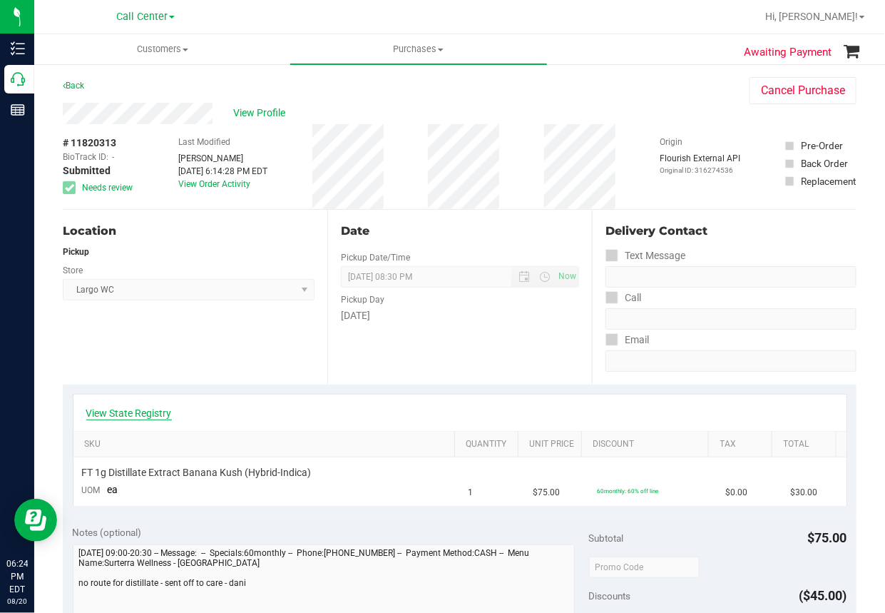
click at [136, 406] on link "View State Registry" at bounding box center [129, 413] width 86 height 14
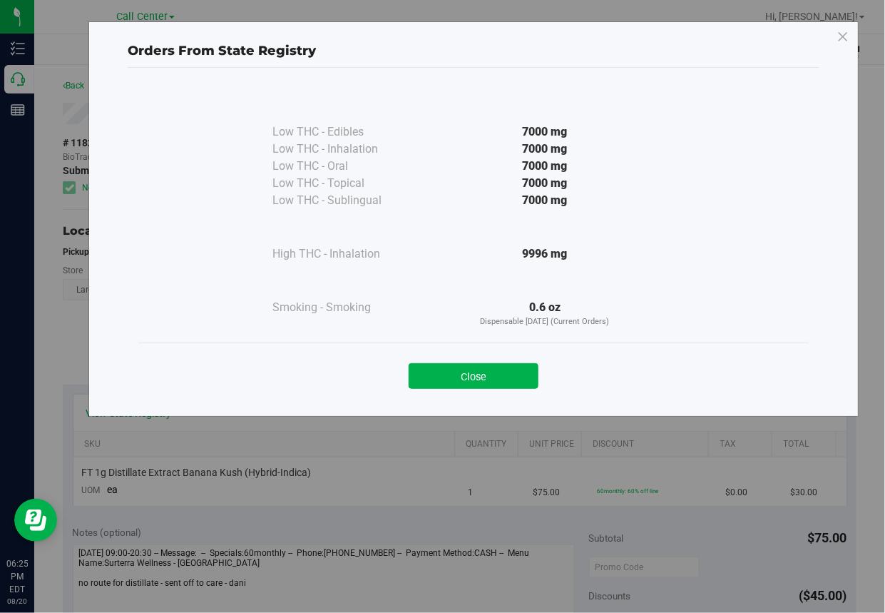
click at [323, 569] on div "Orders From State Registry Low THC - Edibles 7000 mg" at bounding box center [448, 306] width 896 height 613
click at [482, 370] on button "Close" at bounding box center [474, 376] width 130 height 26
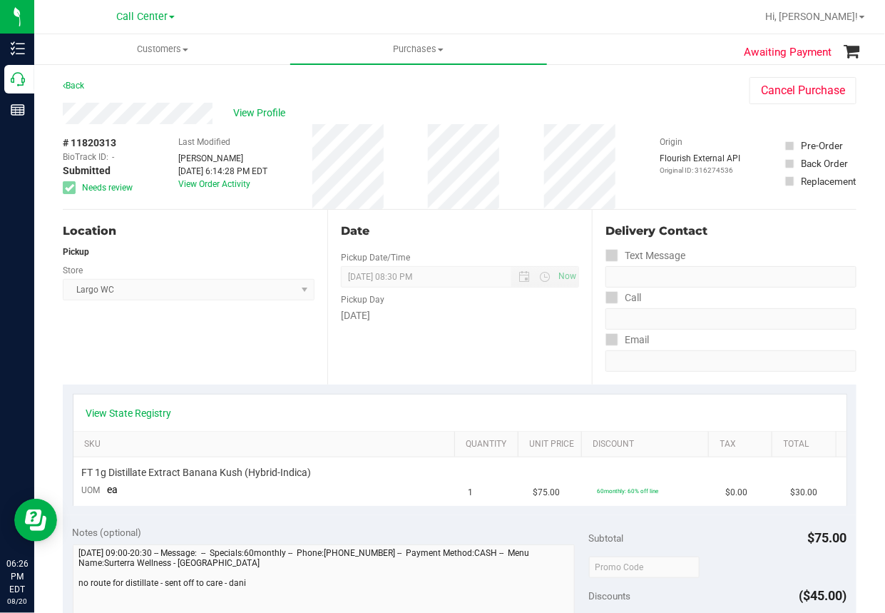
click at [244, 360] on div "Location Pickup Store Largo WC Select Store [PERSON_NAME][GEOGRAPHIC_DATA] [PER…" at bounding box center [195, 297] width 265 height 175
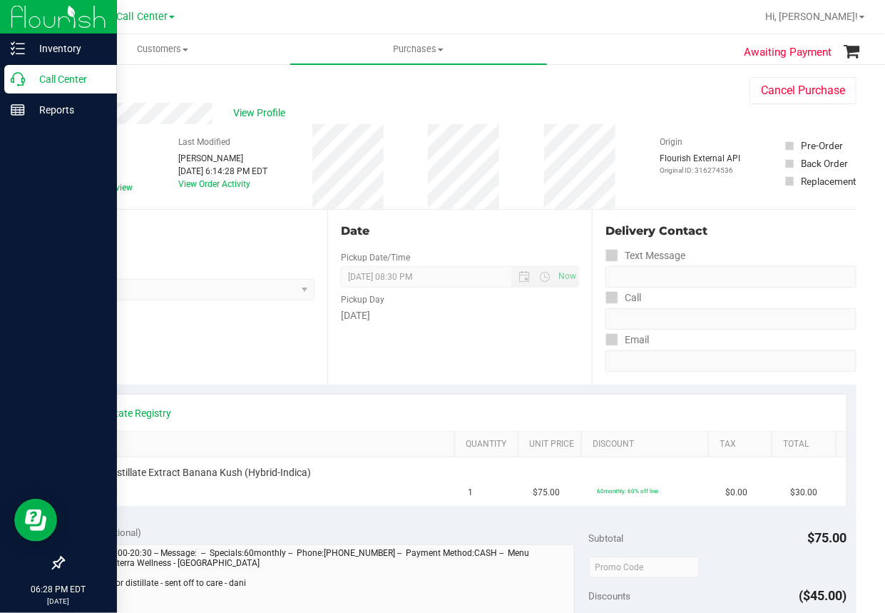
click at [21, 81] on icon at bounding box center [18, 79] width 14 height 14
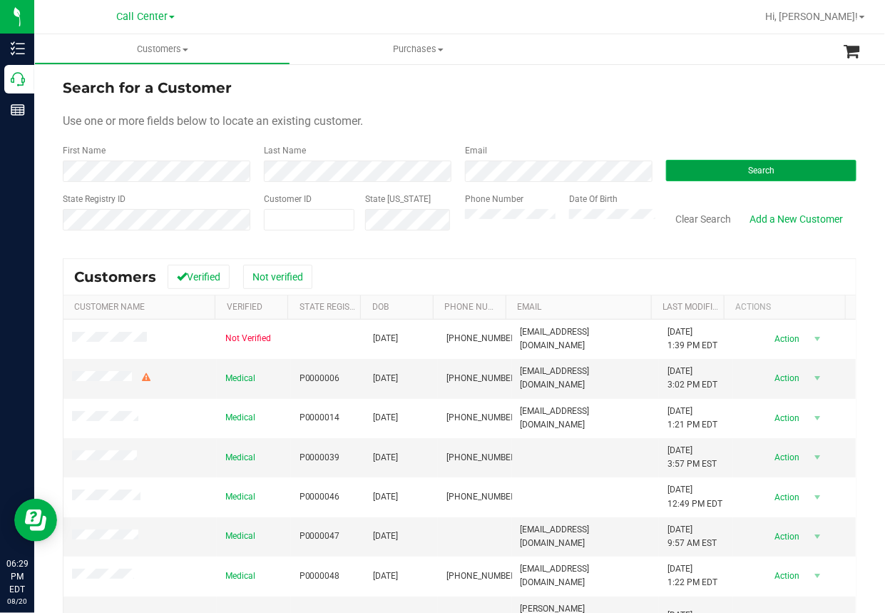
click at [696, 174] on button "Search" at bounding box center [761, 170] width 191 height 21
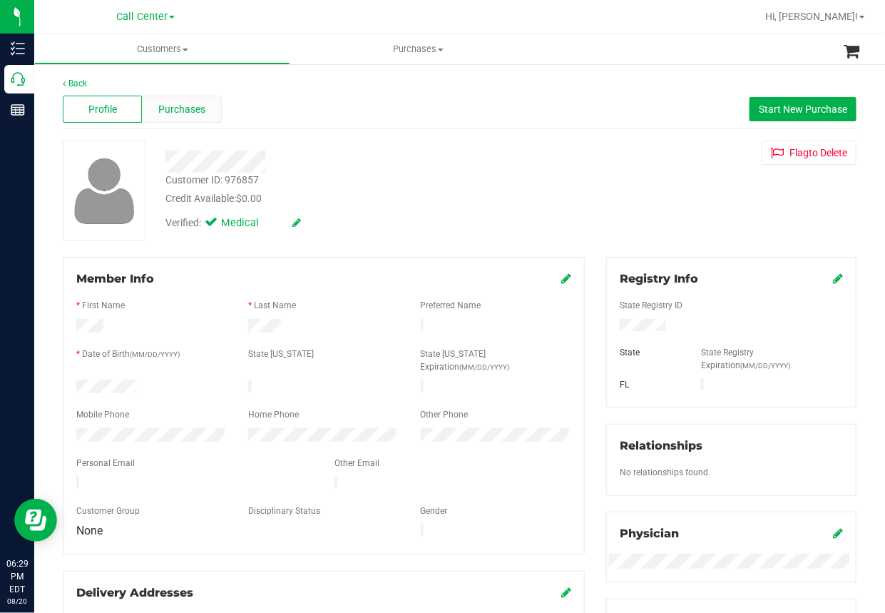
click at [198, 110] on span "Purchases" at bounding box center [181, 109] width 47 height 15
